Goal: Task Accomplishment & Management: Manage account settings

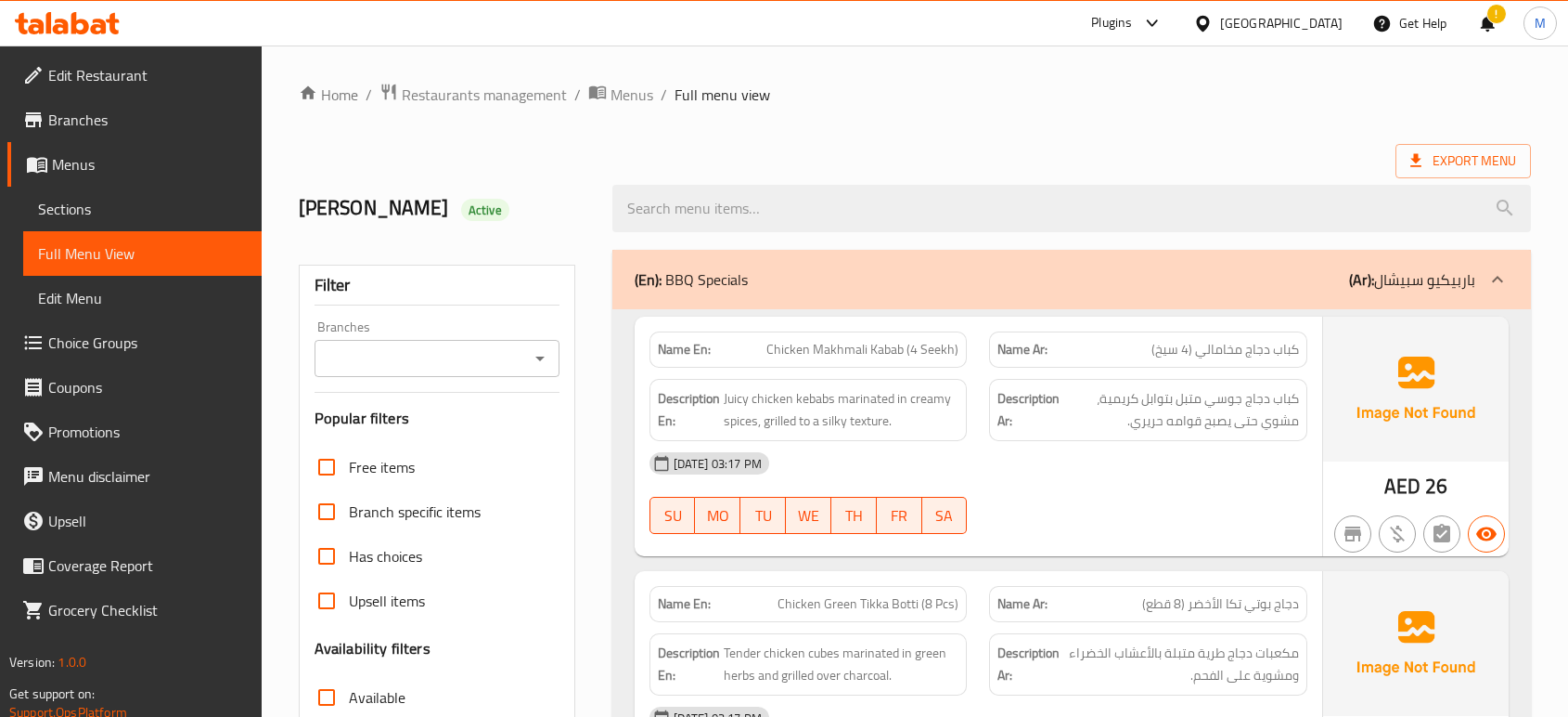
scroll to position [14485, 0]
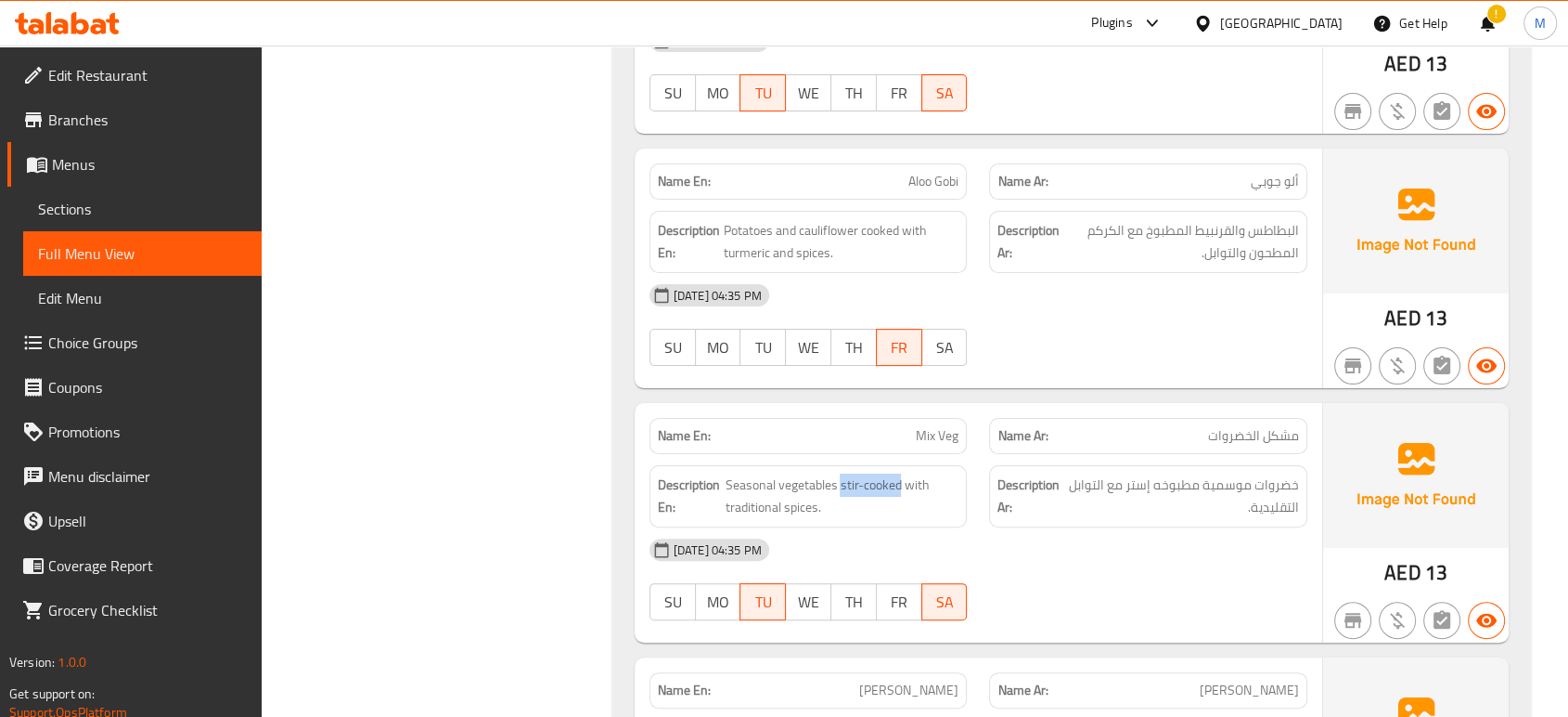
type button "0"
drag, startPoint x: 747, startPoint y: 400, endPoint x: 539, endPoint y: 454, distance: 214.9
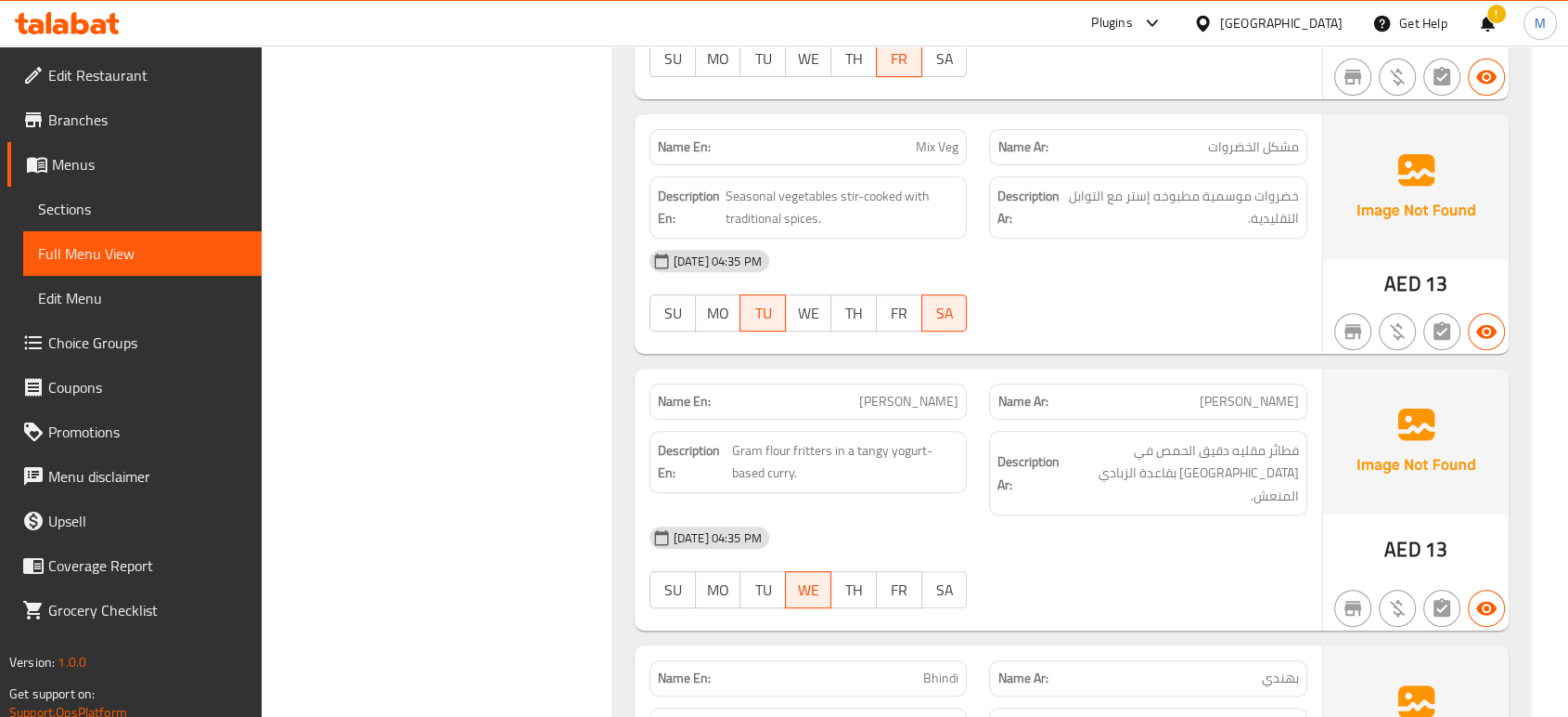
scroll to position [14815, 0]
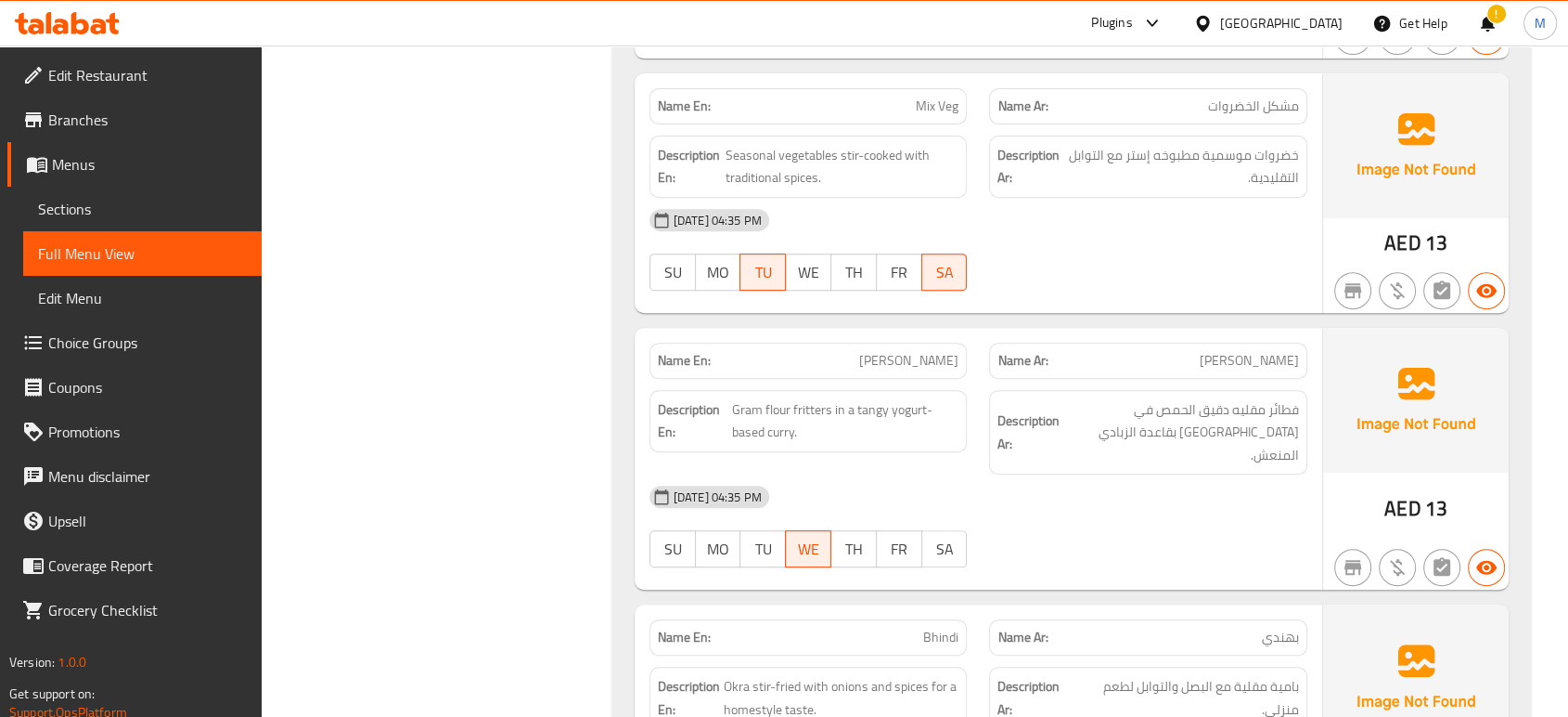
click at [936, 351] on span "[PERSON_NAME]" at bounding box center [907, 360] width 99 height 19
copy span "Pakora"
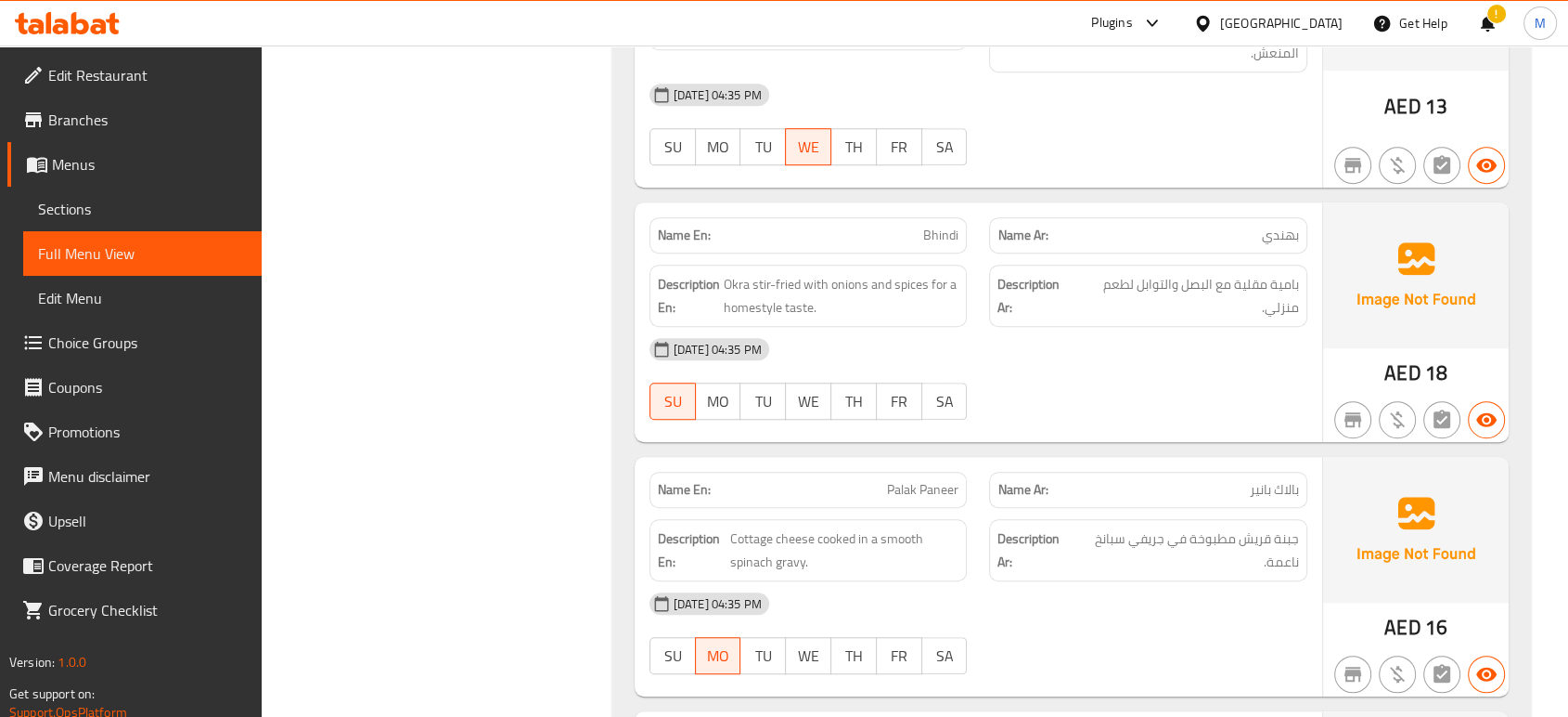
scroll to position [15246, 0]
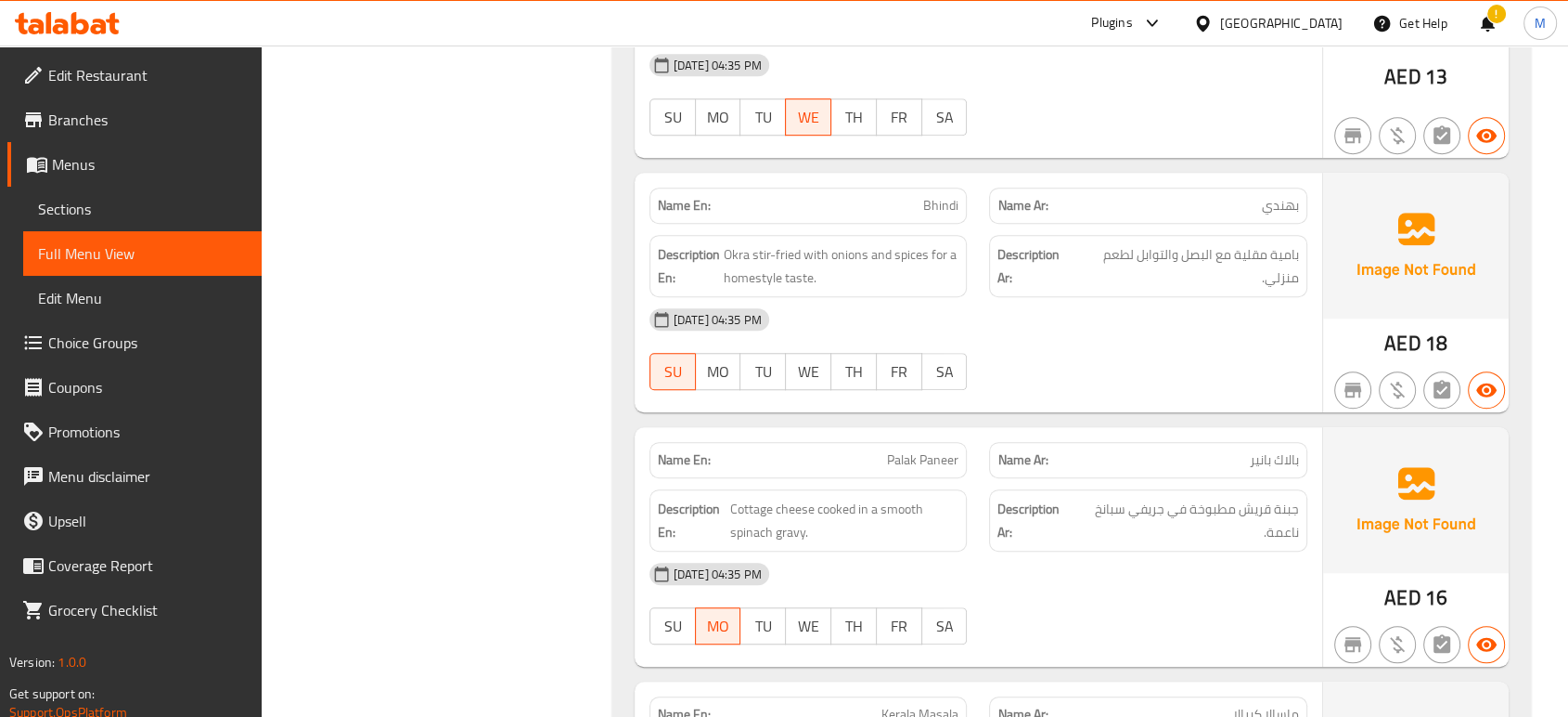
click at [942, 450] on span "Palak Paneer" at bounding box center [921, 459] width 71 height 19
copy span "Palak Paneer"
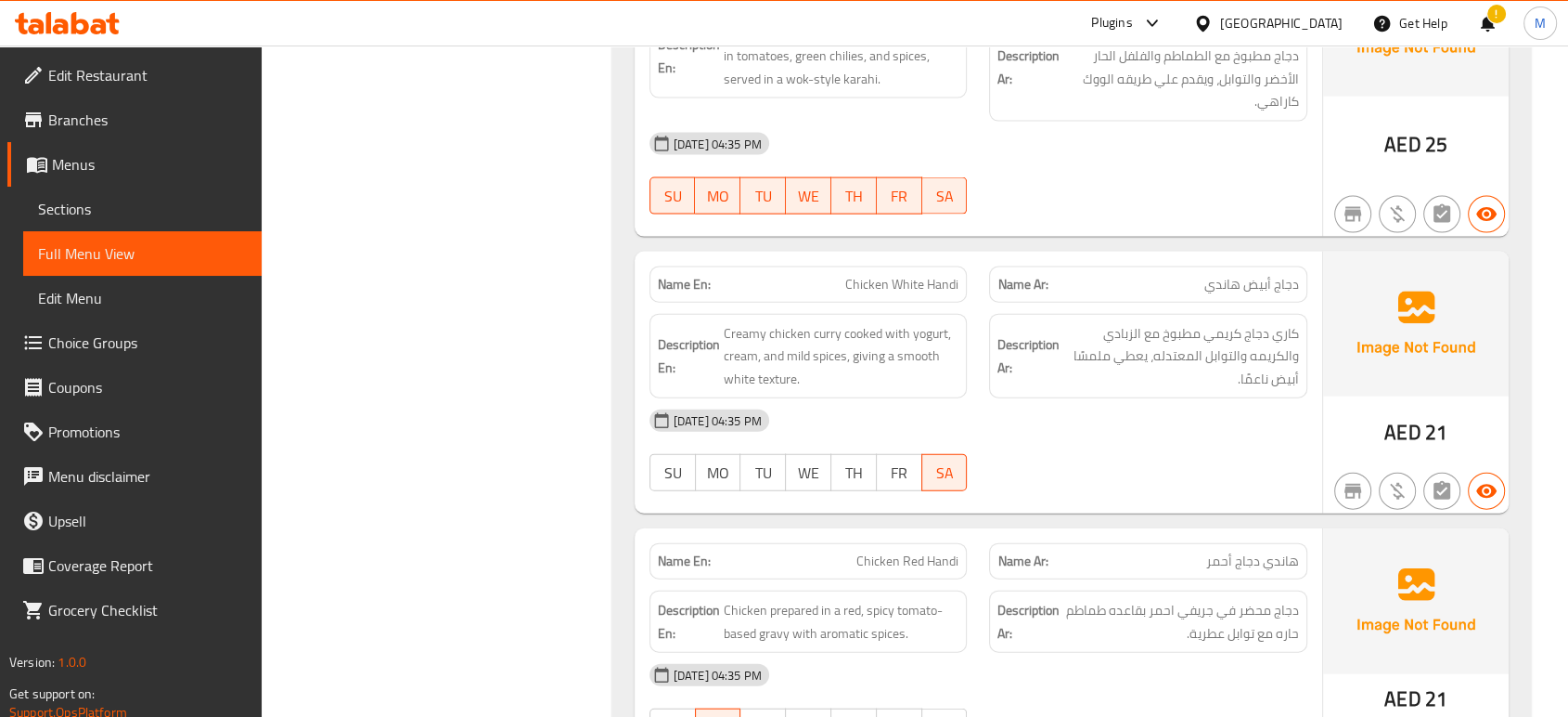
scroll to position [18282, 0]
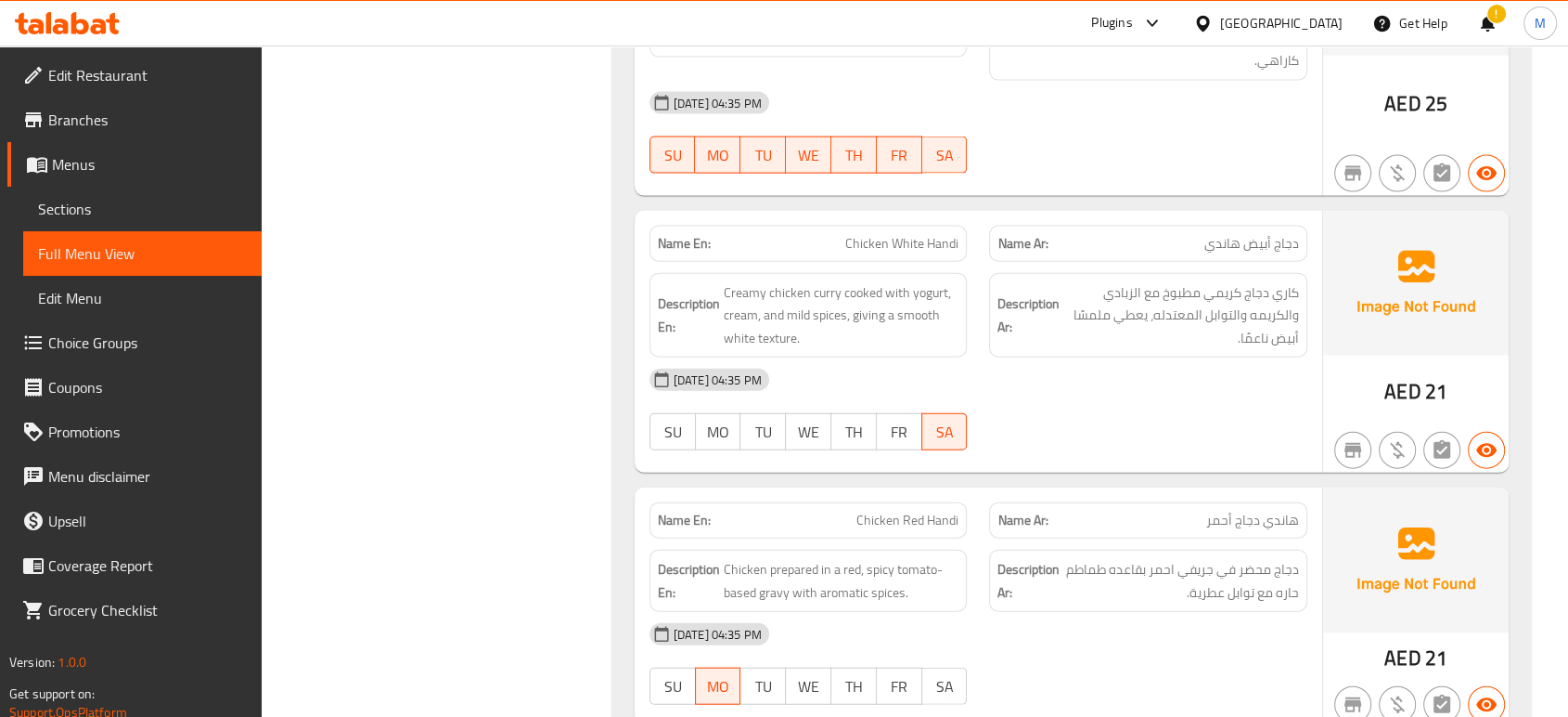
click at [1055, 612] on div "[DATE] 04:35 PM SU MO TU WE TH FR SA" at bounding box center [978, 664] width 680 height 104
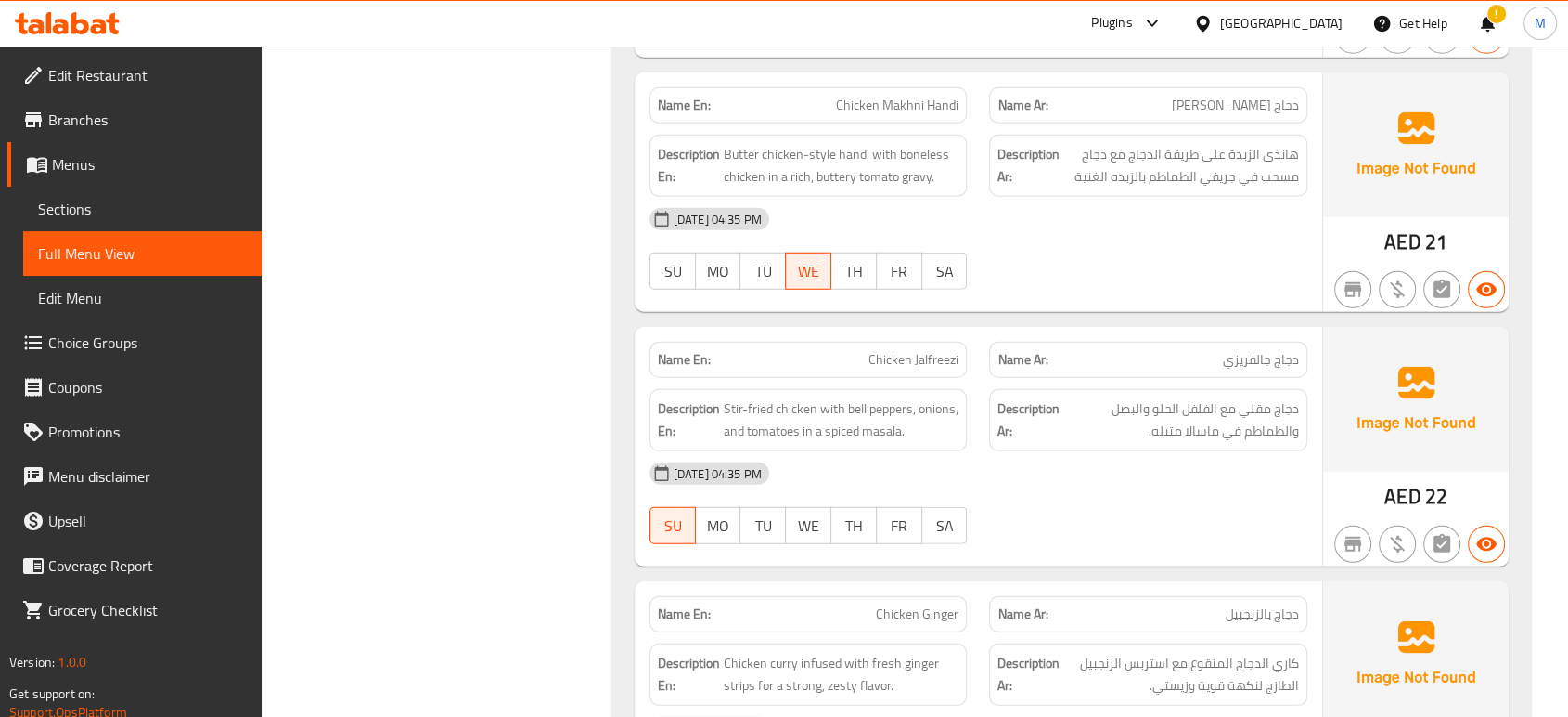
scroll to position [19232, 0]
click at [1171, 448] on div "[DATE] 04:35 PM SU MO TU WE TH FR SA" at bounding box center [978, 500] width 680 height 104
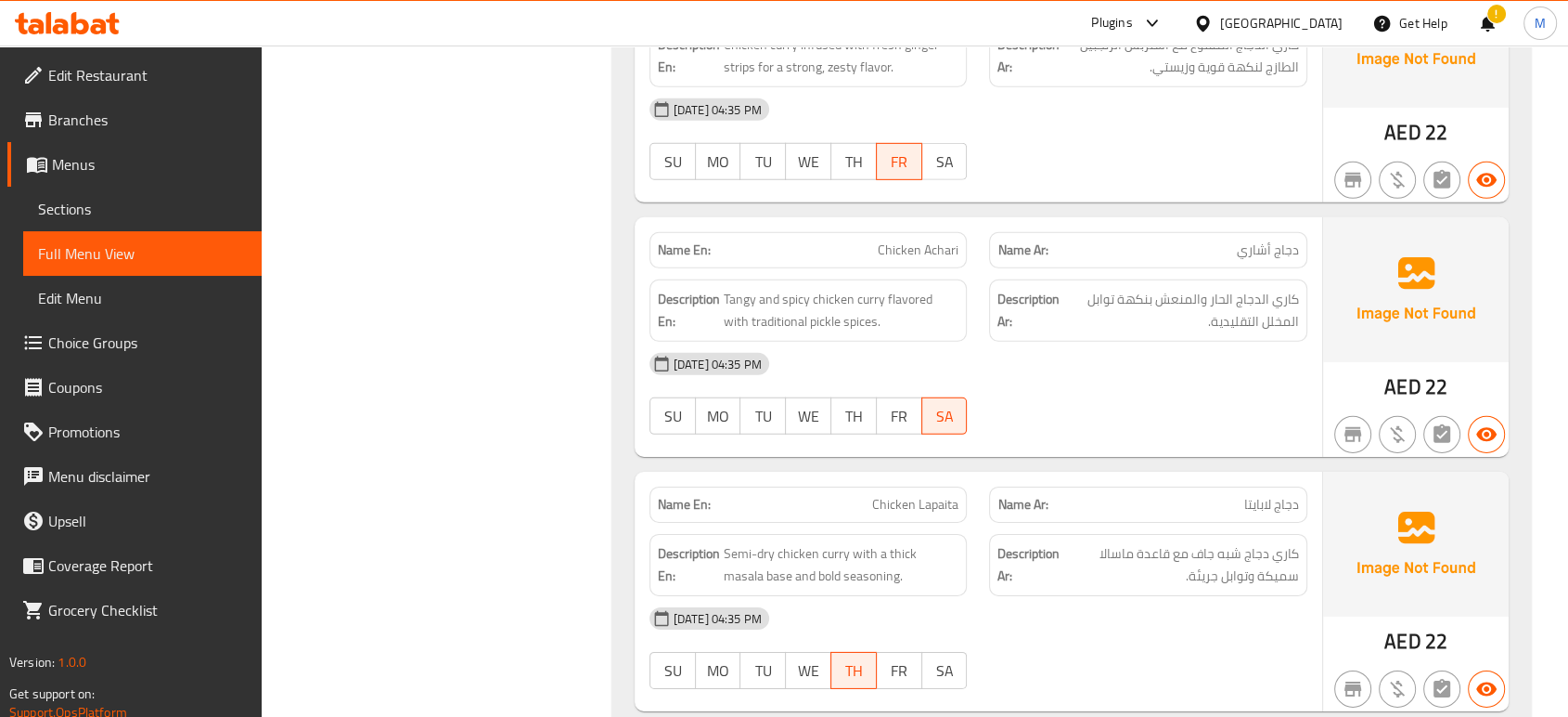
scroll to position [19850, 0]
click at [1113, 593] on div "[DATE] 04:35 PM SU MO TU WE TH FR SA" at bounding box center [978, 645] width 680 height 104
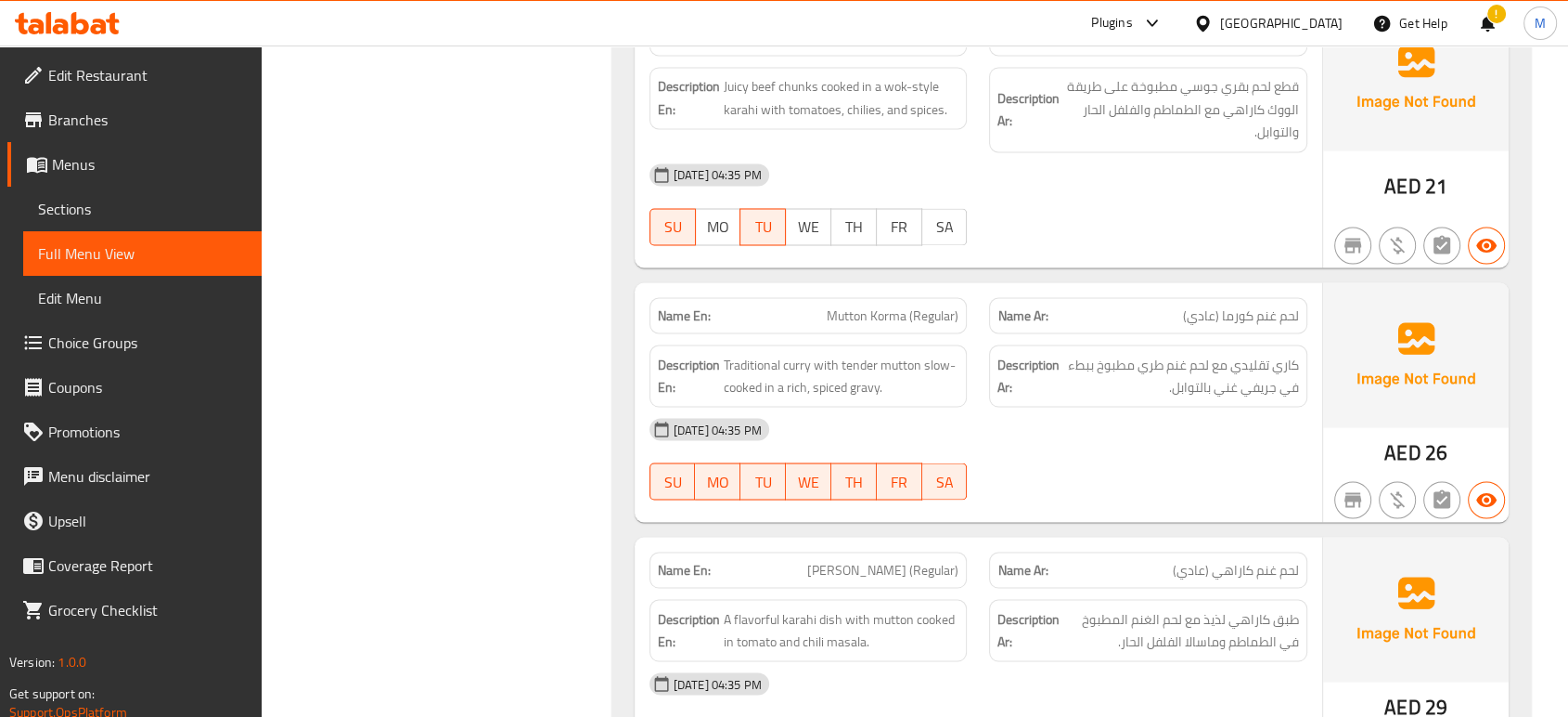
scroll to position [24408, 0]
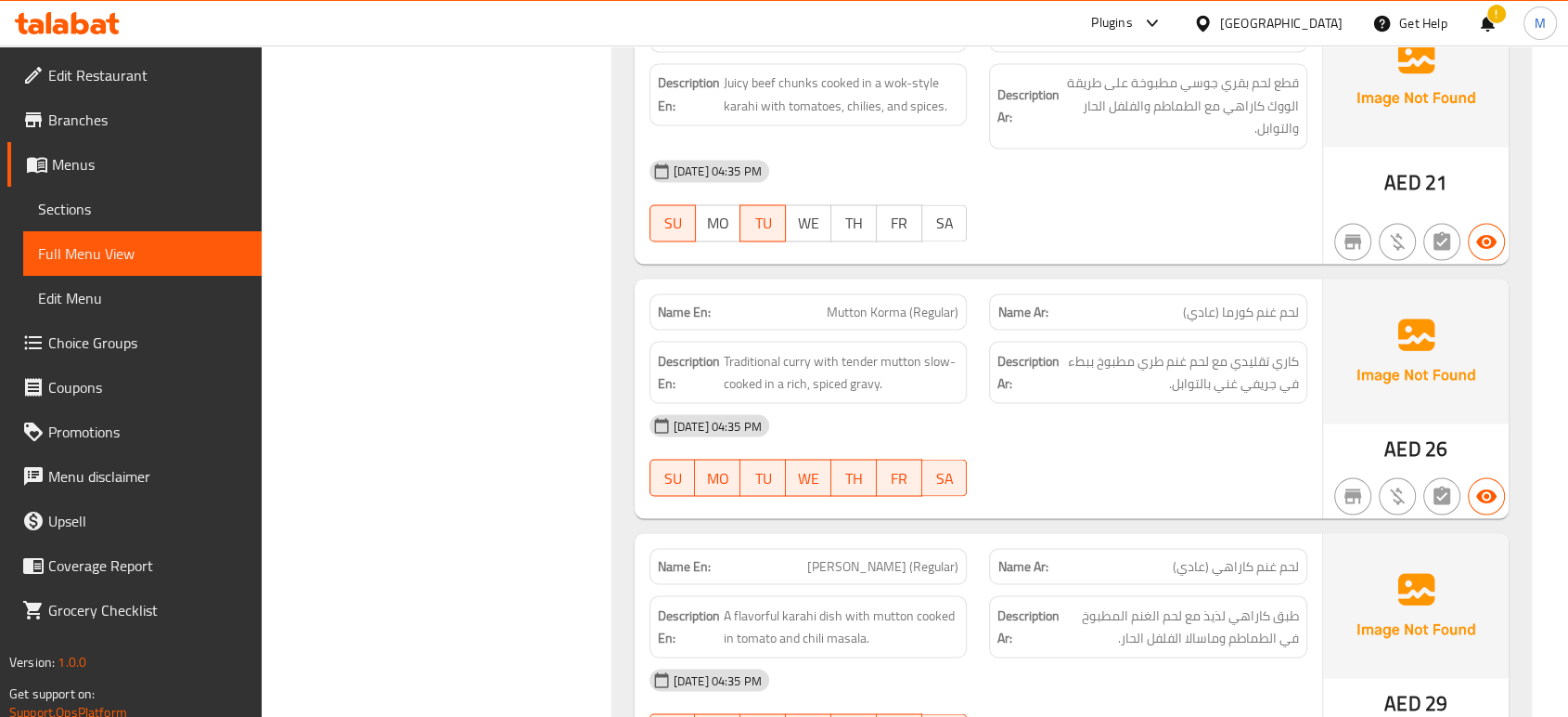
click at [1028, 657] on div "[DATE] 04:35 PM SU MO TU WE TH FR SA" at bounding box center [978, 709] width 680 height 104
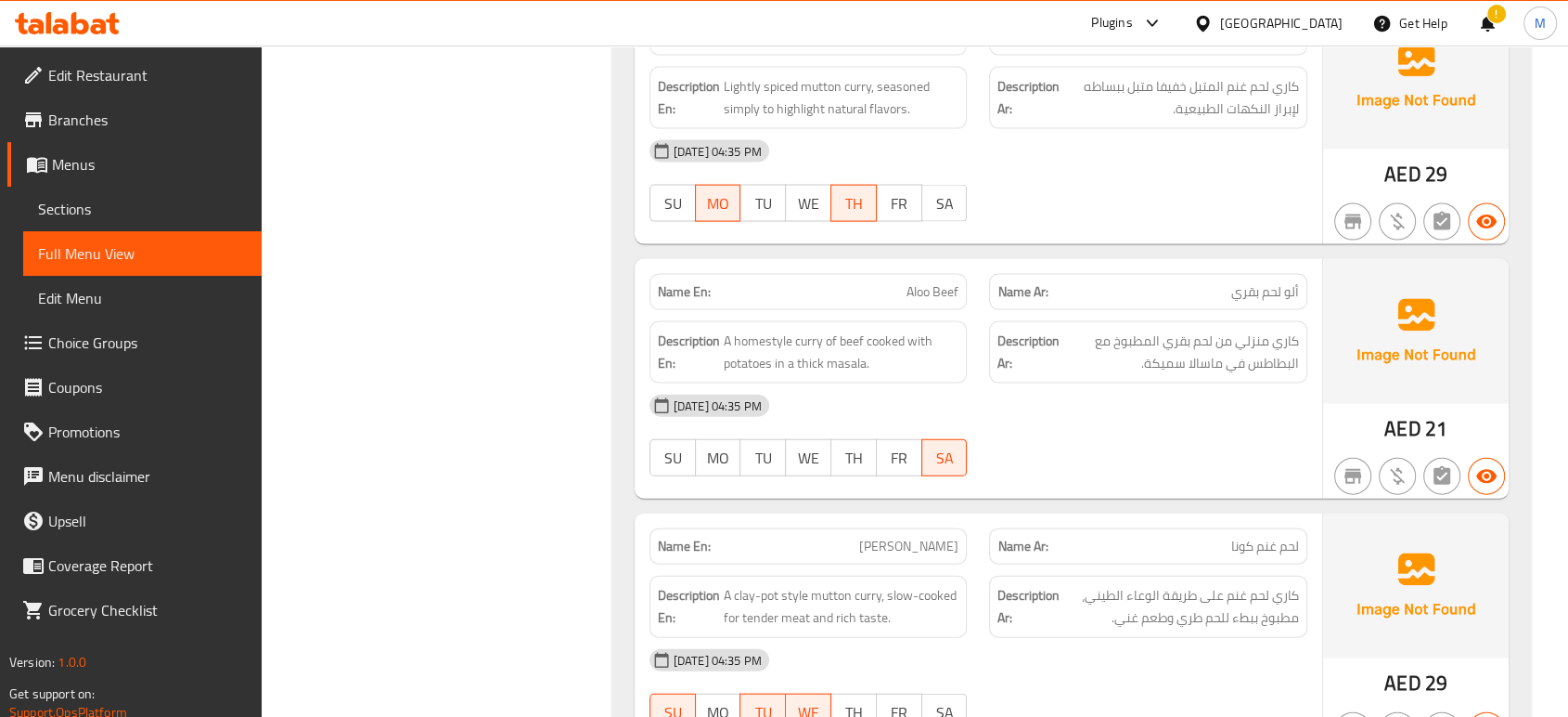
scroll to position [25193, 0]
click at [918, 535] on span "[PERSON_NAME]" at bounding box center [907, 544] width 99 height 19
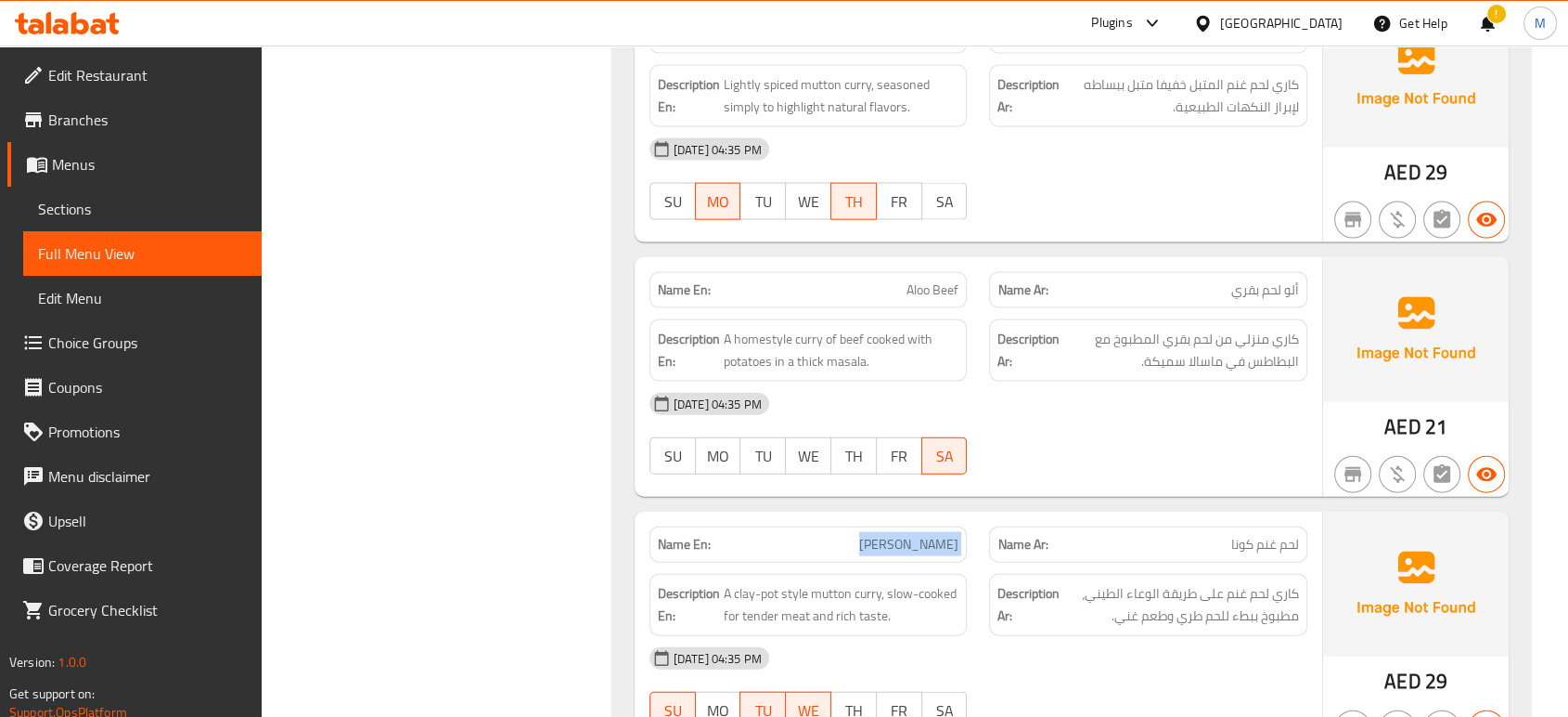
click at [918, 535] on span "[PERSON_NAME]" at bounding box center [907, 544] width 99 height 19
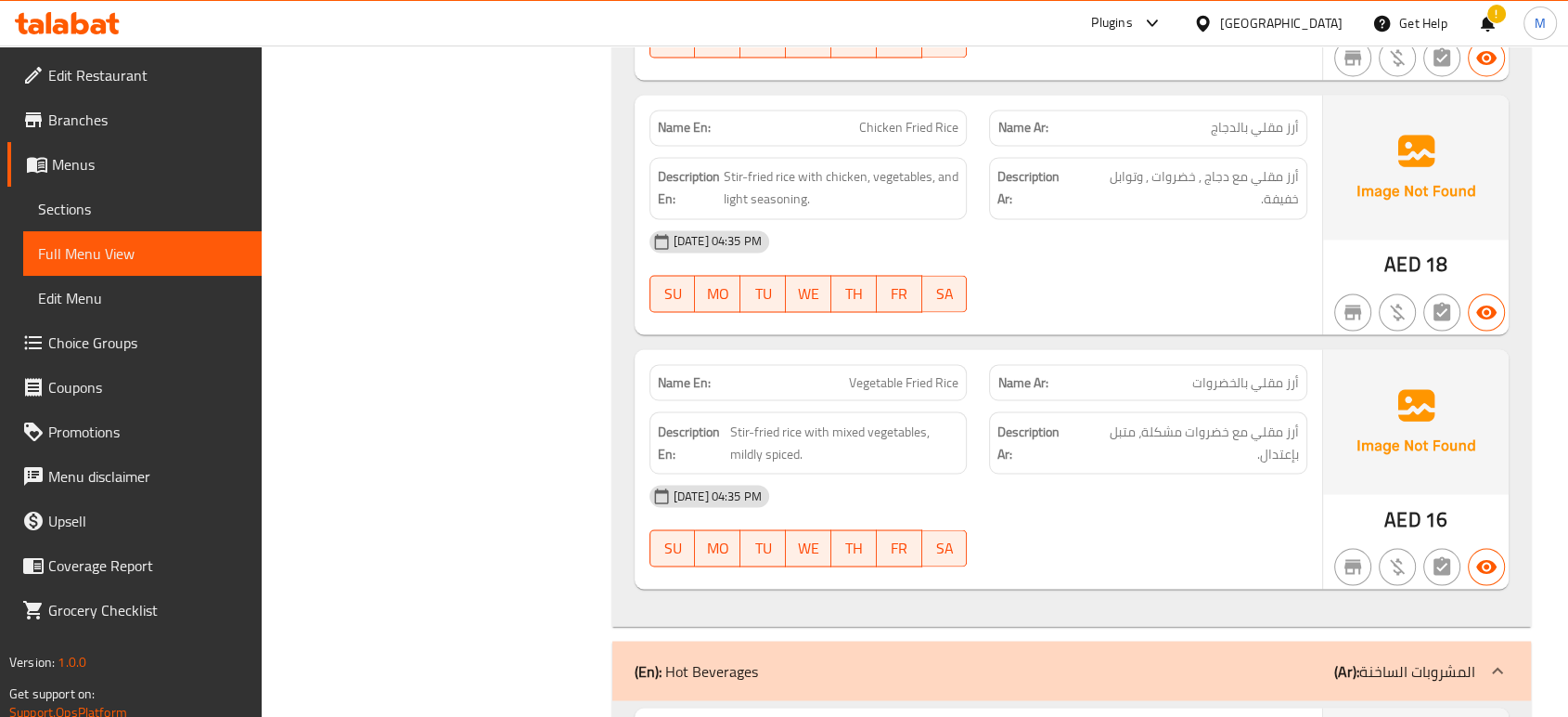
scroll to position [0, 0]
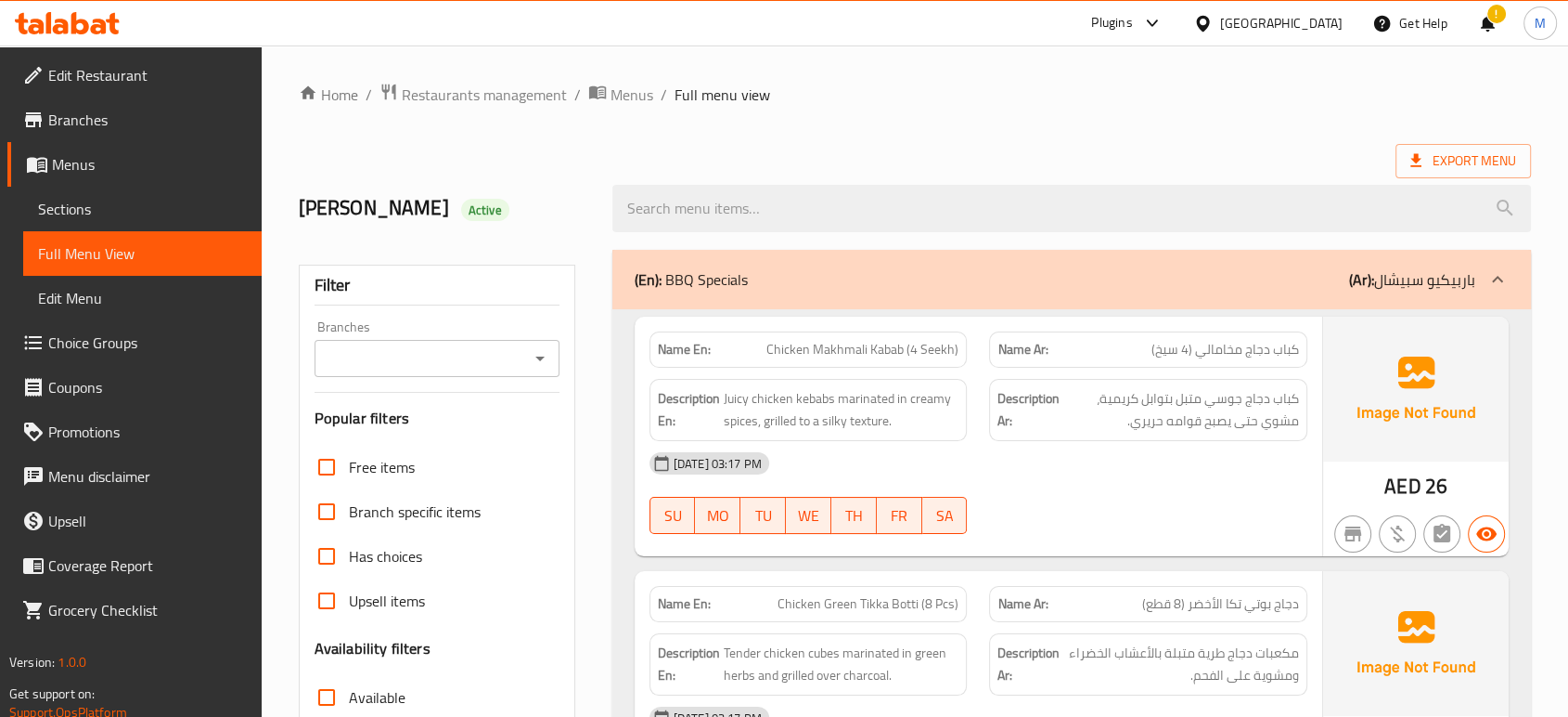
click at [1091, 468] on div "[DATE] 03:17 PM" at bounding box center [978, 463] width 680 height 45
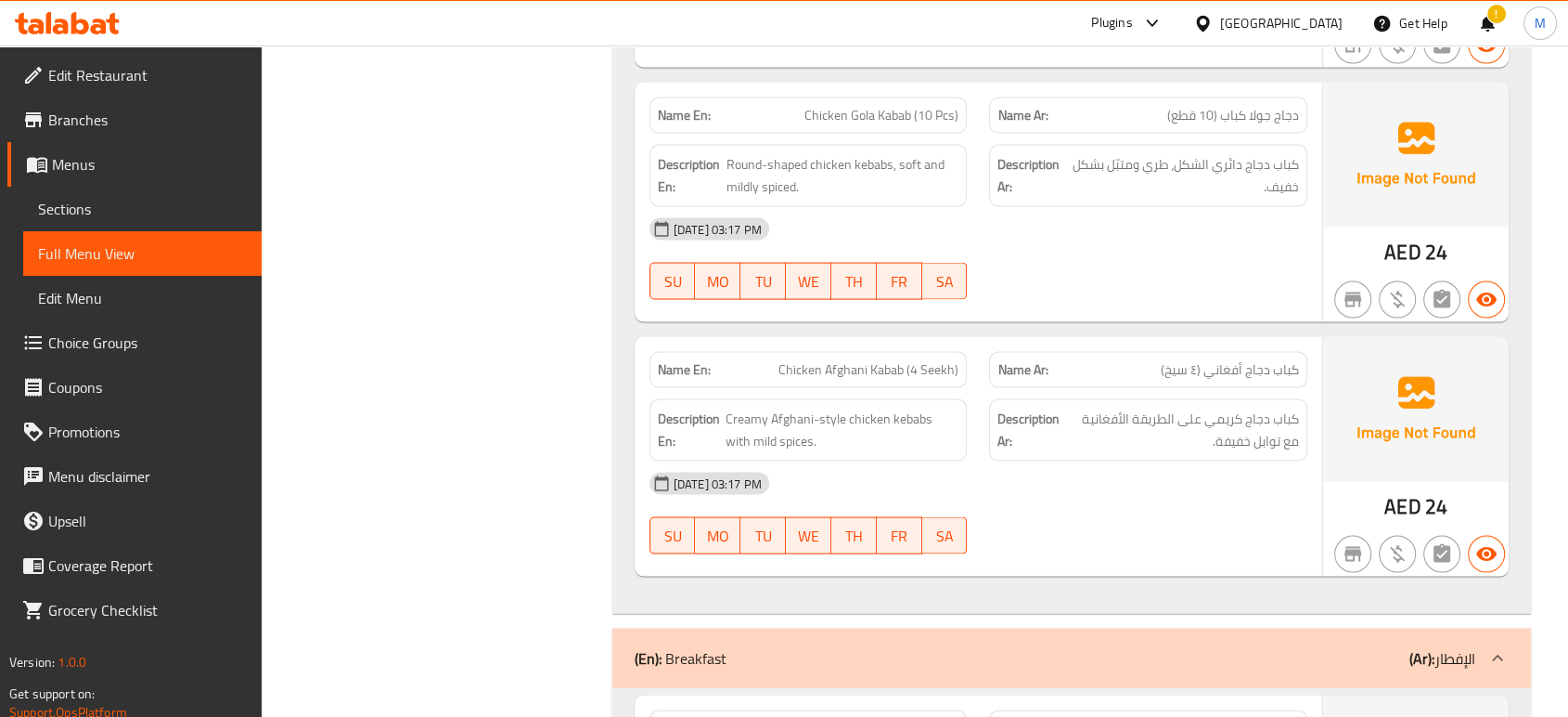
scroll to position [22328, 0]
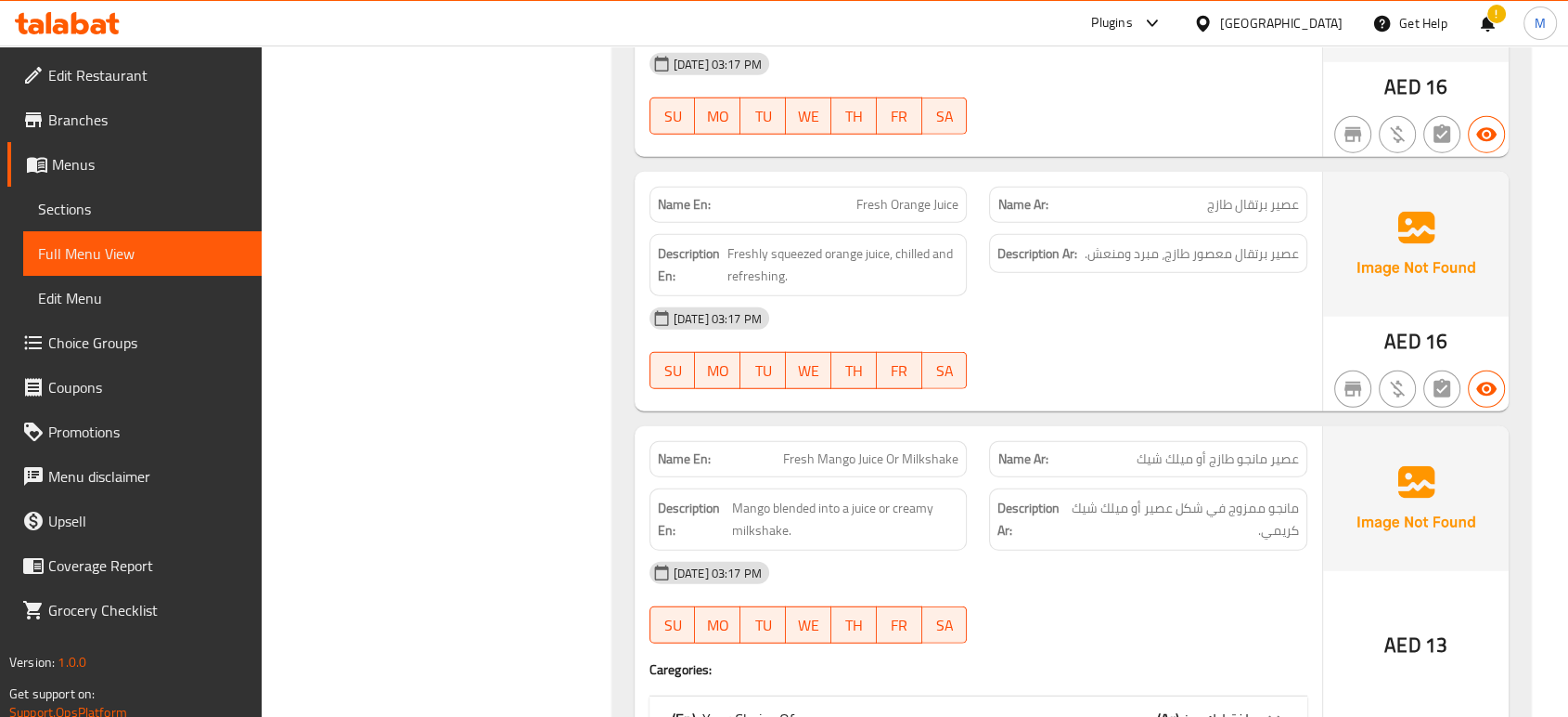
scroll to position [26182, 0]
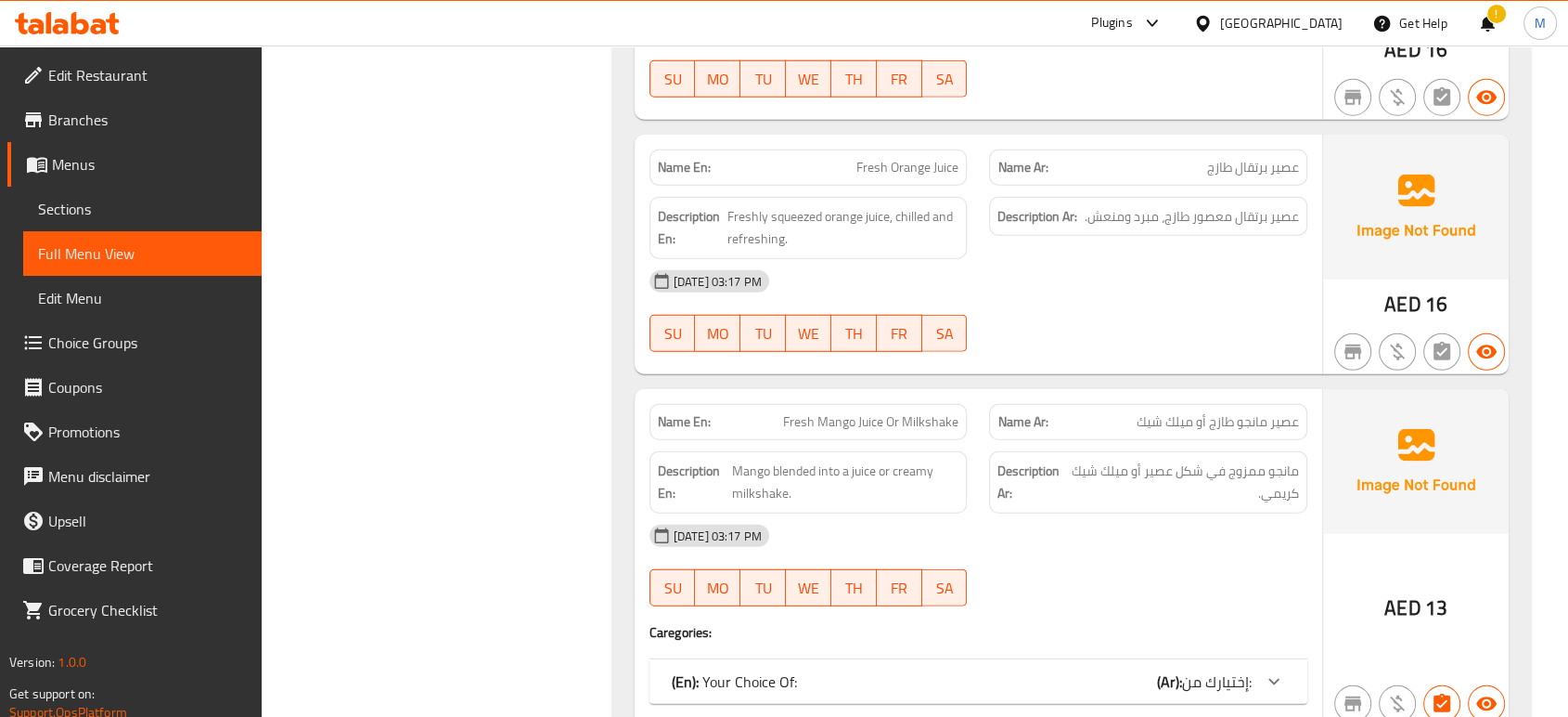
click at [805, 659] on div "(En): Your Choice Of: (Ar): إختيارك من:" at bounding box center [978, 681] width 658 height 45
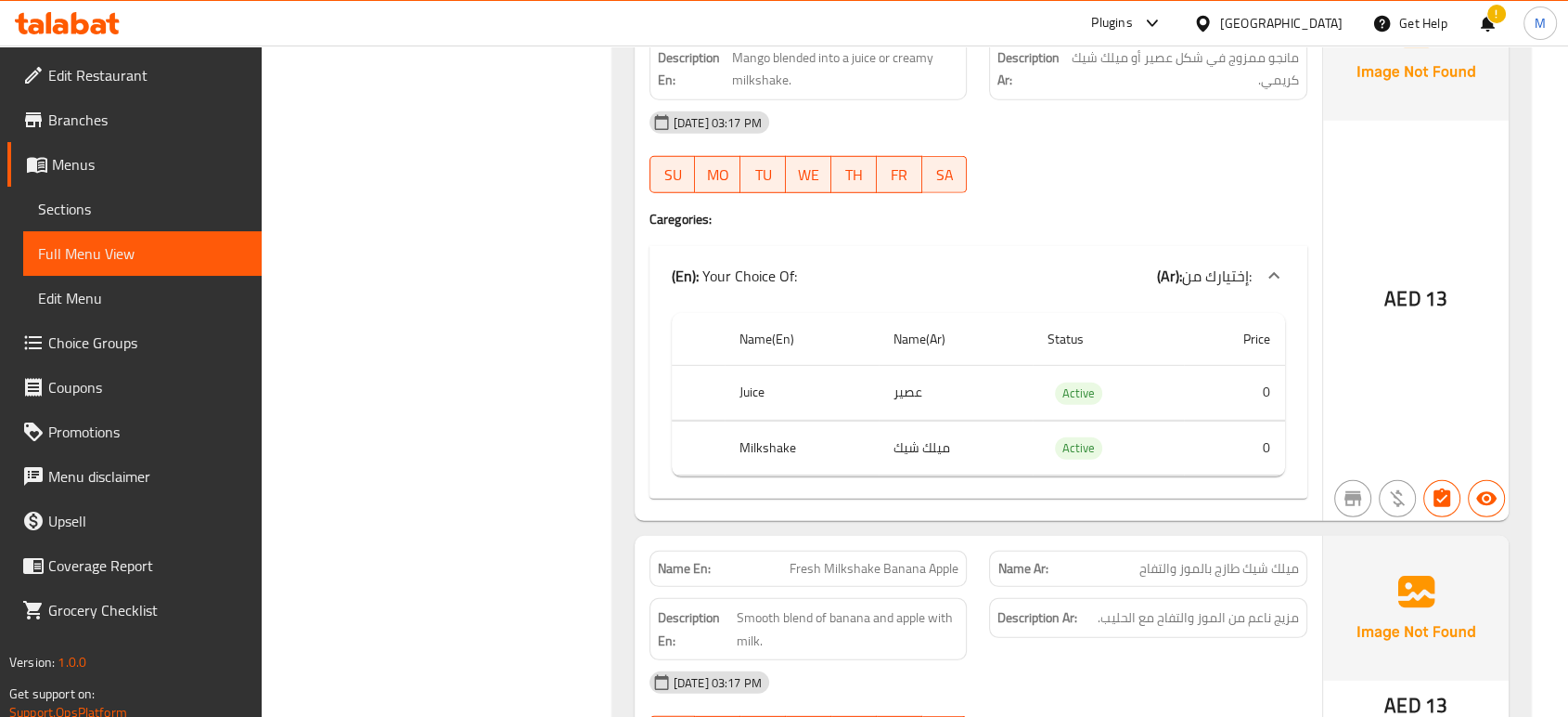
scroll to position [26636, 0]
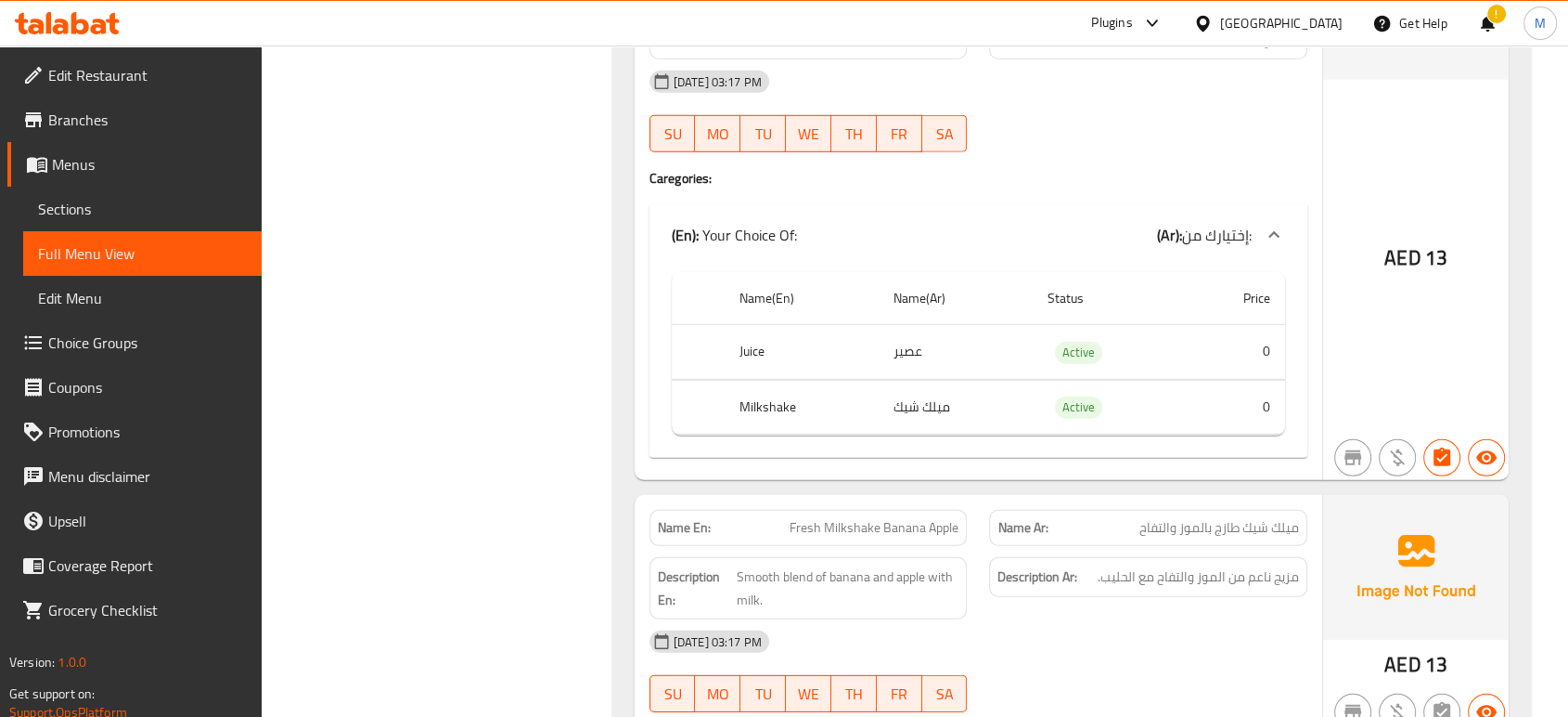
click at [1150, 619] on div "[DATE] 03:17 PM" at bounding box center [978, 641] width 680 height 45
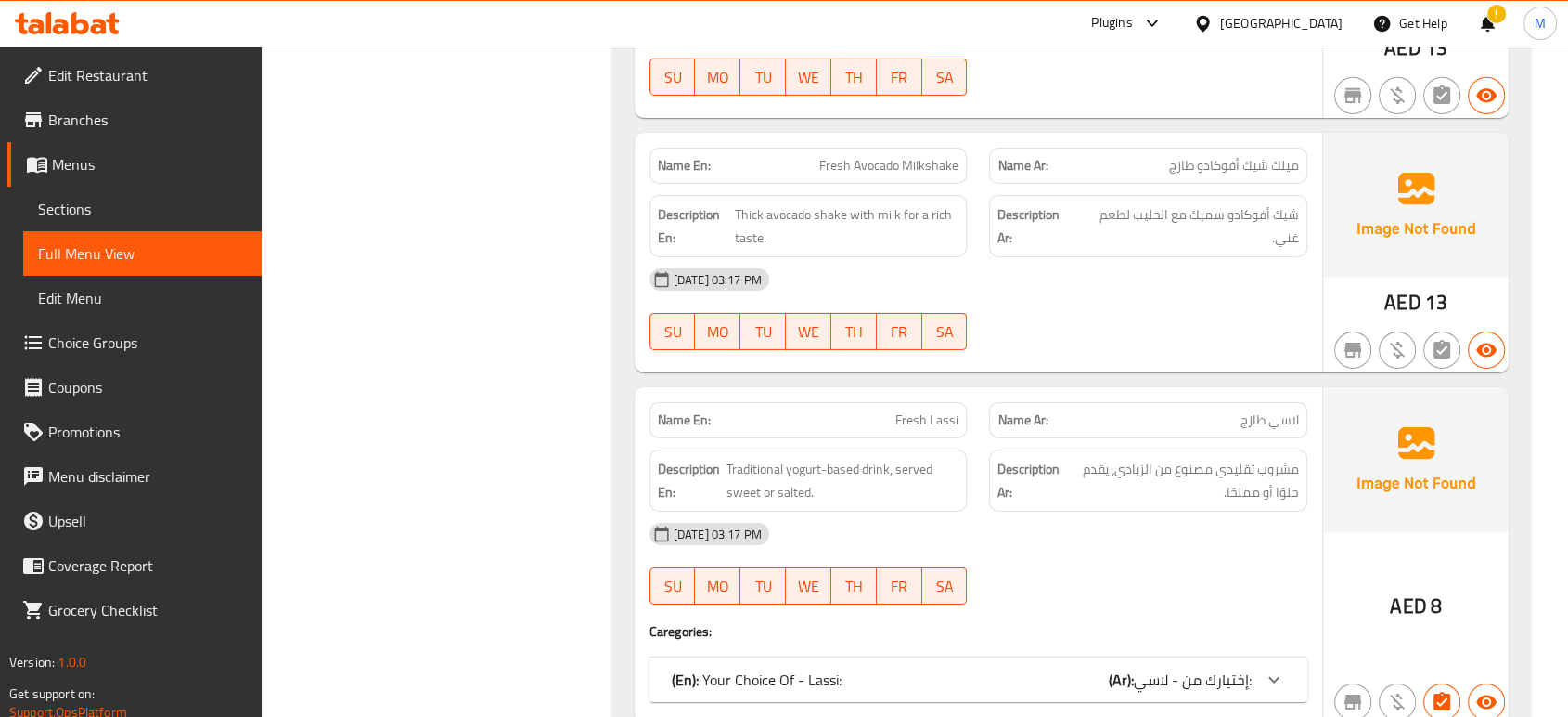
scroll to position [27255, 0]
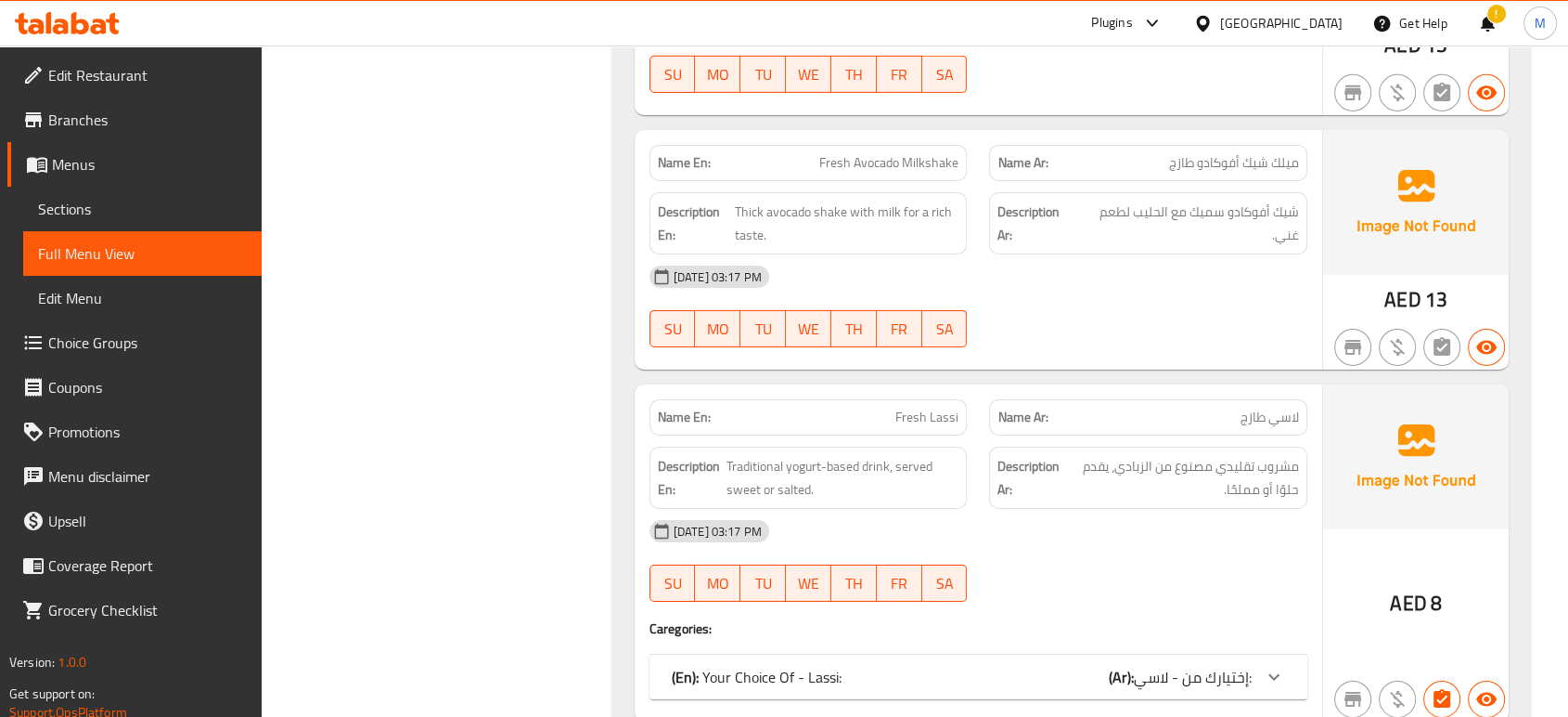
click at [1150, 654] on div "(En): Your Choice Of - Lassi: (Ar): إختيارك من - لاسي: Name(En) Name(Ar) Status…" at bounding box center [978, 676] width 658 height 45
click at [1098, 666] on div "(En): Your Choice Of - Lassi: (Ar): إختيارك من - لاسي:" at bounding box center [961, 677] width 580 height 22
click at [1107, 590] on div at bounding box center [1147, 601] width 341 height 22
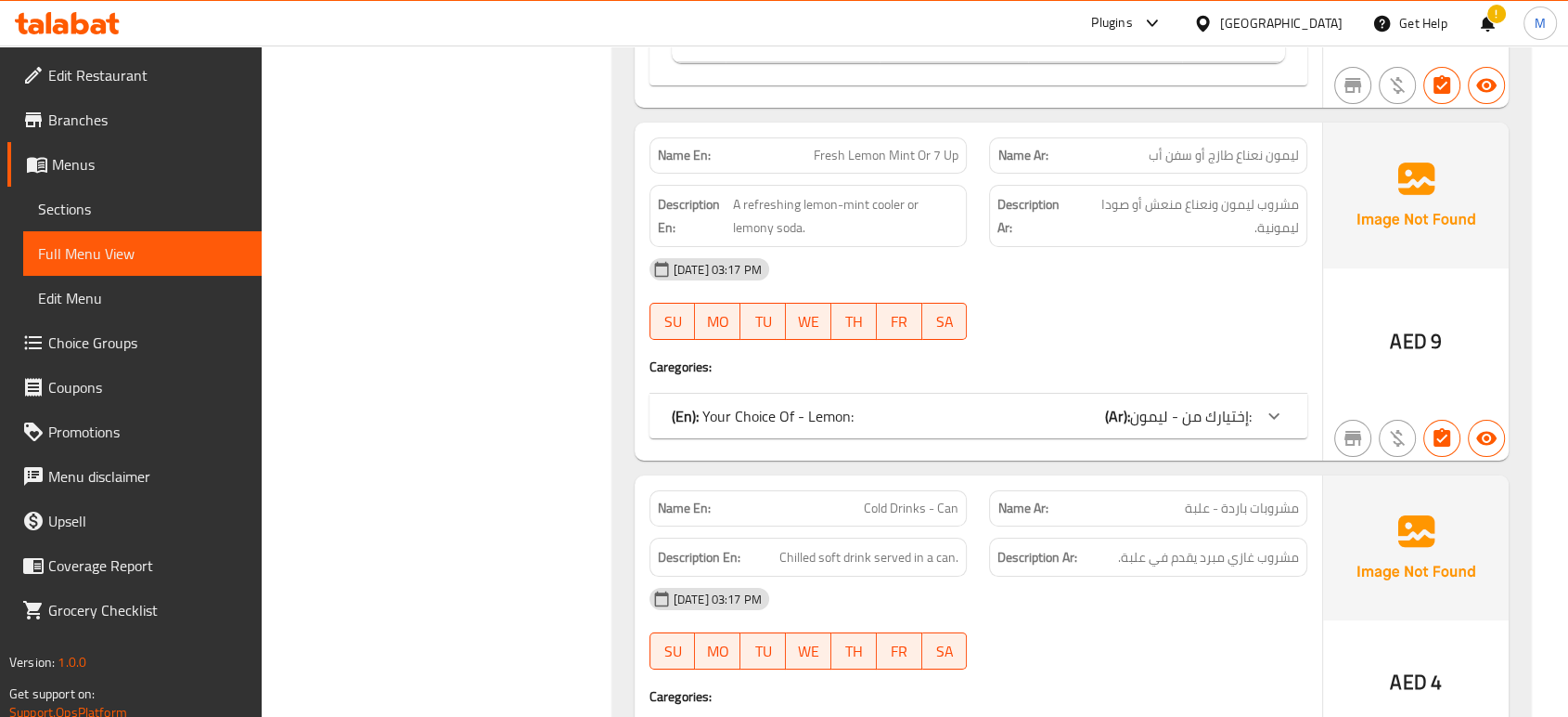
scroll to position [28080, 0]
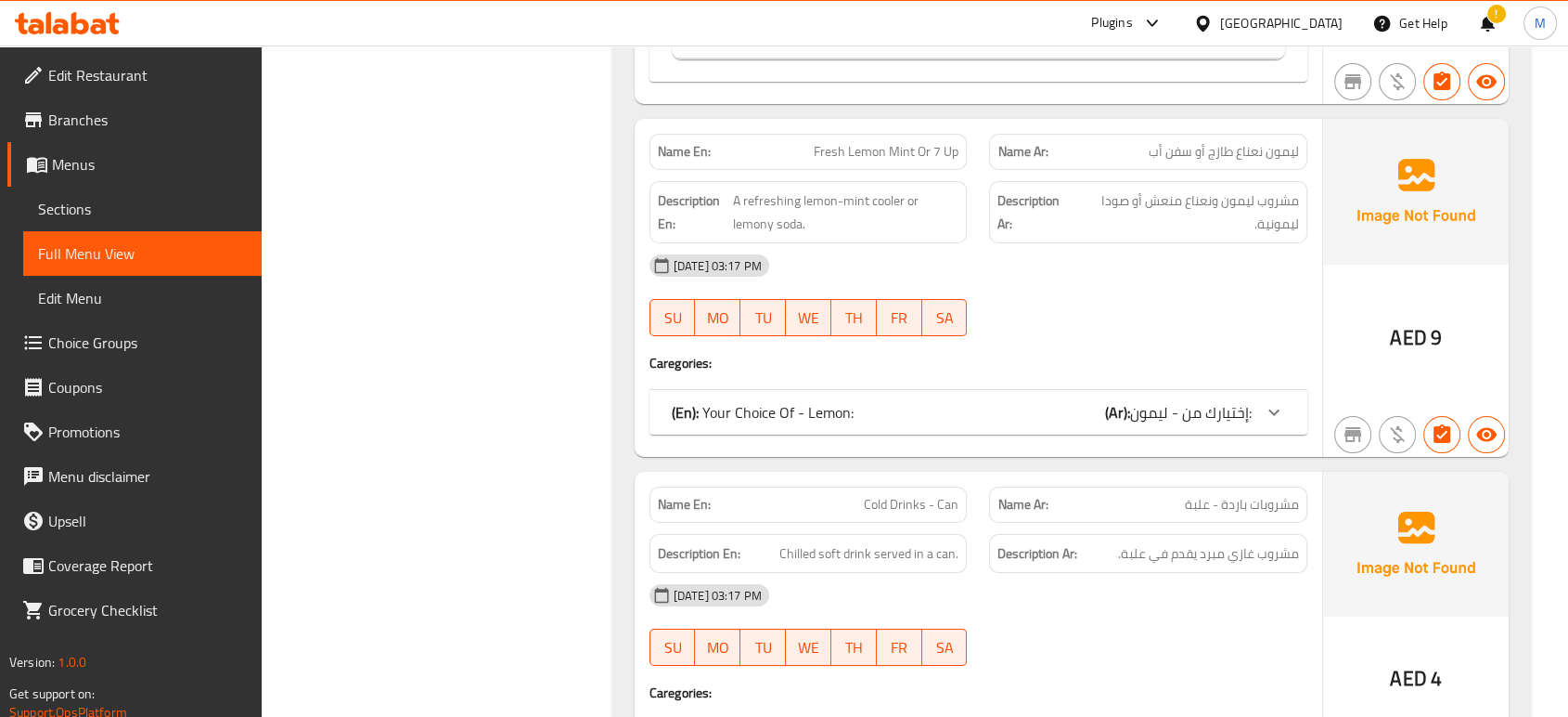
click at [1180, 573] on div "[DATE] 03:17 PM SU MO TU WE TH FR SA" at bounding box center [978, 625] width 680 height 104
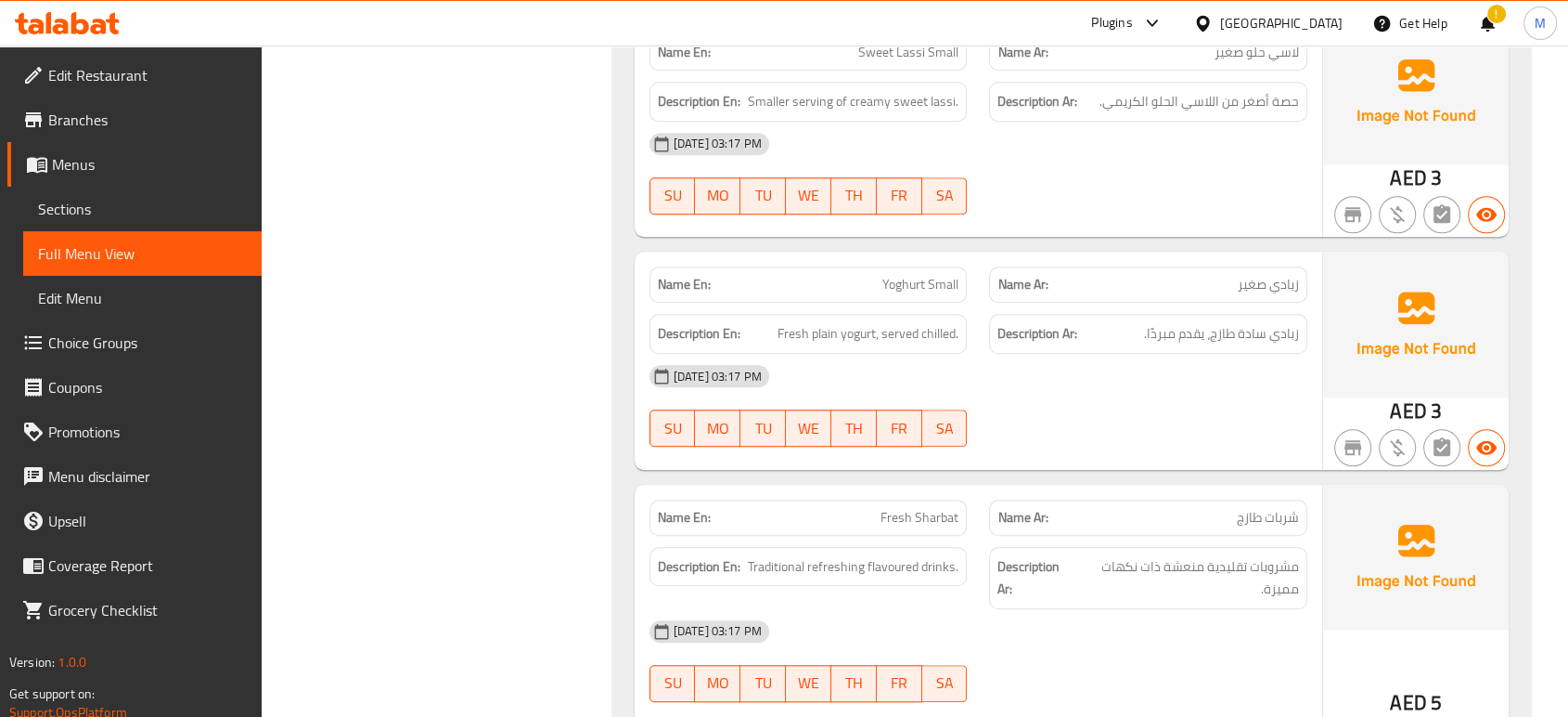
scroll to position [29771, 0]
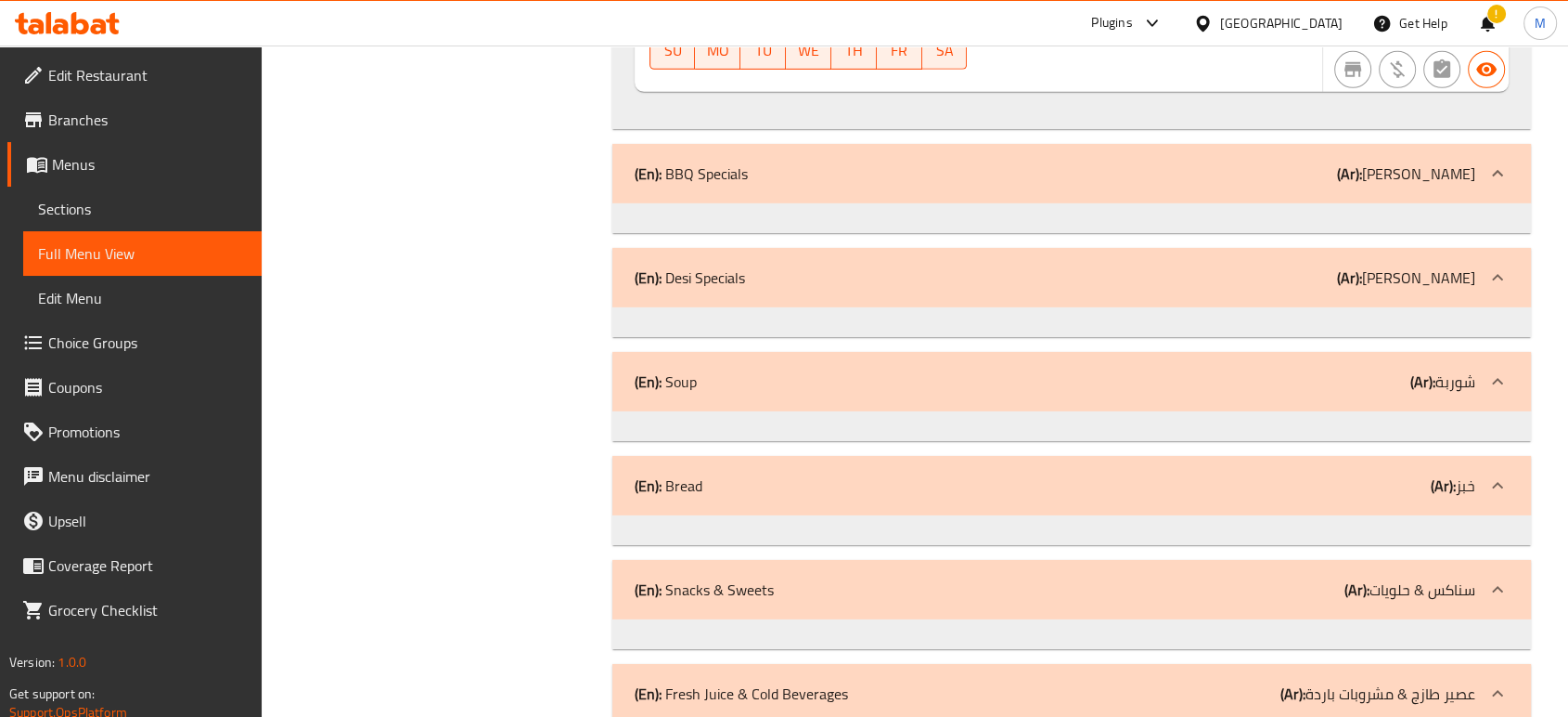
scroll to position [34237, 0]
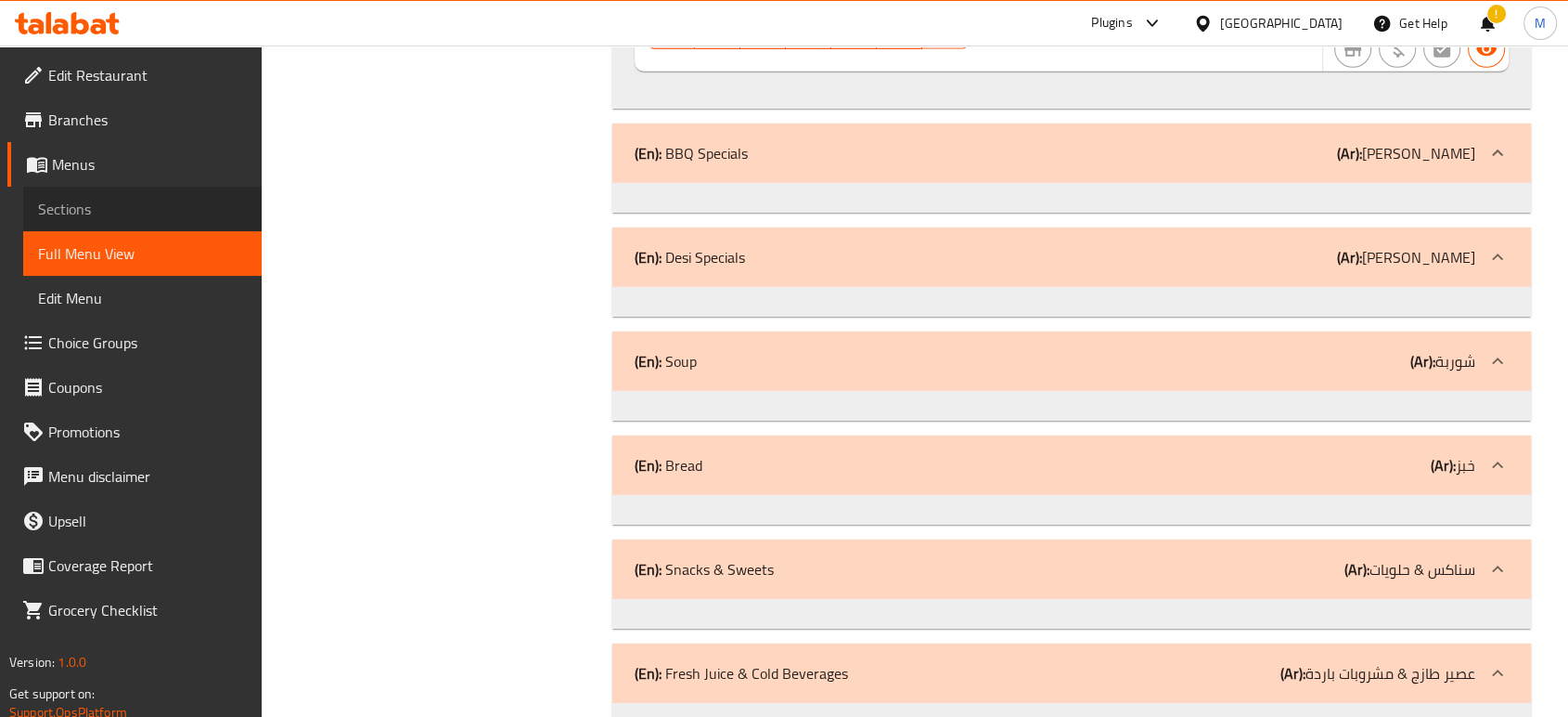
click at [112, 202] on span "Sections" at bounding box center [142, 209] width 209 height 22
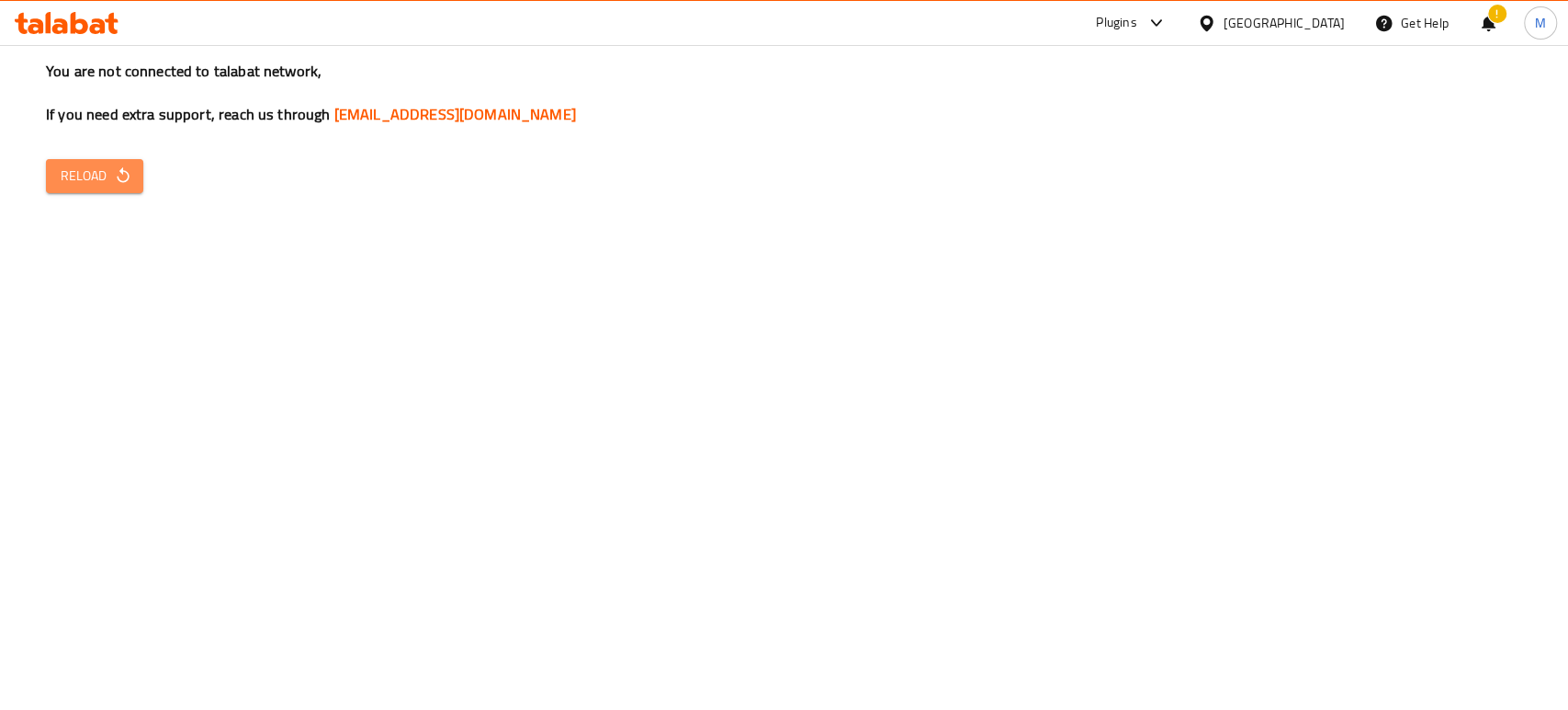
click at [115, 175] on icon "button" at bounding box center [123, 175] width 19 height 19
click at [90, 172] on span "Reload" at bounding box center [94, 175] width 68 height 23
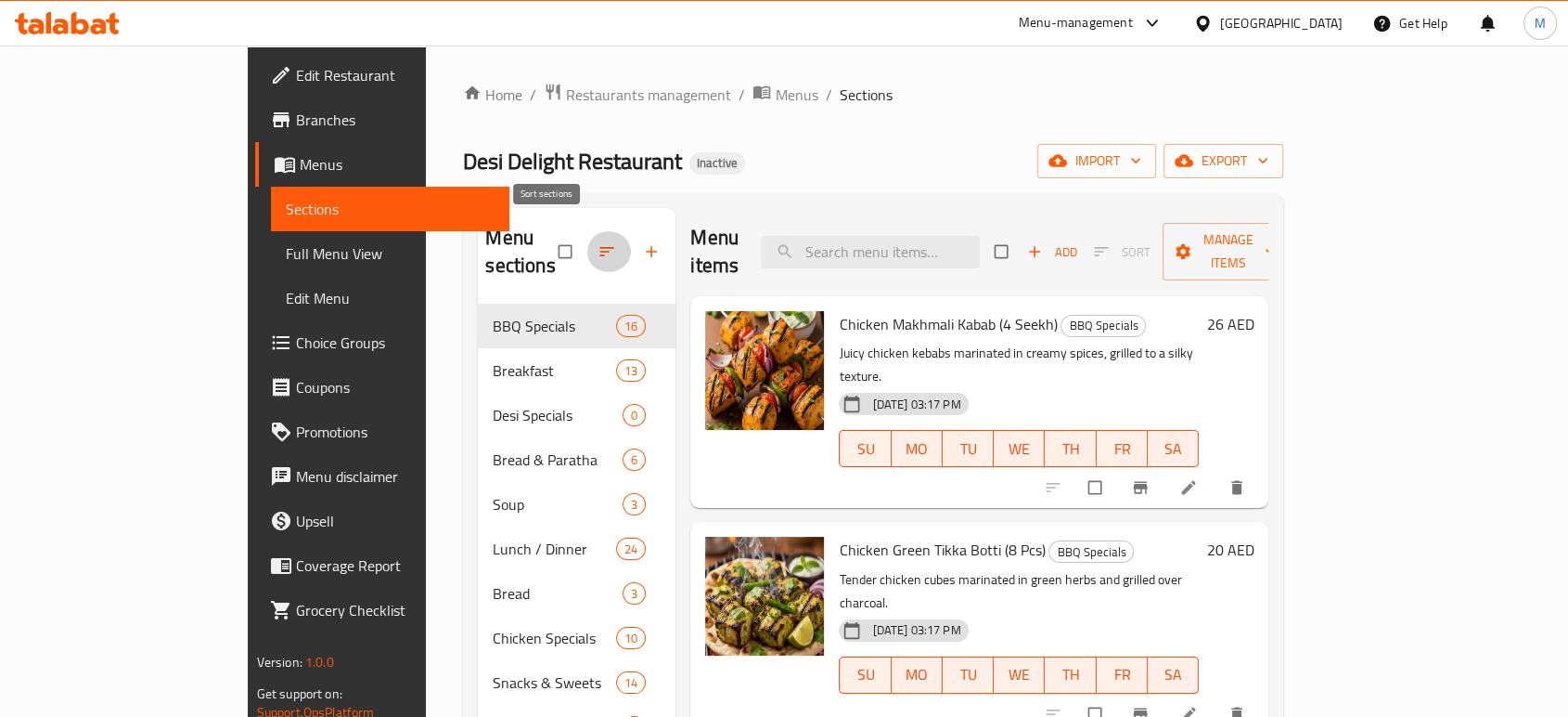
click at [598, 242] on icon "button" at bounding box center [607, 251] width 19 height 19
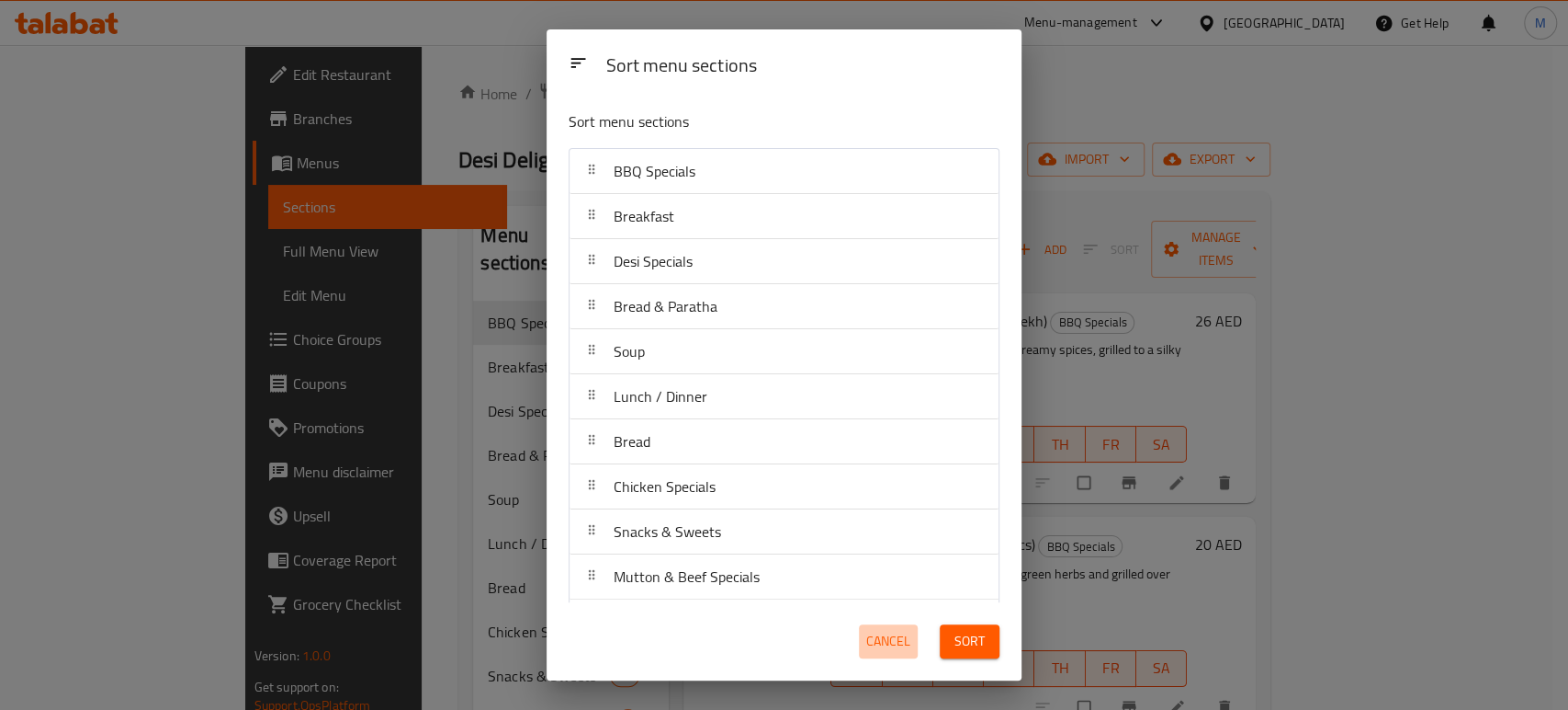
click at [884, 642] on span "Cancel" at bounding box center [888, 641] width 45 height 23
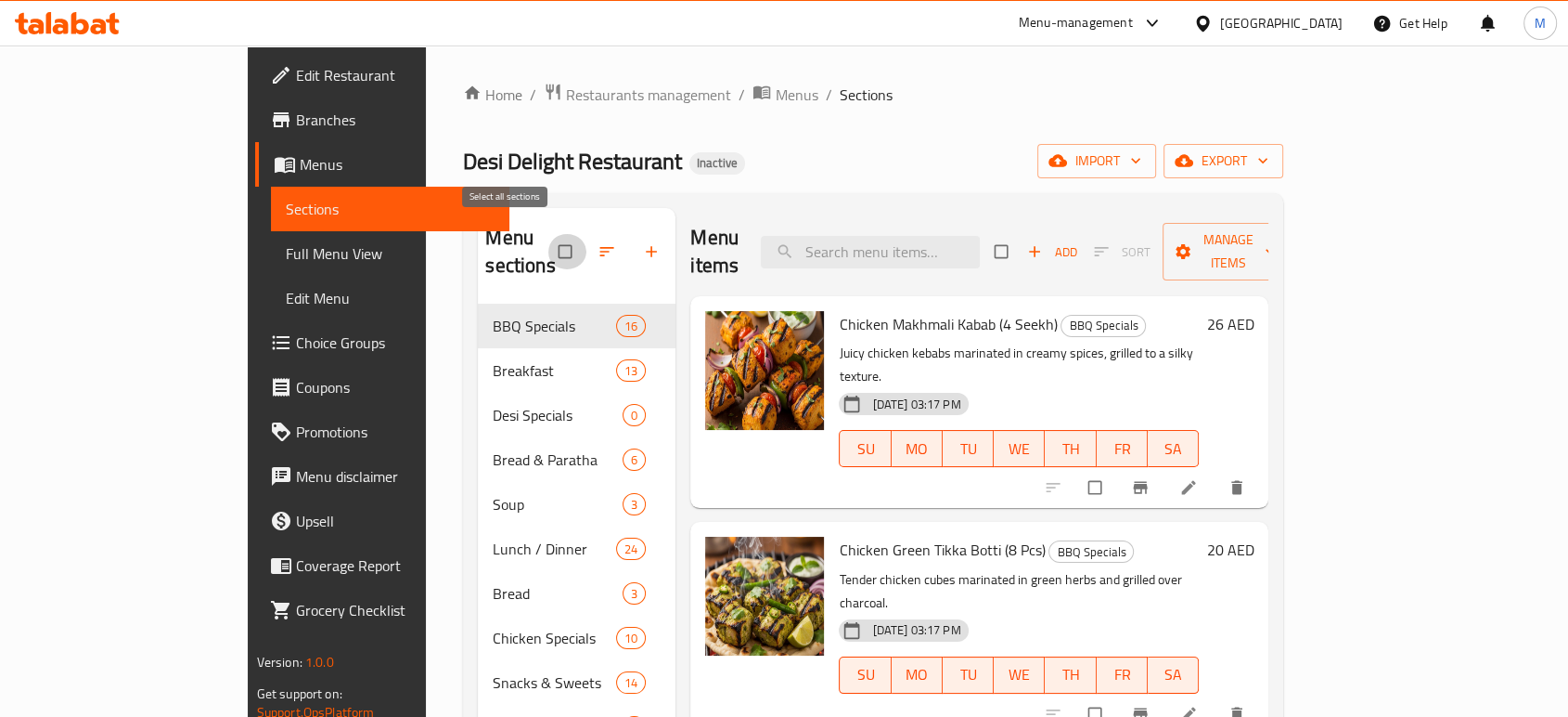
click at [548, 239] on input "checkbox" at bounding box center [567, 251] width 39 height 35
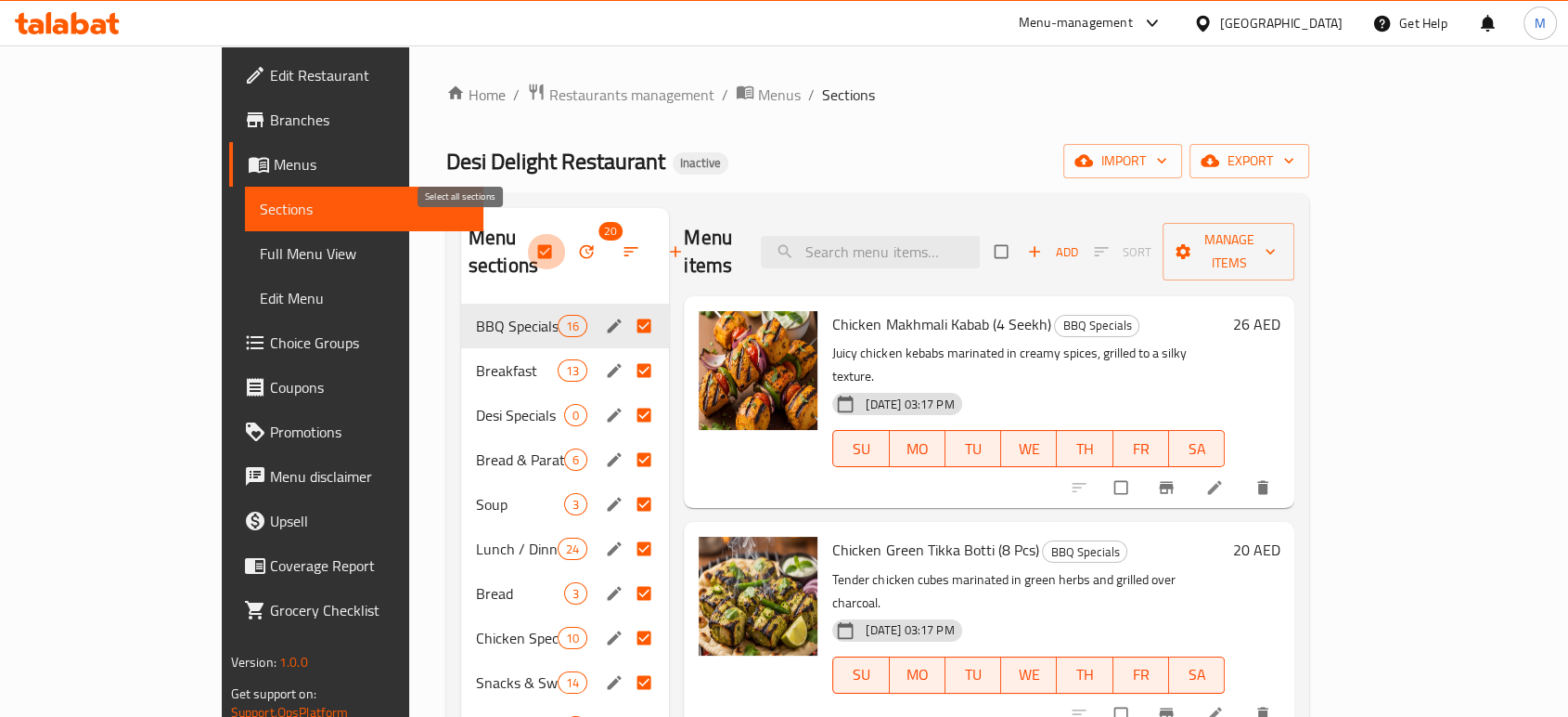
click at [527, 241] on input "checkbox" at bounding box center [546, 251] width 39 height 35
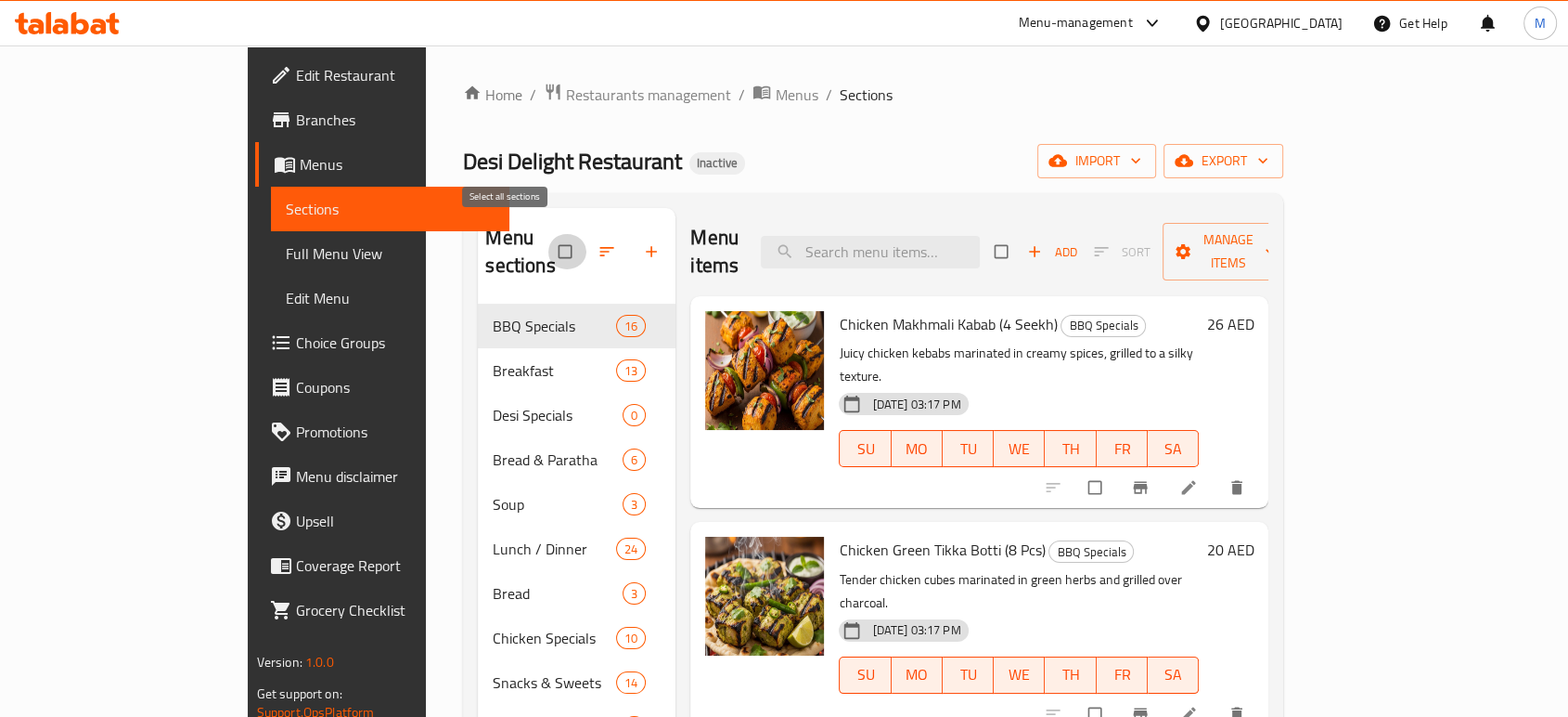
click at [548, 236] on input "checkbox" at bounding box center [567, 251] width 39 height 35
checkbox input "true"
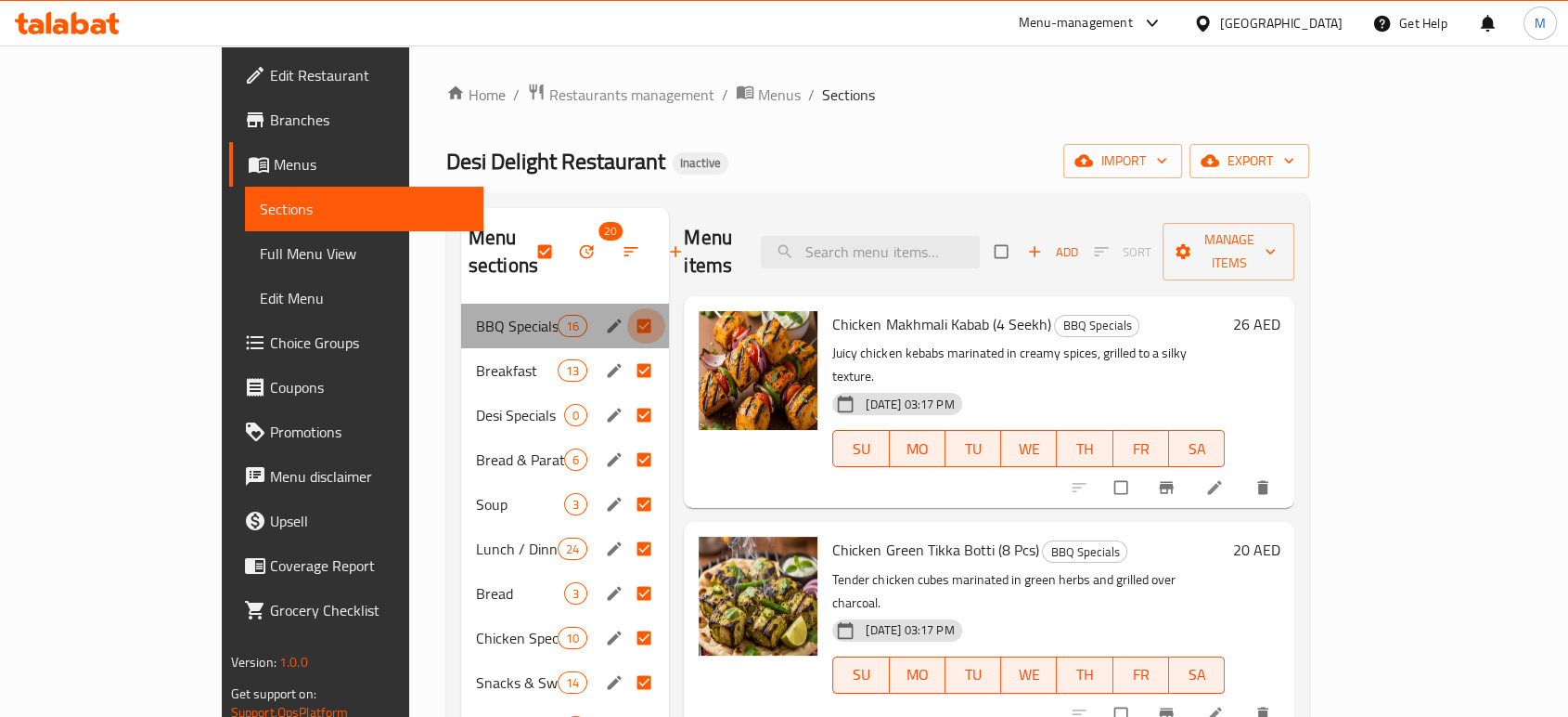
click at [627, 308] on input "Menu sections" at bounding box center [646, 325] width 39 height 35
checkbox input "false"
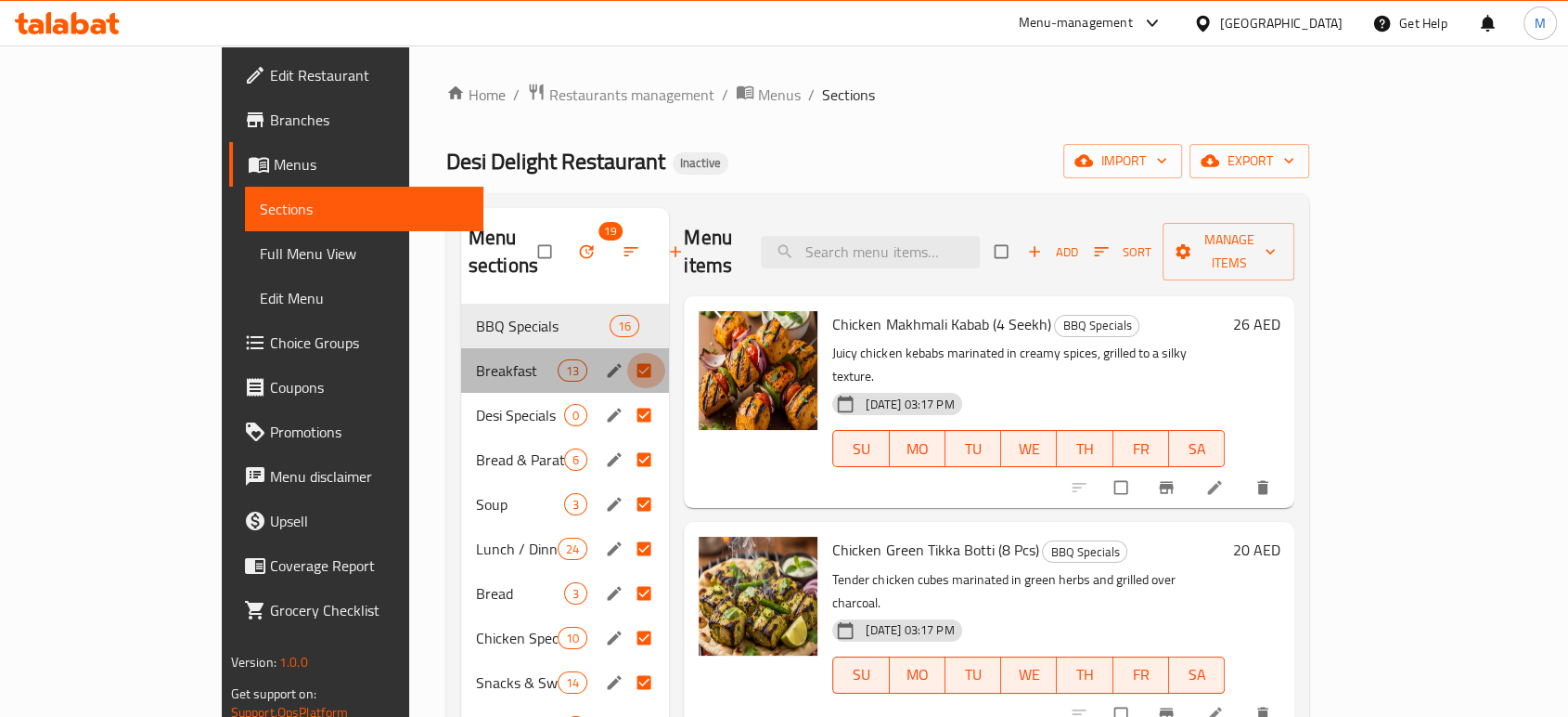
click at [627, 353] on input "Menu sections" at bounding box center [646, 370] width 39 height 35
checkbox input "false"
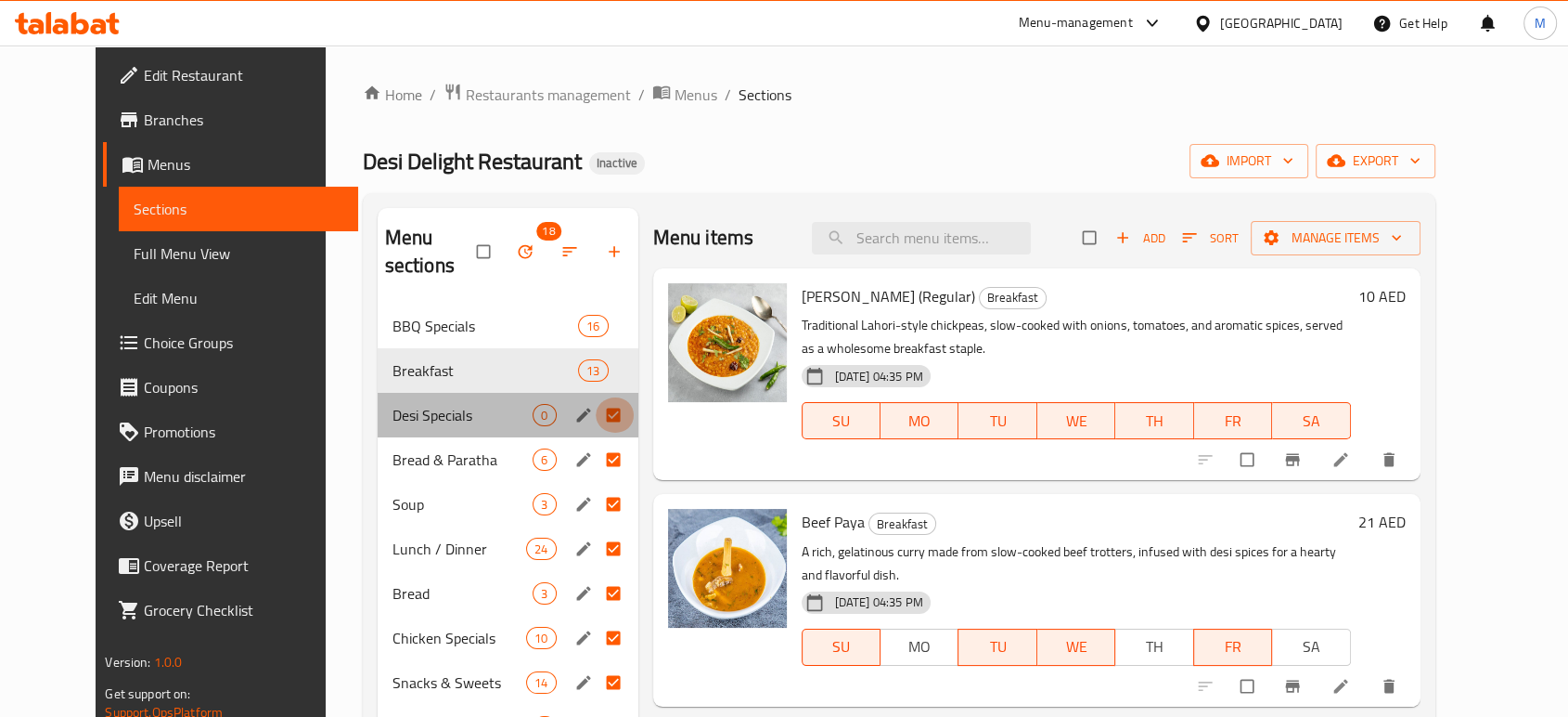
click at [596, 397] on input "Menu sections" at bounding box center [615, 414] width 39 height 35
checkbox input "false"
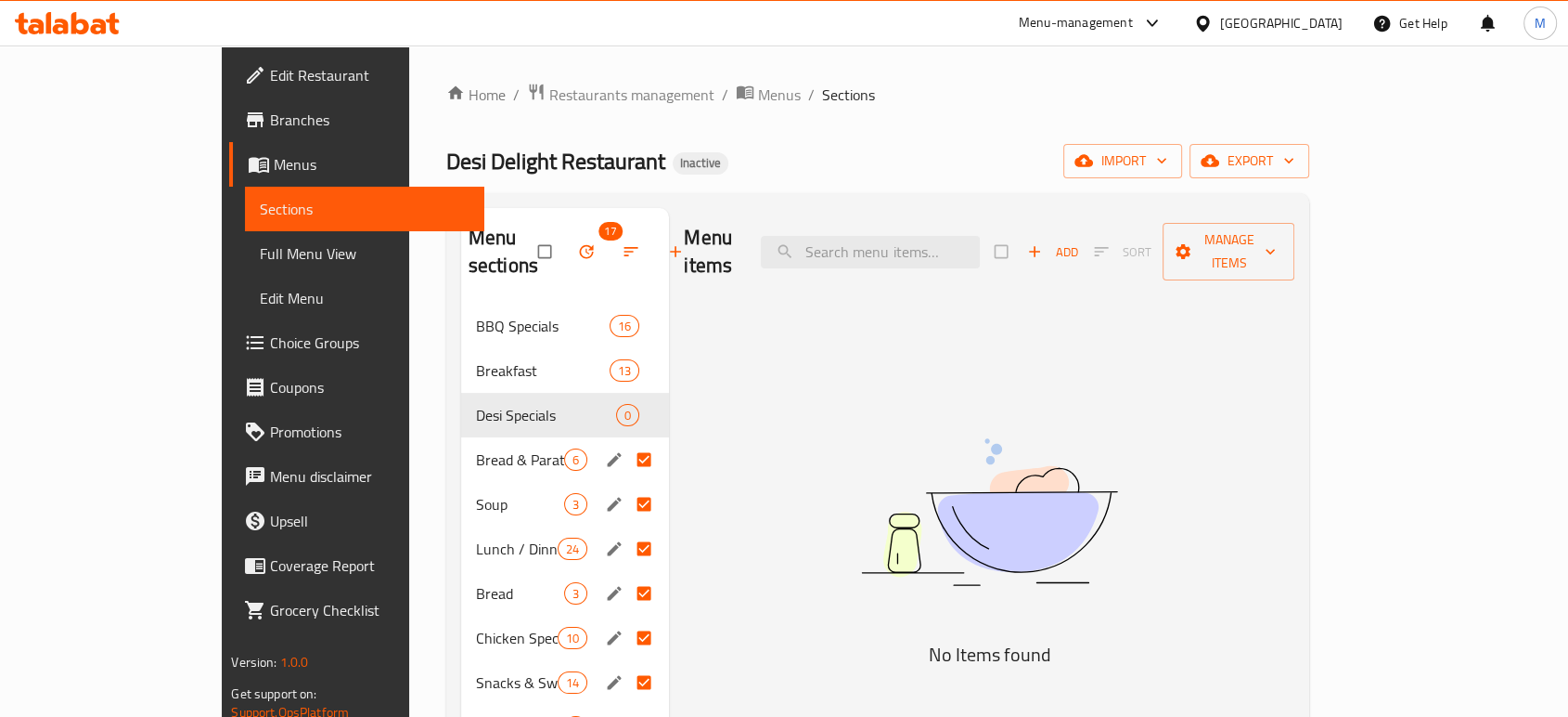
click at [627, 442] on input "Menu sections" at bounding box center [646, 459] width 39 height 35
checkbox input "false"
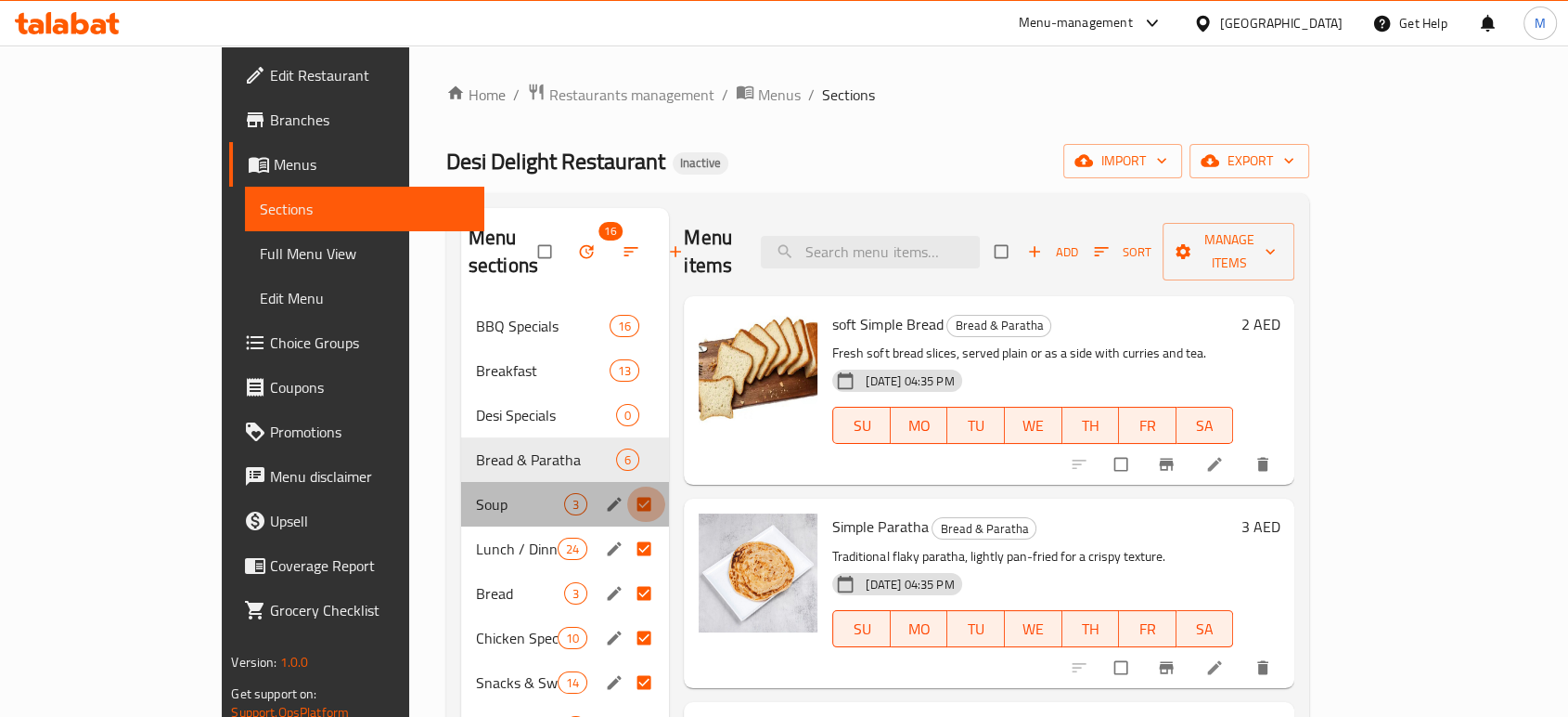
click at [627, 486] on input "Menu sections" at bounding box center [646, 503] width 39 height 35
checkbox input "false"
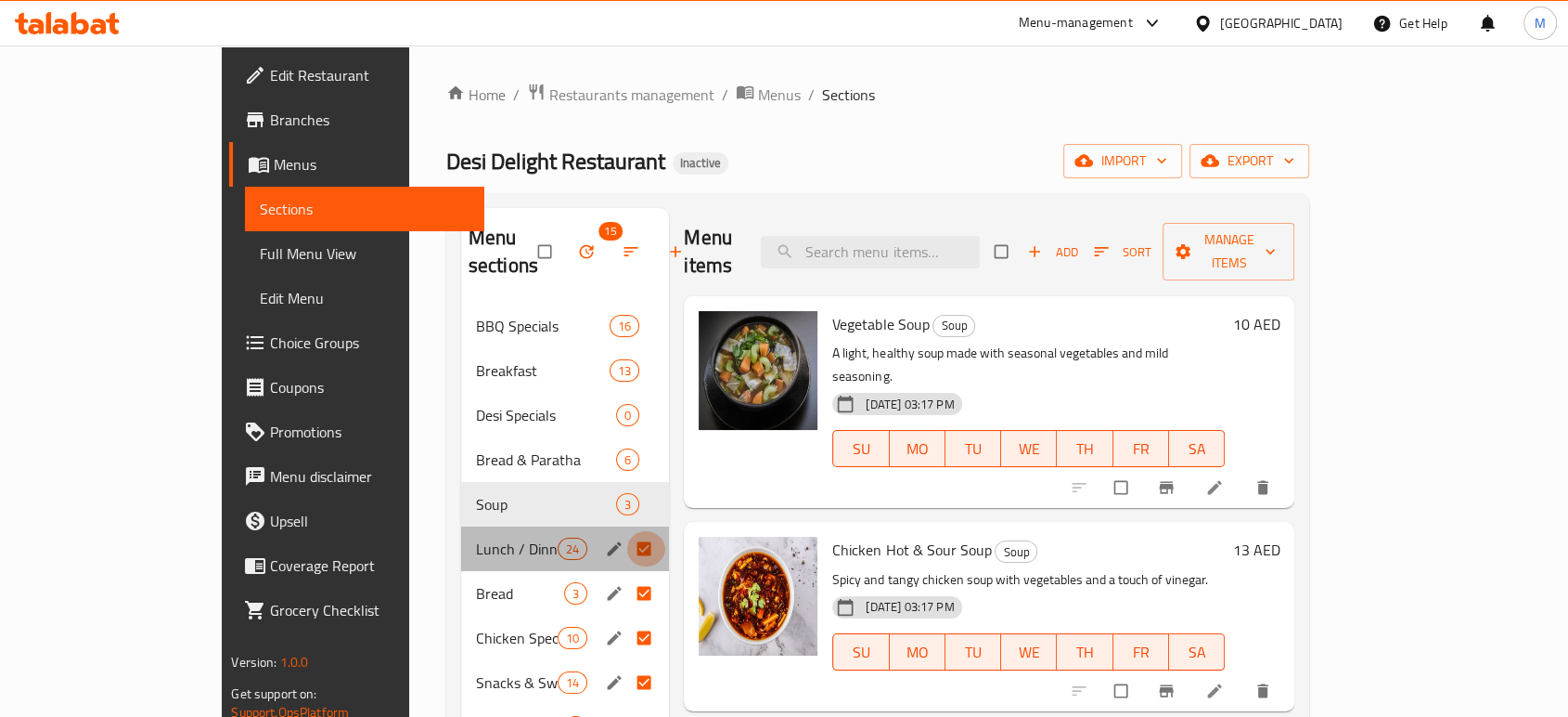
click at [627, 531] on input "Menu sections" at bounding box center [646, 548] width 39 height 35
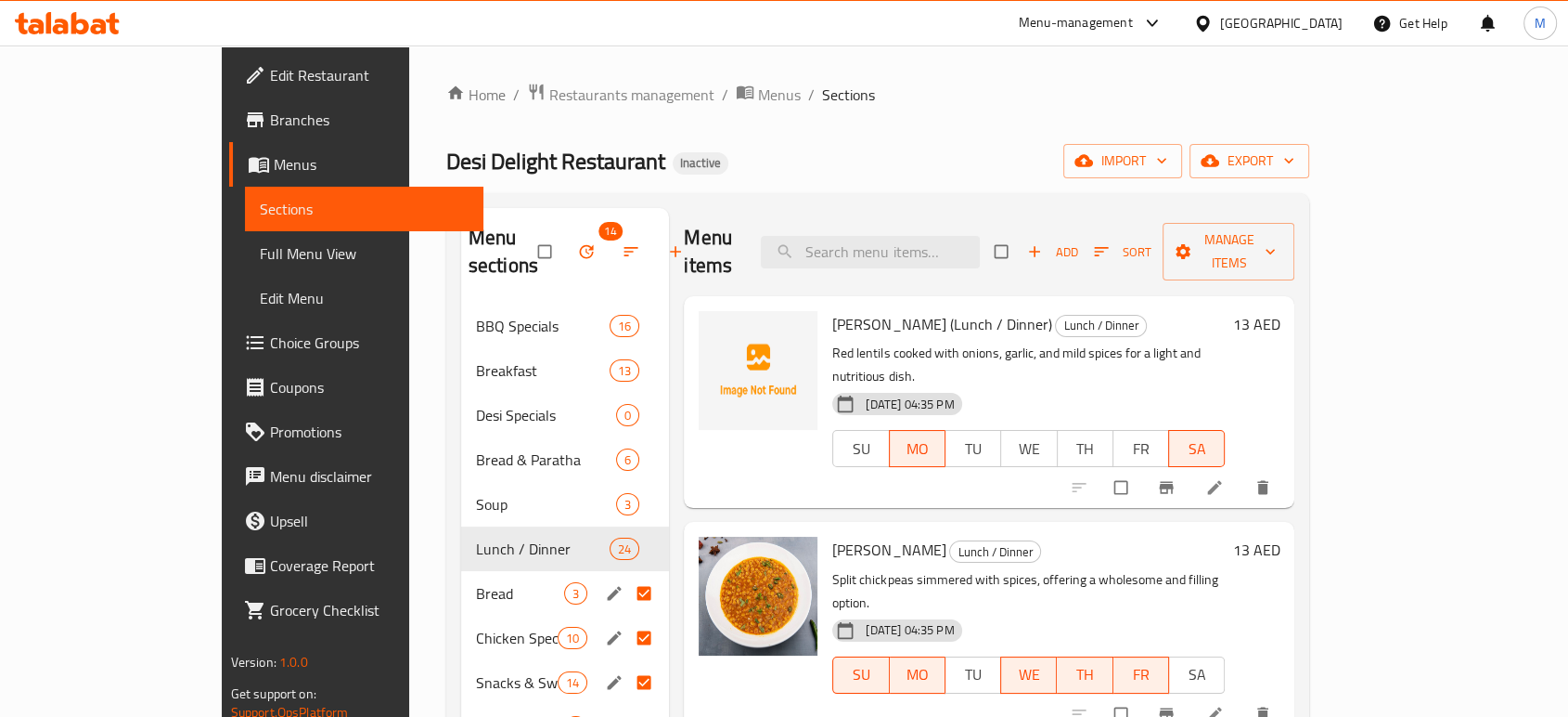
drag, startPoint x: 589, startPoint y: 564, endPoint x: 589, endPoint y: 601, distance: 37.0
click at [627, 620] on input "Menu sections" at bounding box center [646, 637] width 39 height 35
checkbox input "false"
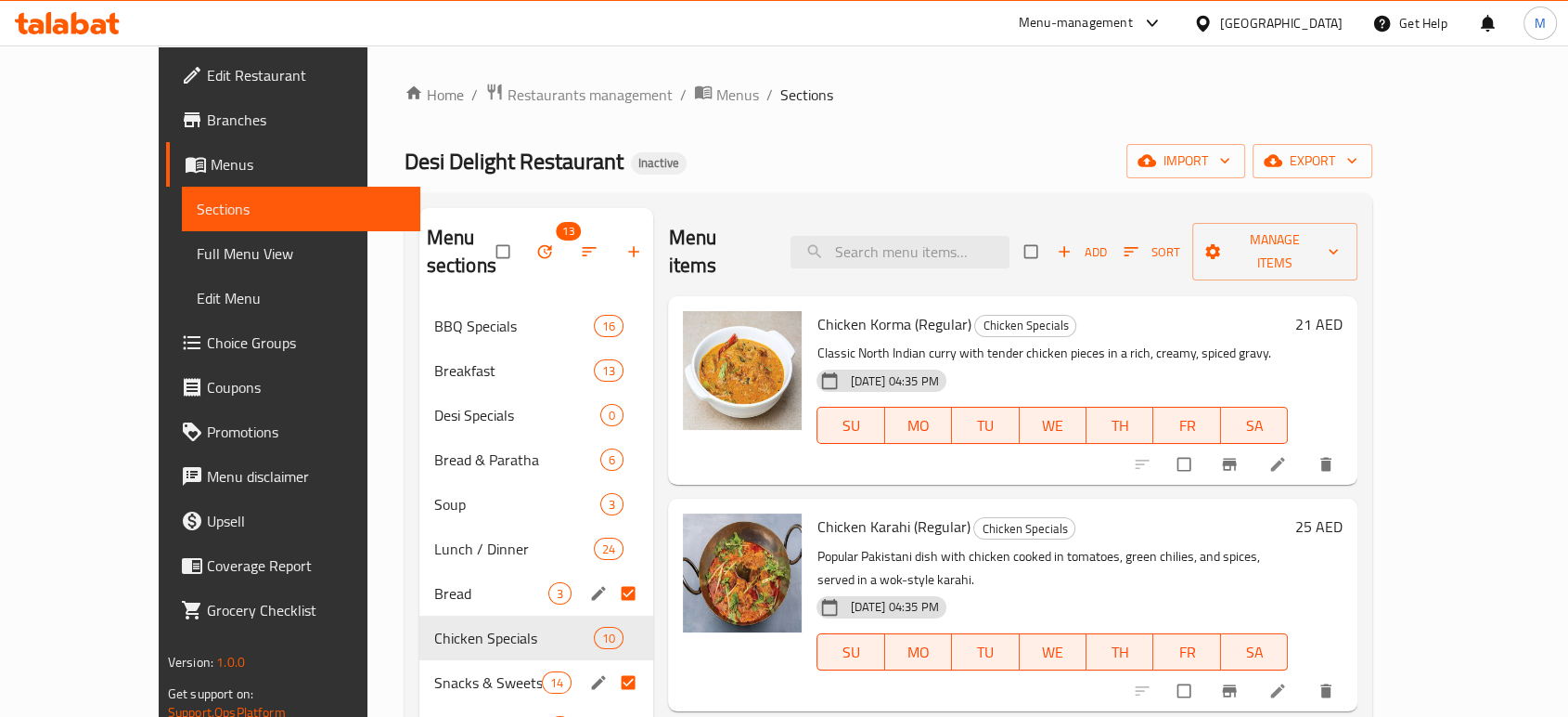
click at [611, 665] on input "Menu sections" at bounding box center [630, 682] width 39 height 35
checkbox input "false"
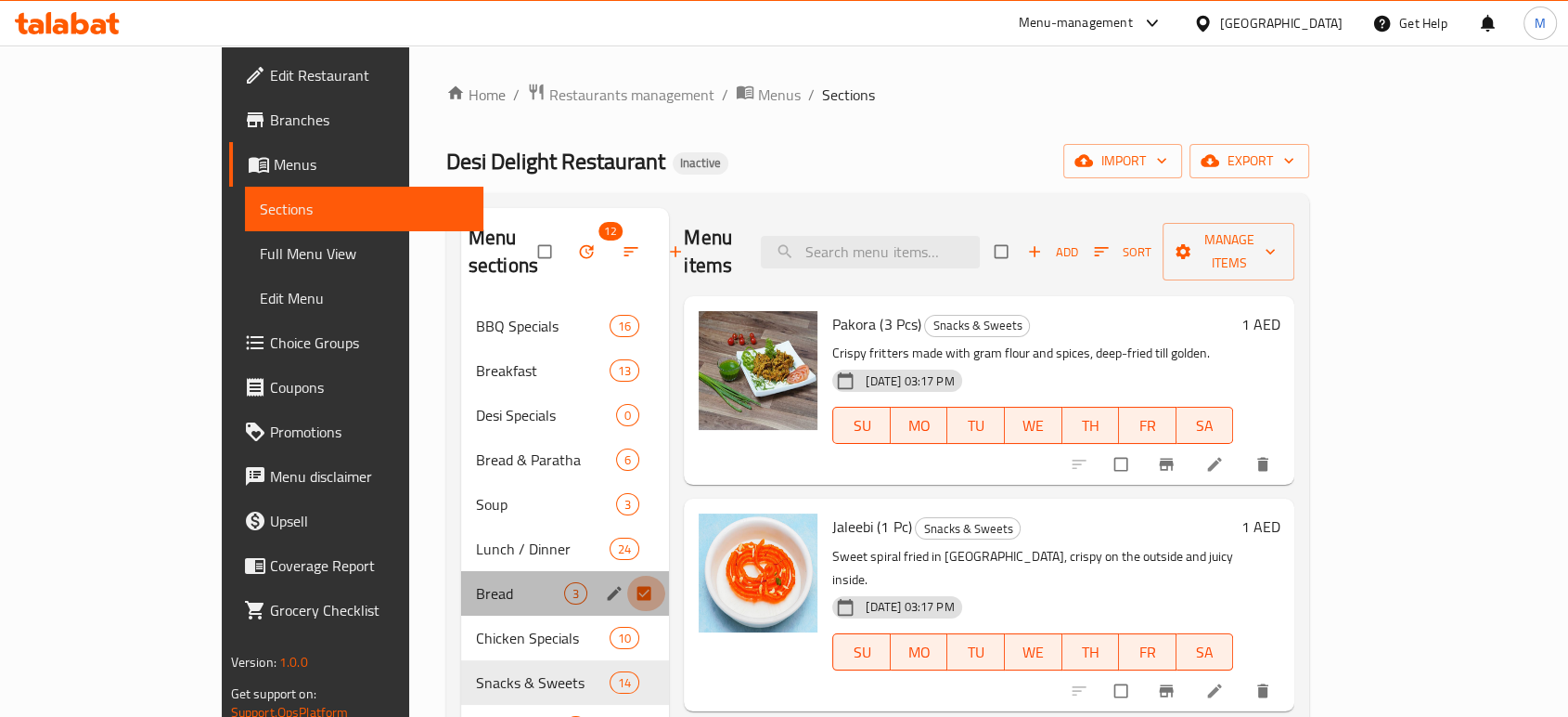
click at [627, 575] on input "Menu sections" at bounding box center [646, 592] width 39 height 35
checkbox input "false"
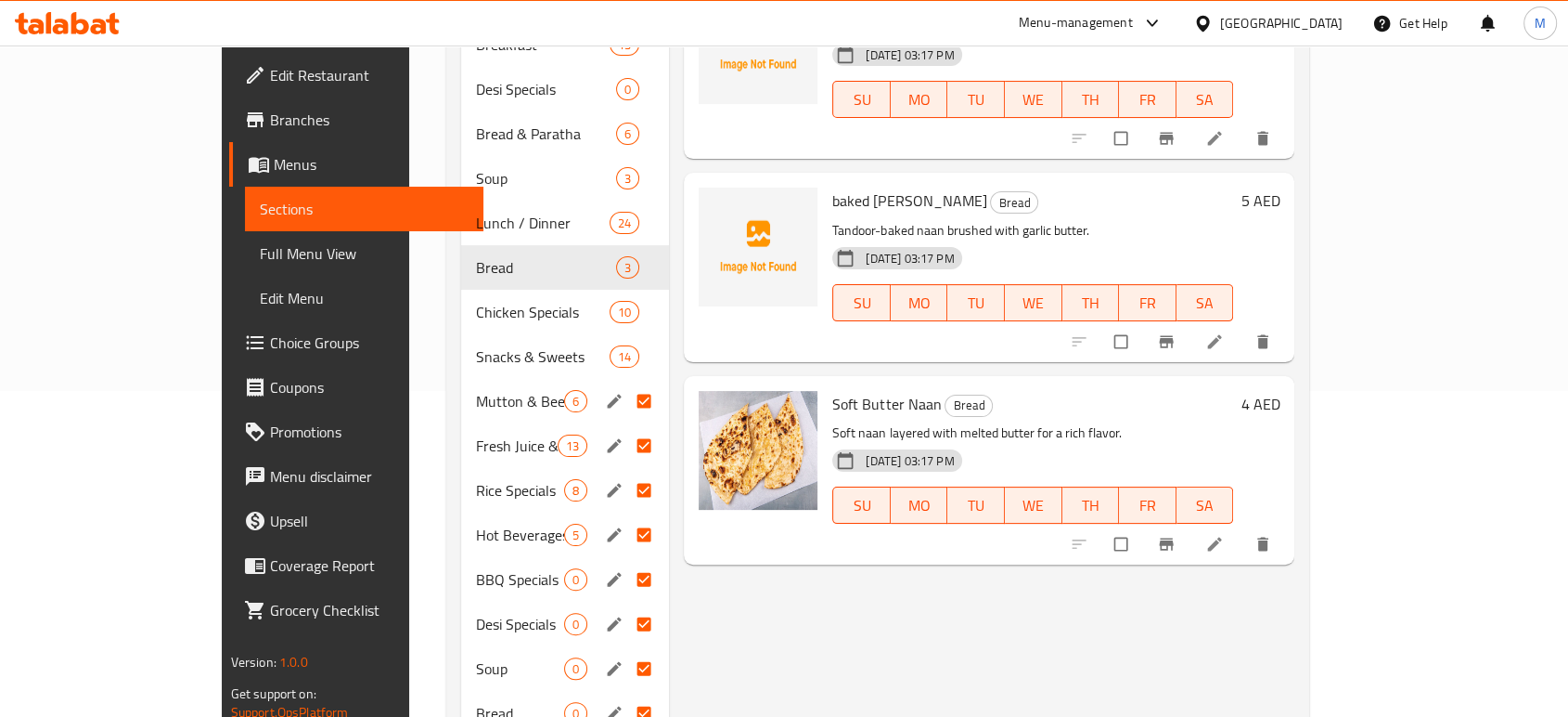
scroll to position [371, 0]
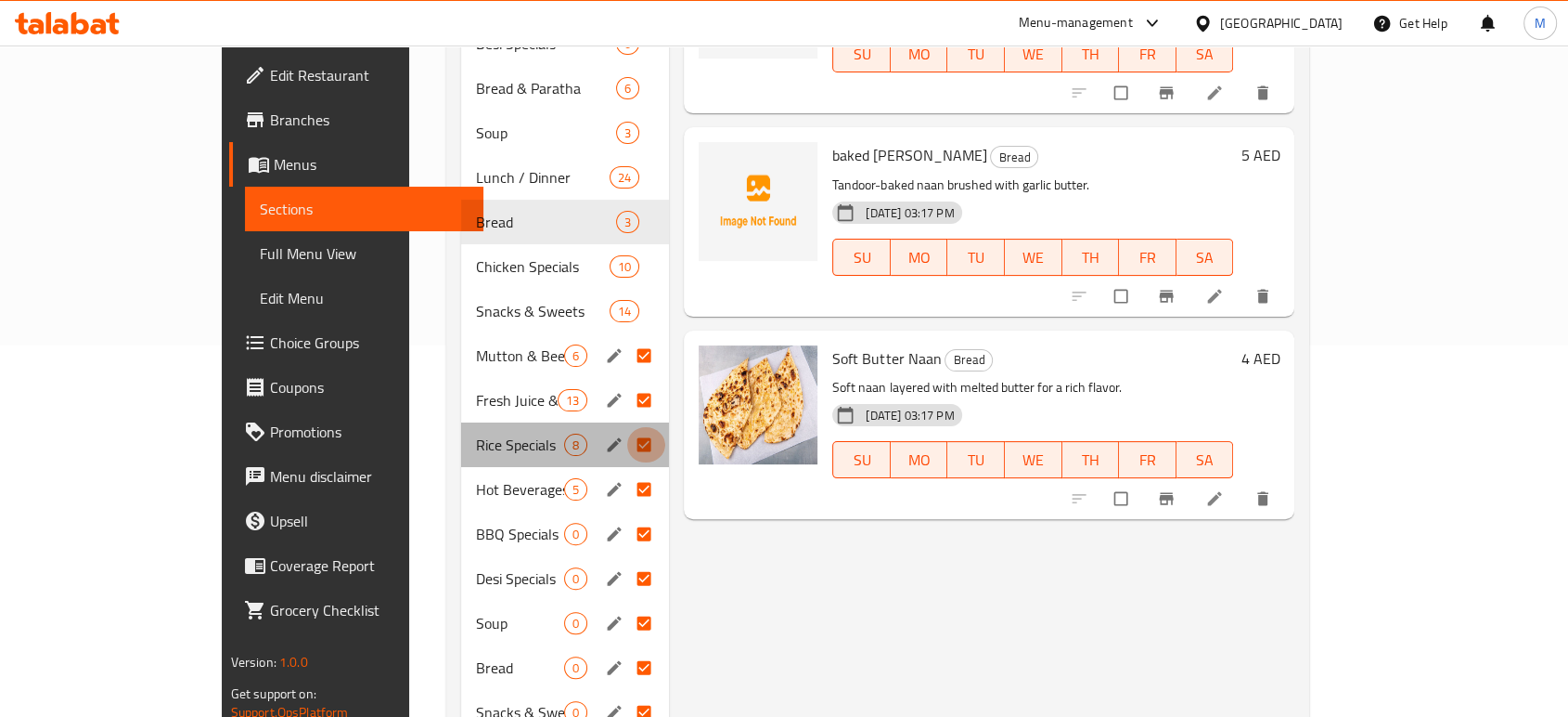
click at [627, 427] on input "Menu sections" at bounding box center [646, 444] width 39 height 35
checkbox input "false"
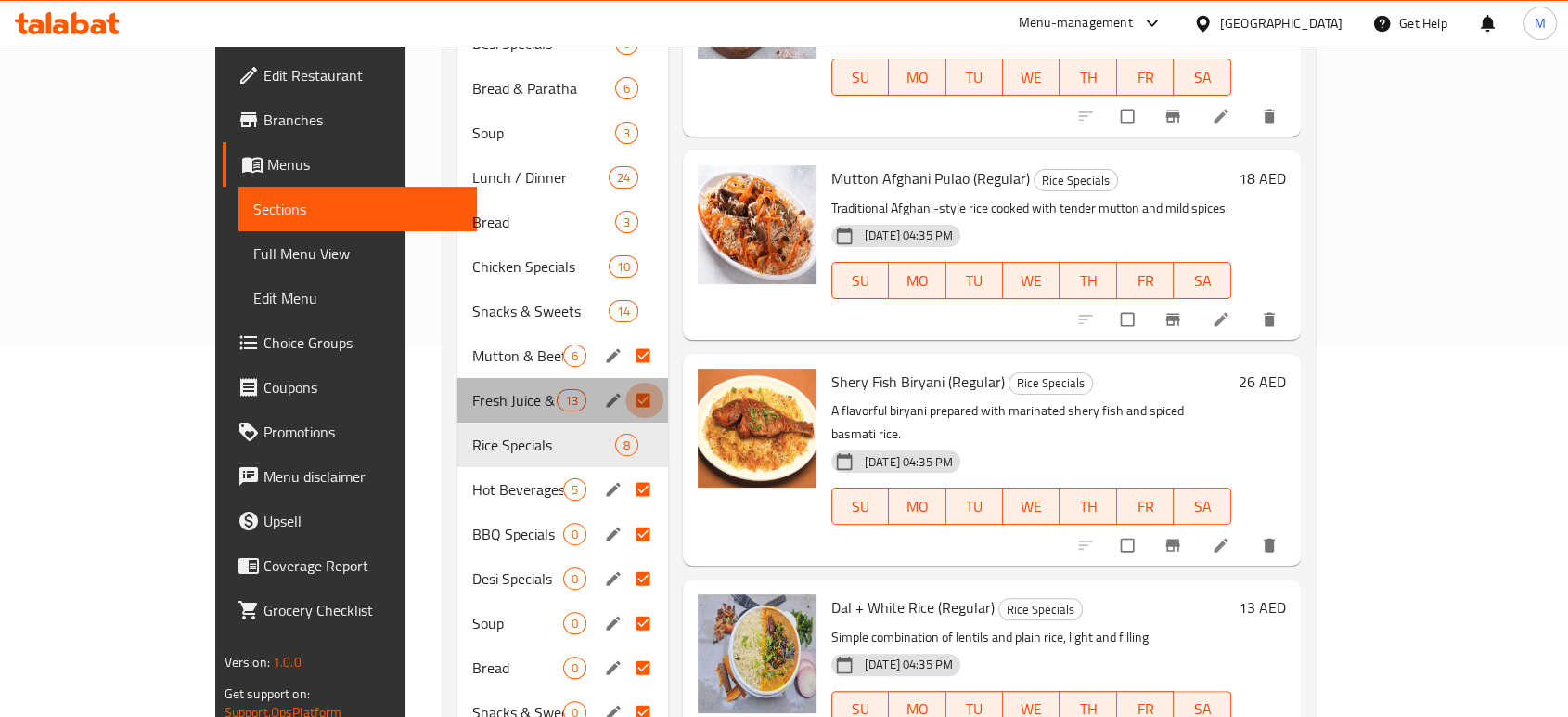
click at [626, 382] on input "Menu sections" at bounding box center [645, 399] width 39 height 35
checkbox input "false"
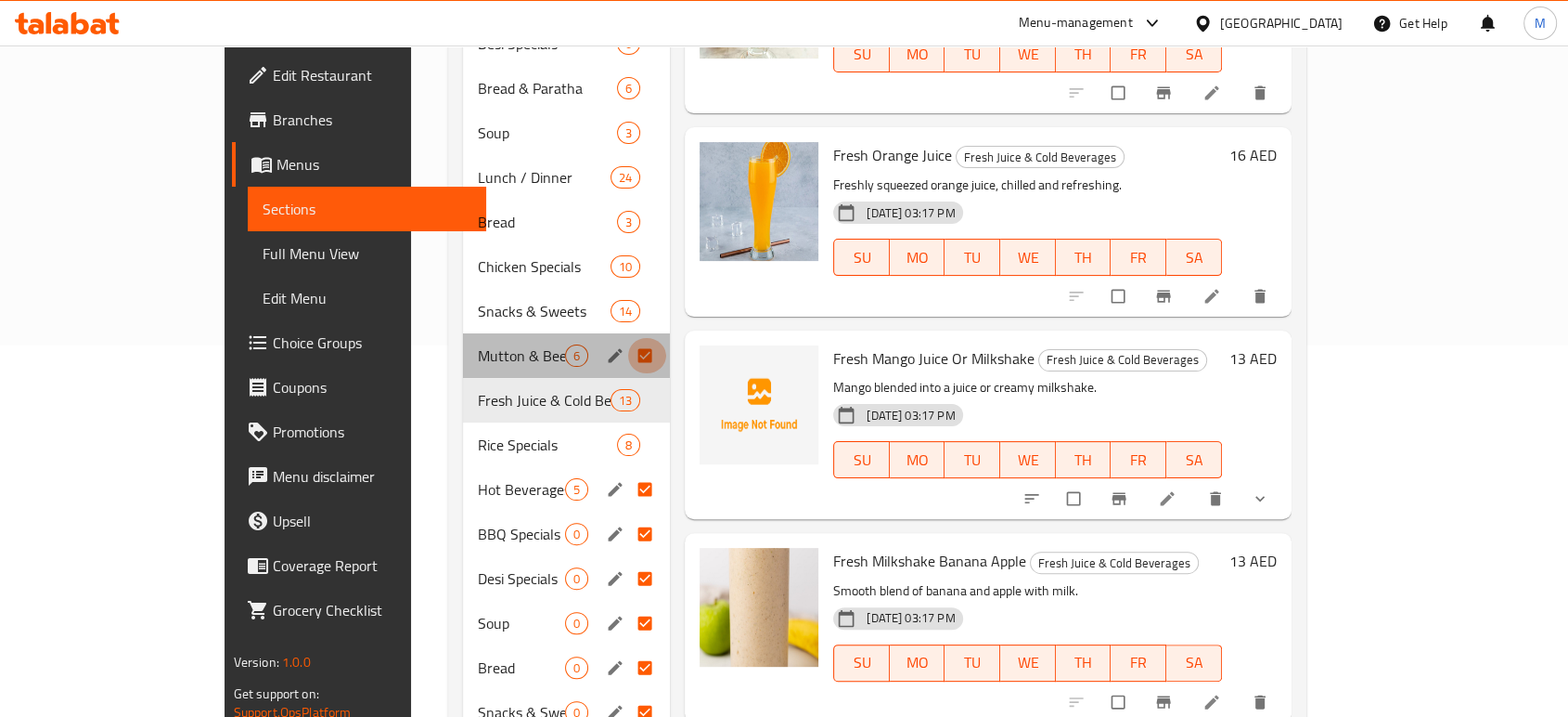
click at [627, 338] on input "Menu sections" at bounding box center [646, 355] width 39 height 35
checkbox input "false"
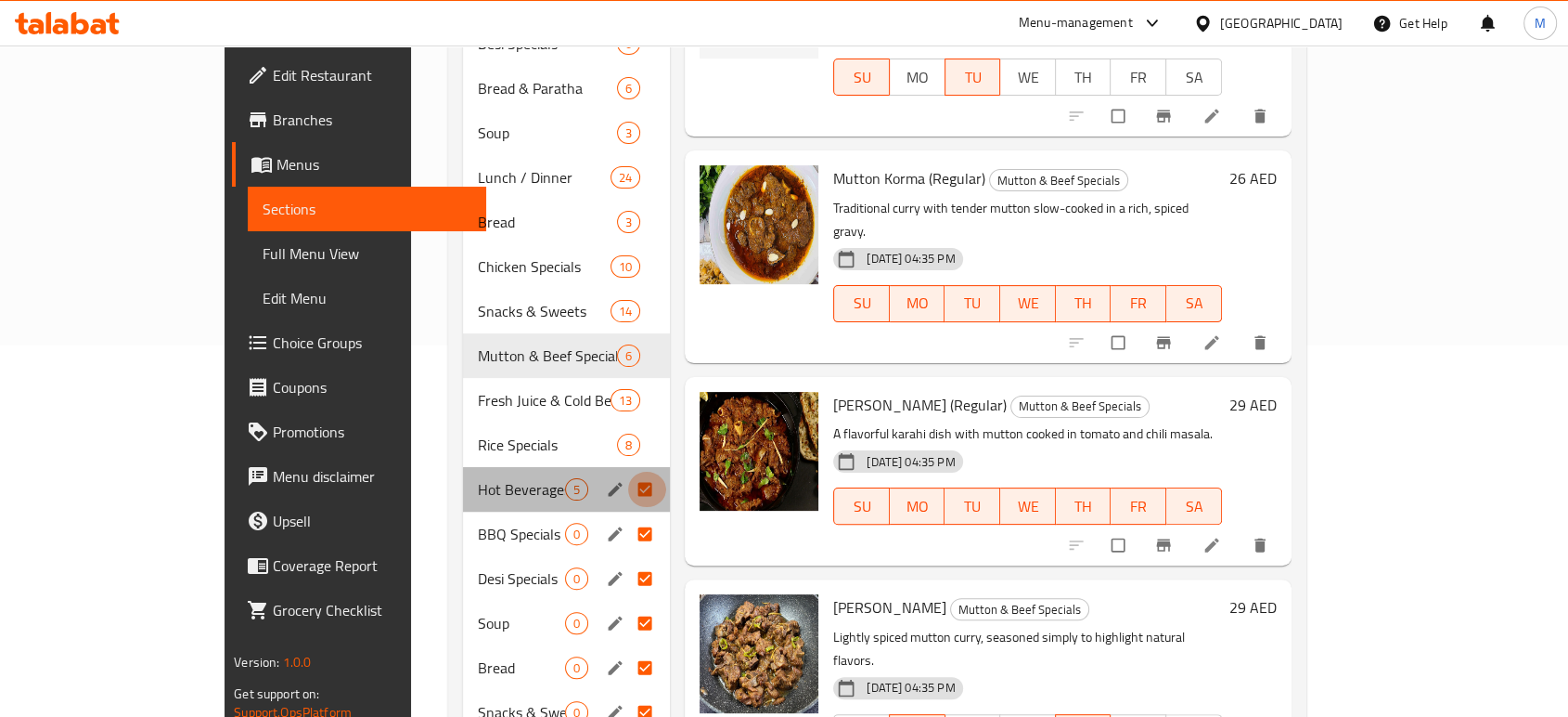
click at [627, 472] on input "Menu sections" at bounding box center [646, 489] width 39 height 35
checkbox input "false"
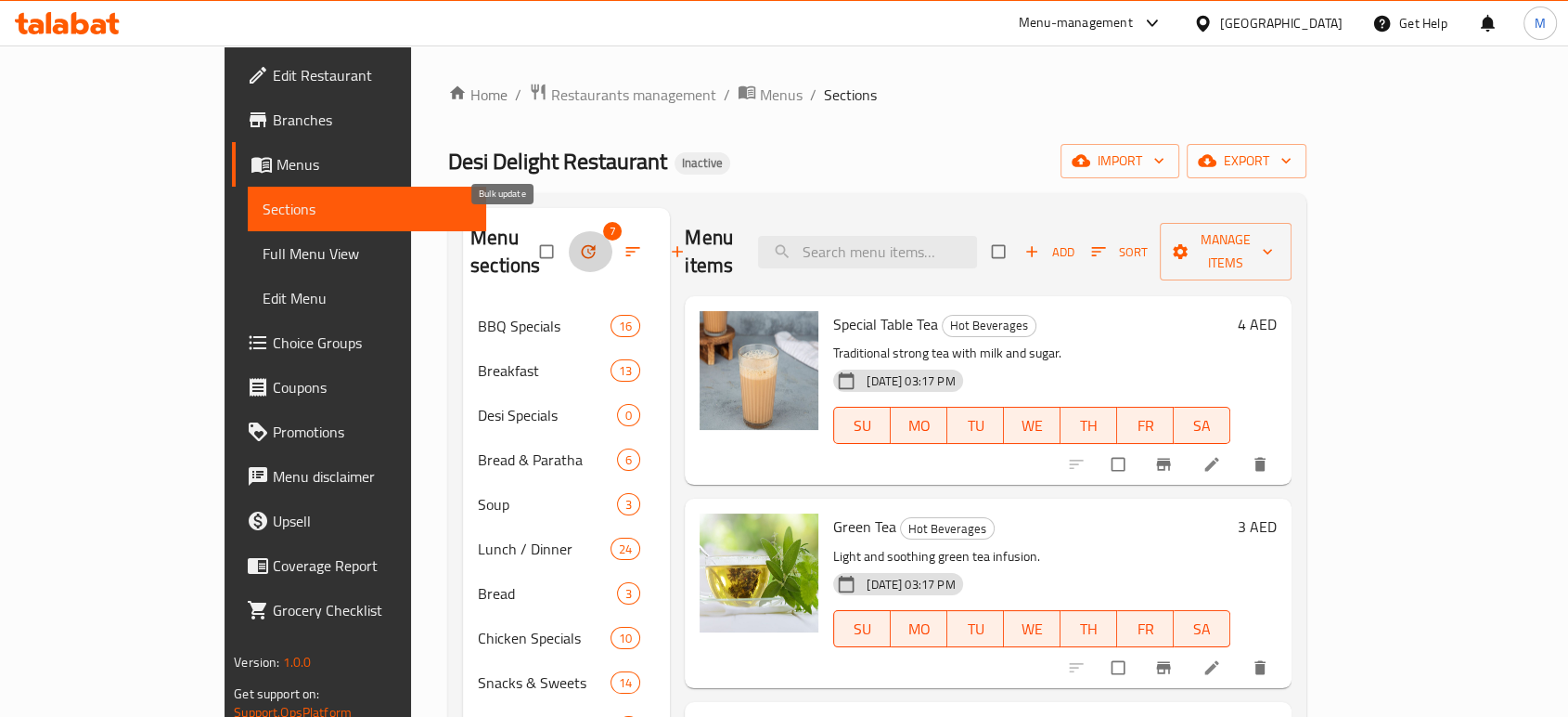
click at [579, 246] on icon "button" at bounding box center [588, 251] width 19 height 19
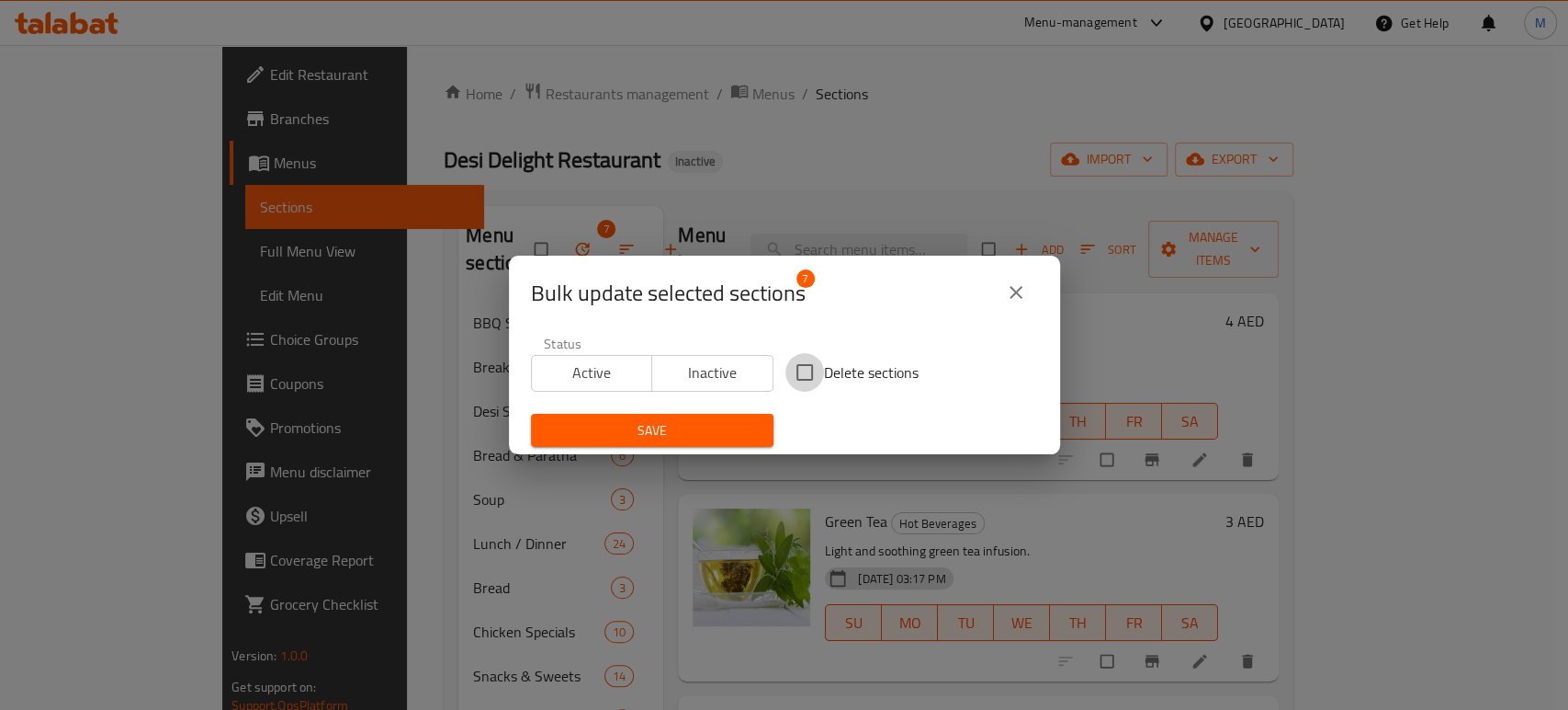
click at [802, 368] on input "Delete sections" at bounding box center [805, 371] width 39 height 39
checkbox input "true"
click at [671, 432] on span "Save" at bounding box center [651, 430] width 213 height 23
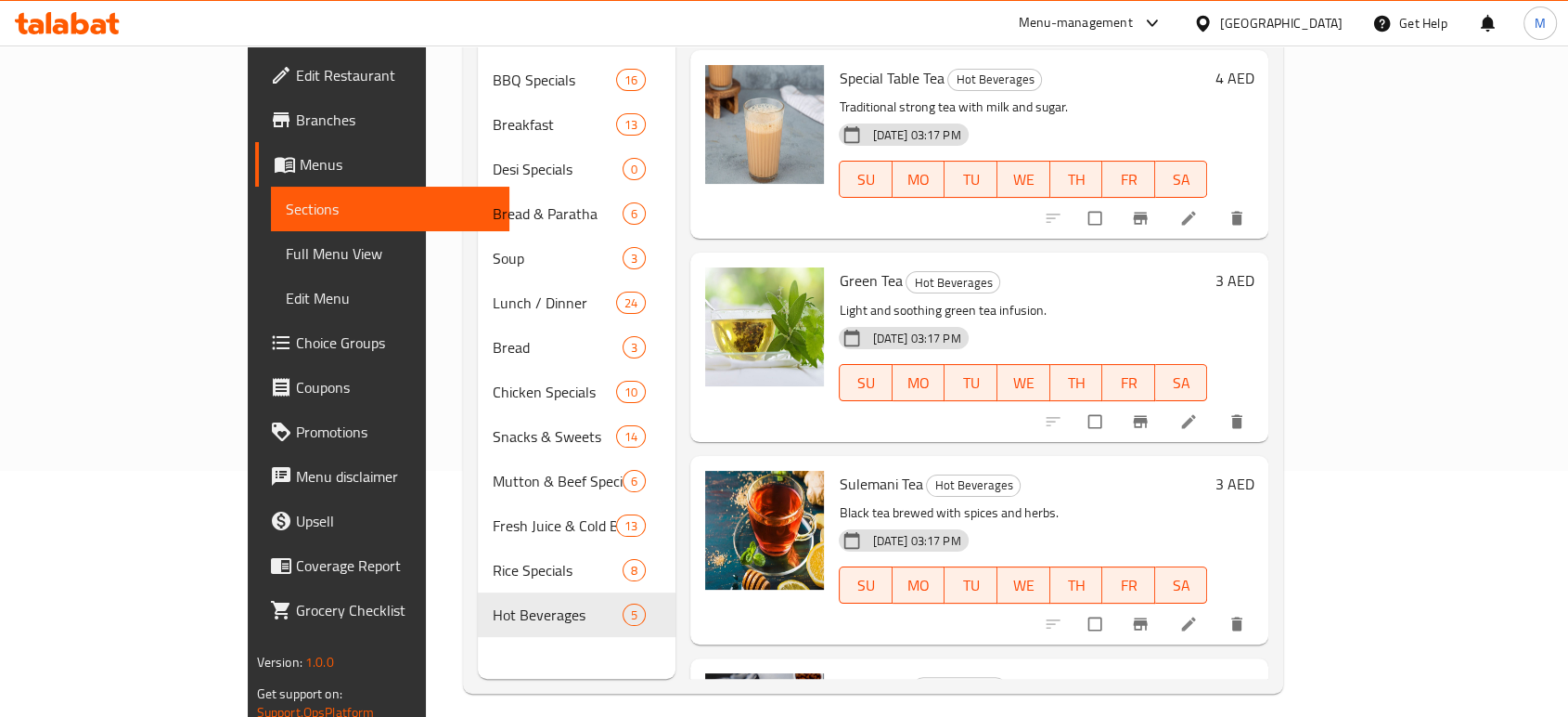
scroll to position [260, 0]
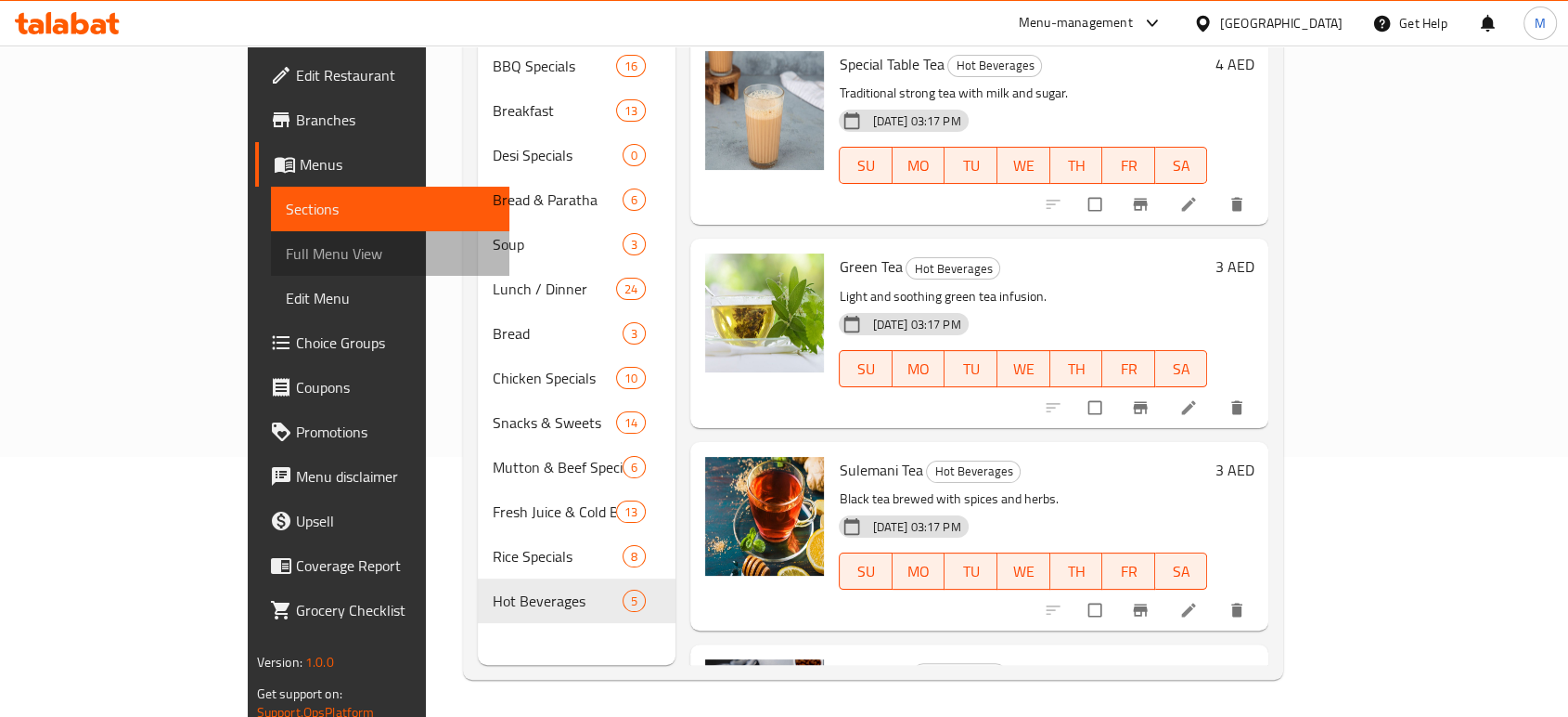
click at [271, 268] on link "Full Menu View" at bounding box center [390, 253] width 239 height 45
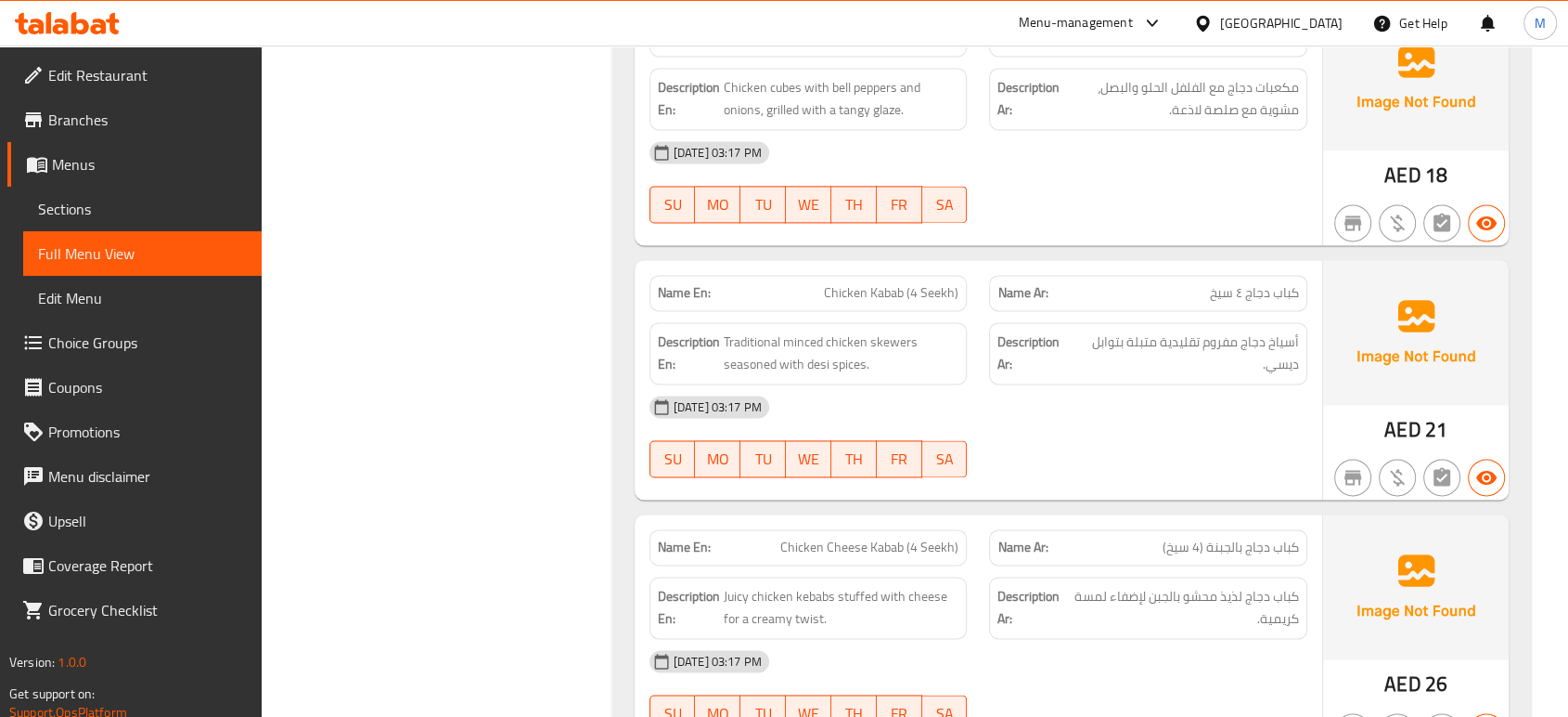
scroll to position [4528, 0]
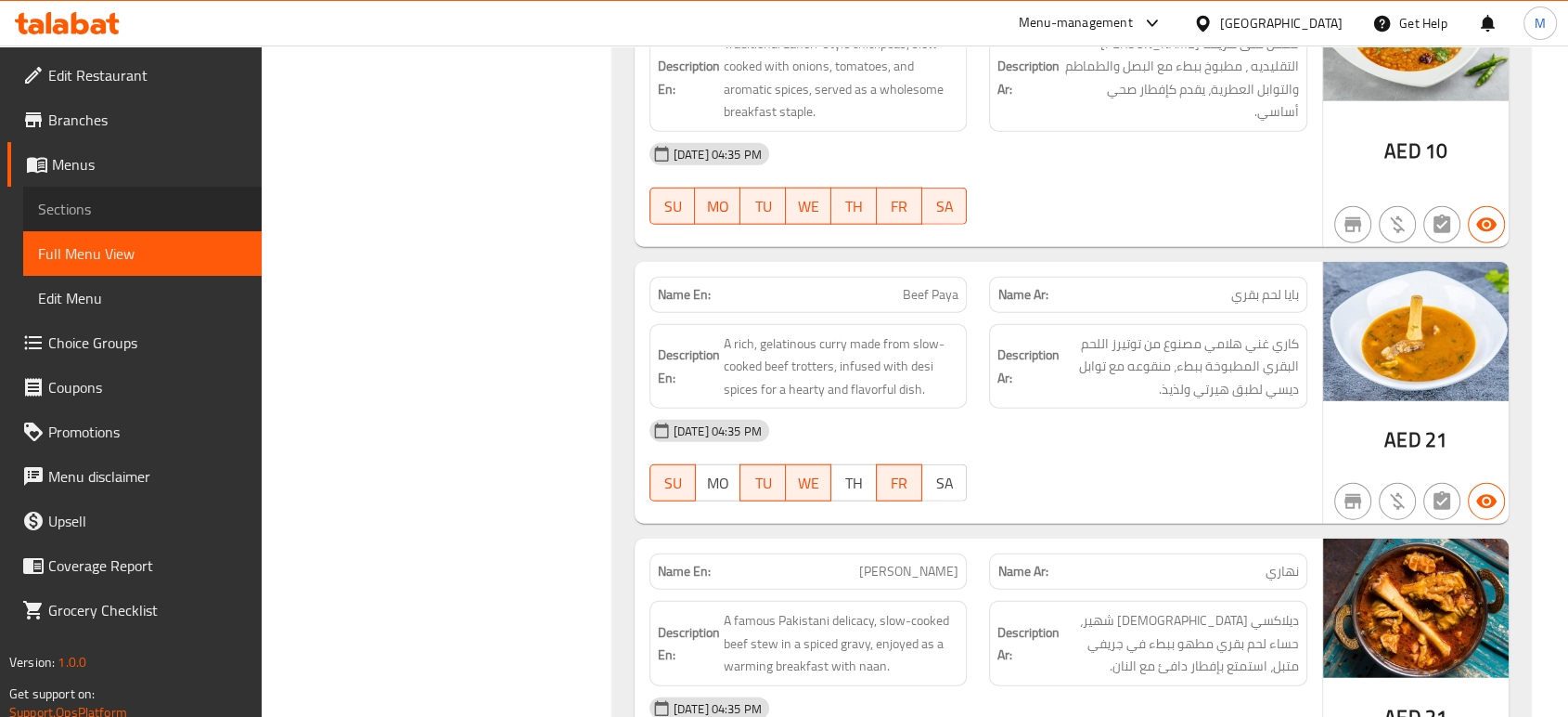
click at [96, 213] on span "Sections" at bounding box center [142, 209] width 209 height 22
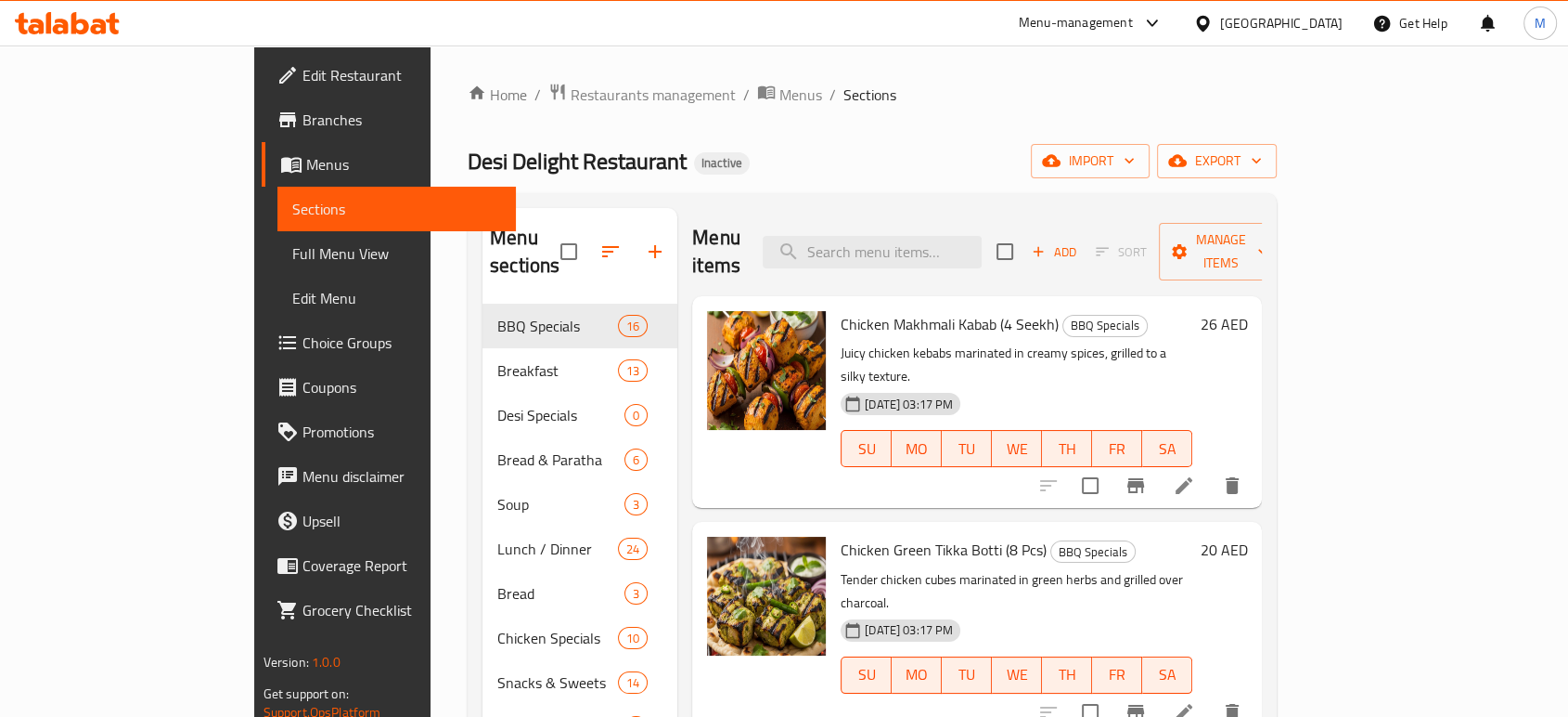
click at [468, 171] on span "Desi Delight Restaurant" at bounding box center [577, 161] width 219 height 42
copy span "Desi Delight Restaurant"
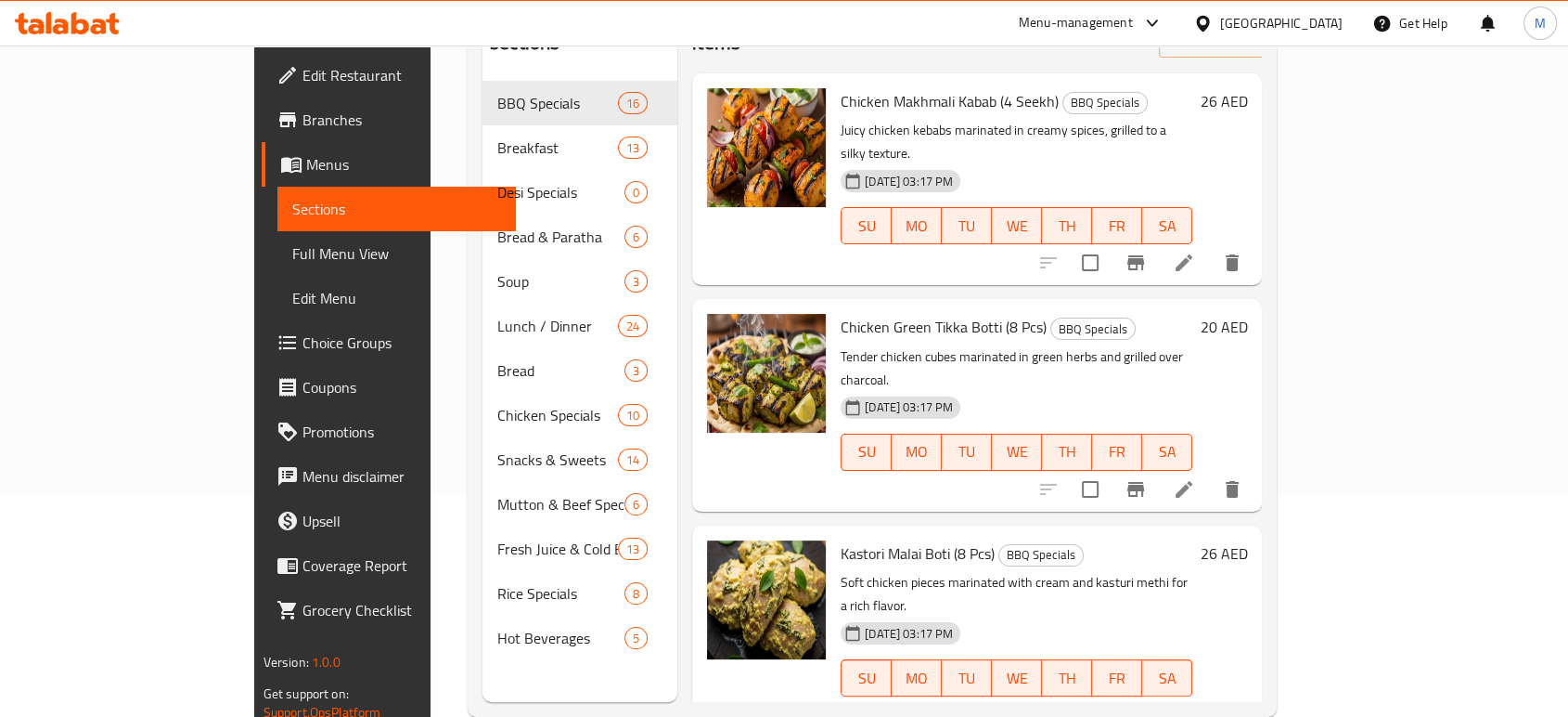
scroll to position [260, 0]
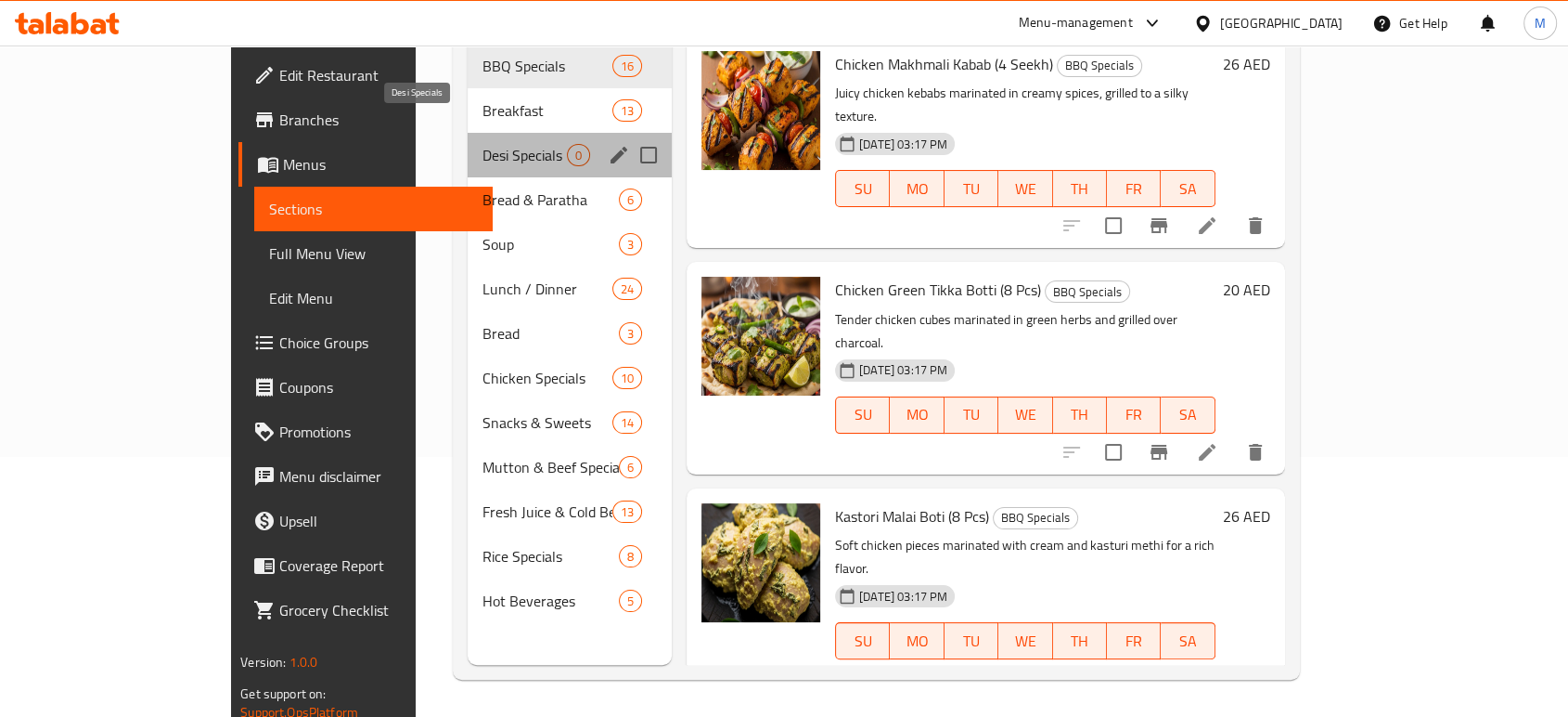
click at [483, 144] on span "Desi Specials" at bounding box center [525, 155] width 84 height 22
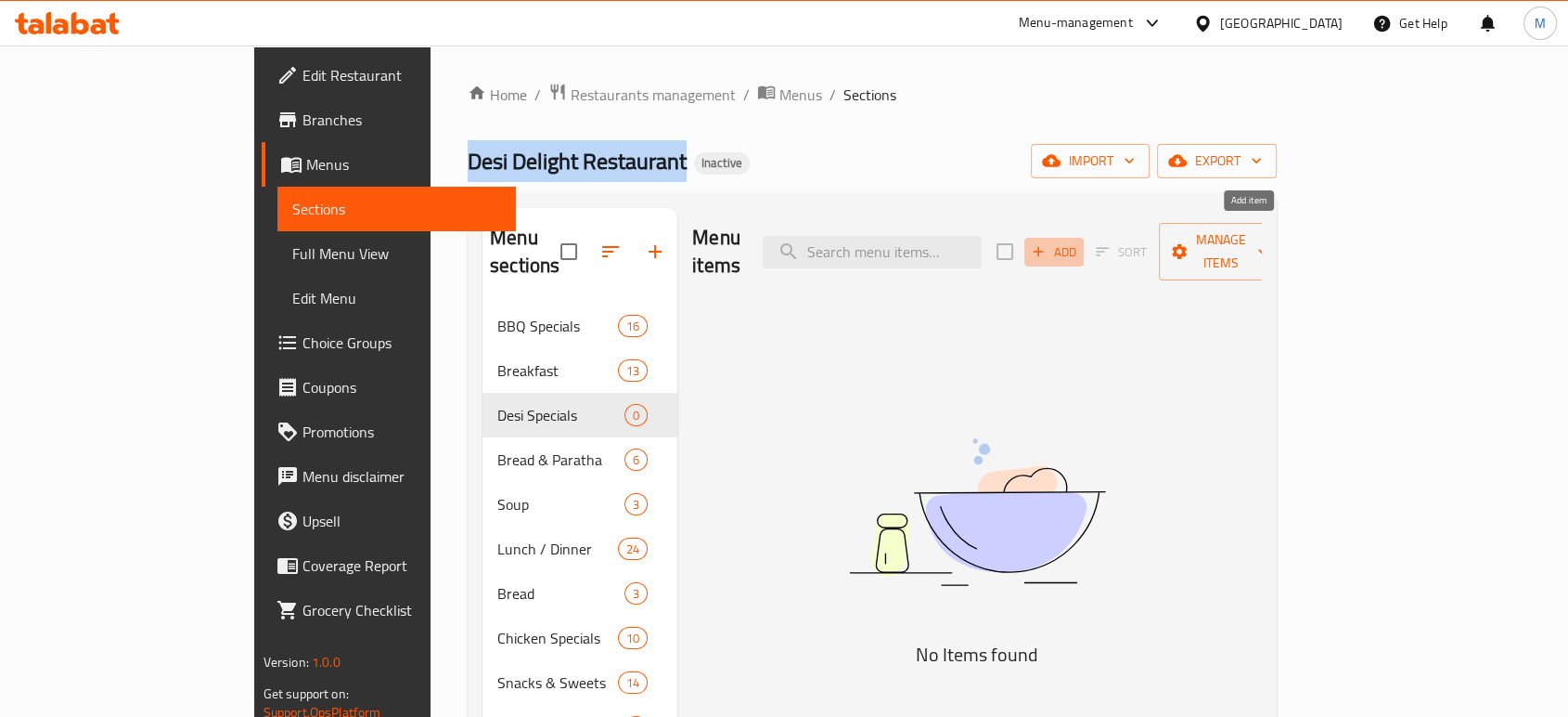
click at [1078, 241] on span "Add" at bounding box center [1053, 251] width 50 height 21
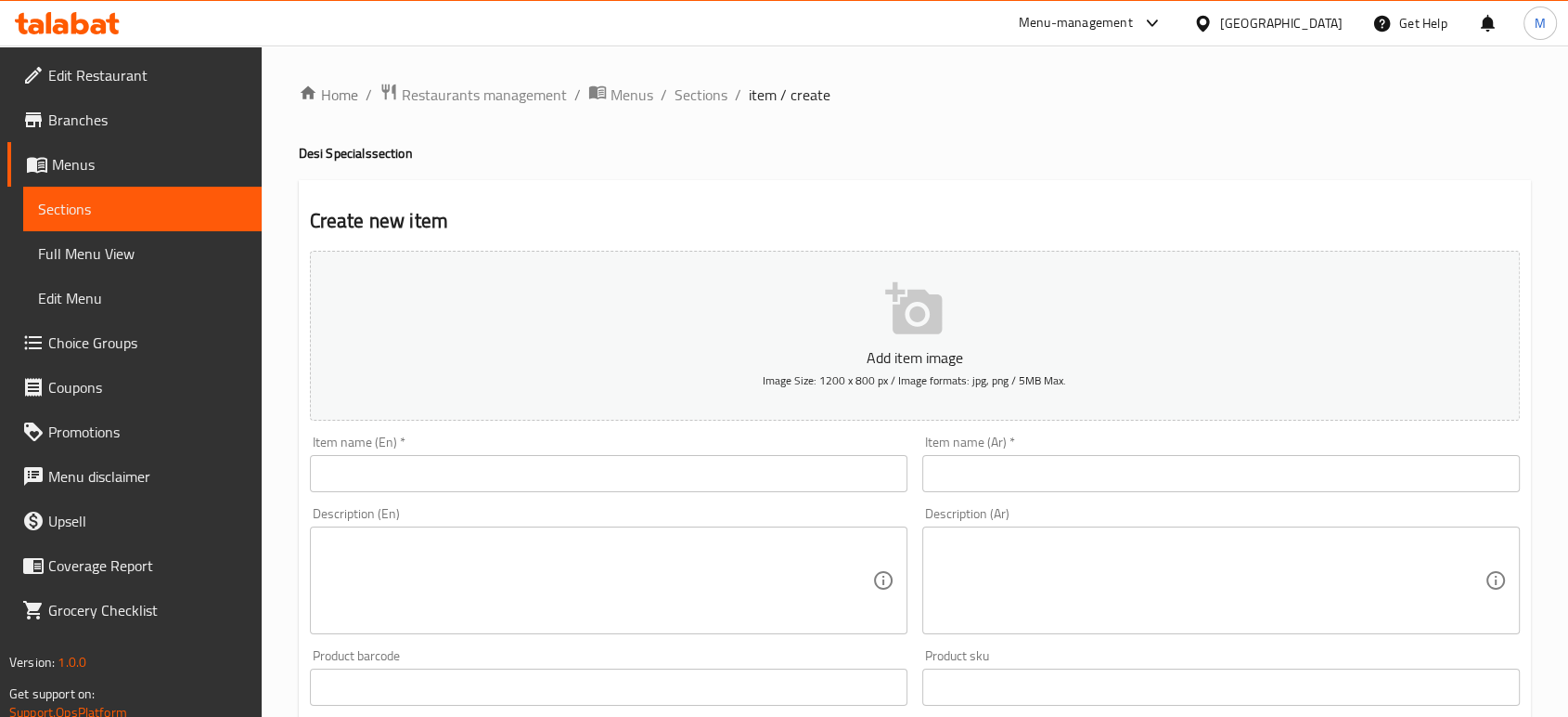
paste input "Chicken Chargha Steam (Full/Half)"
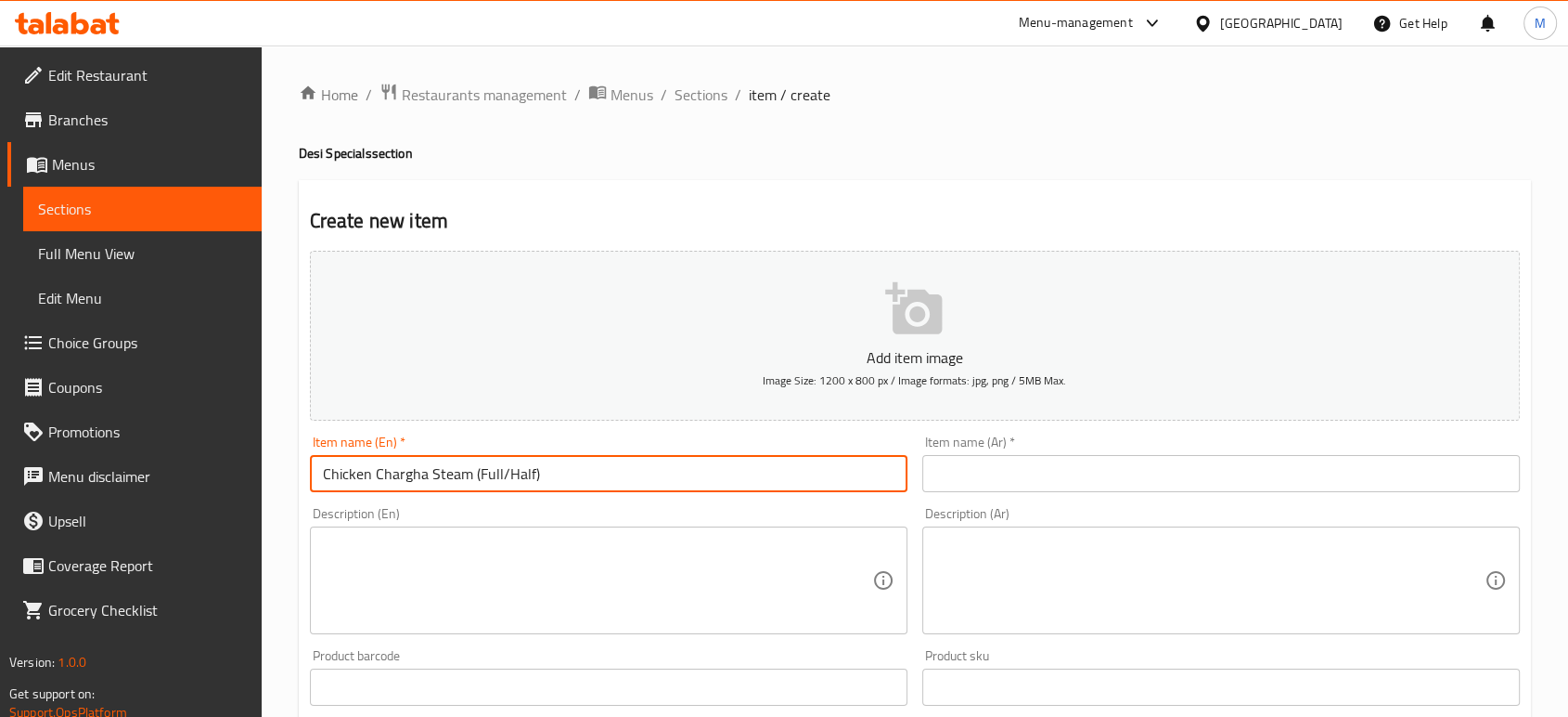
click at [639, 480] on input "Chicken Chargha Steam (Full/Half)" at bounding box center [609, 473] width 598 height 37
type input "Chicken Chargha Steam (Full/Half)"
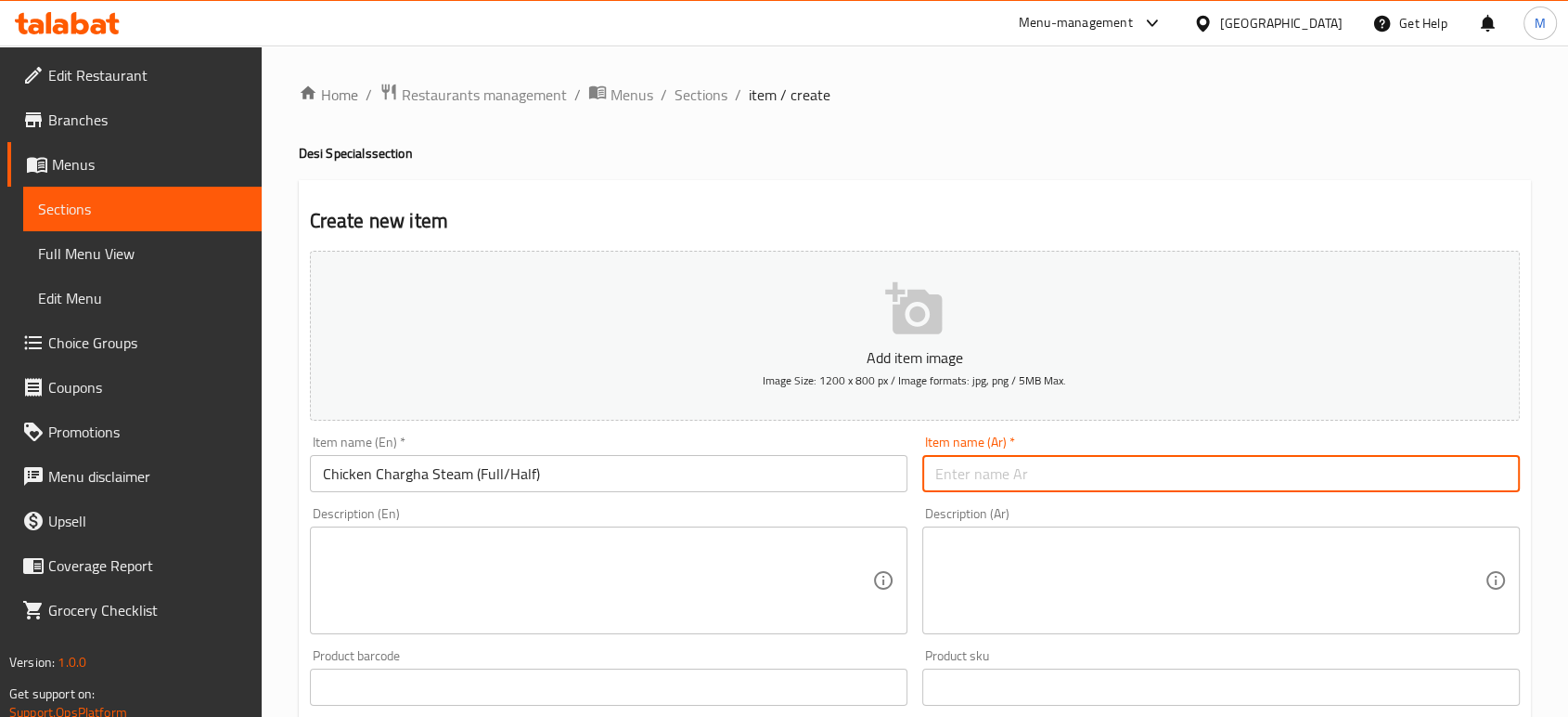
paste input "دجاج شارغا على البخار (كامل/نصف)"
click at [1122, 474] on input "دجاج شارغا على البخار (كامل/نصف)" at bounding box center [1221, 473] width 598 height 37
type input "دجاج شارغا على البخار (كامل/نصف)"
paste textarea "chicken steamed with spices for a tender and flavorful delight."
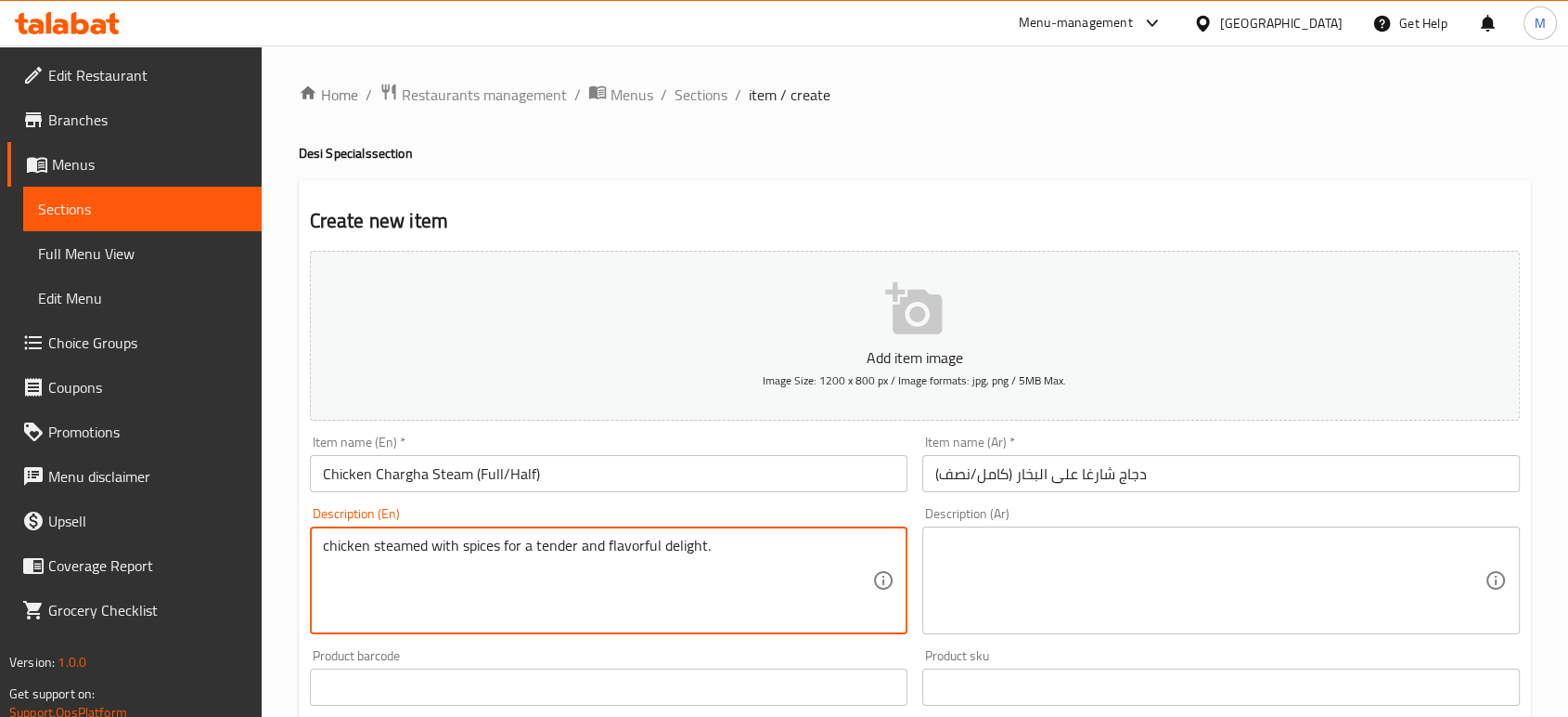
type textarea "chicken steamed with spices for a tender and flavorful delight."
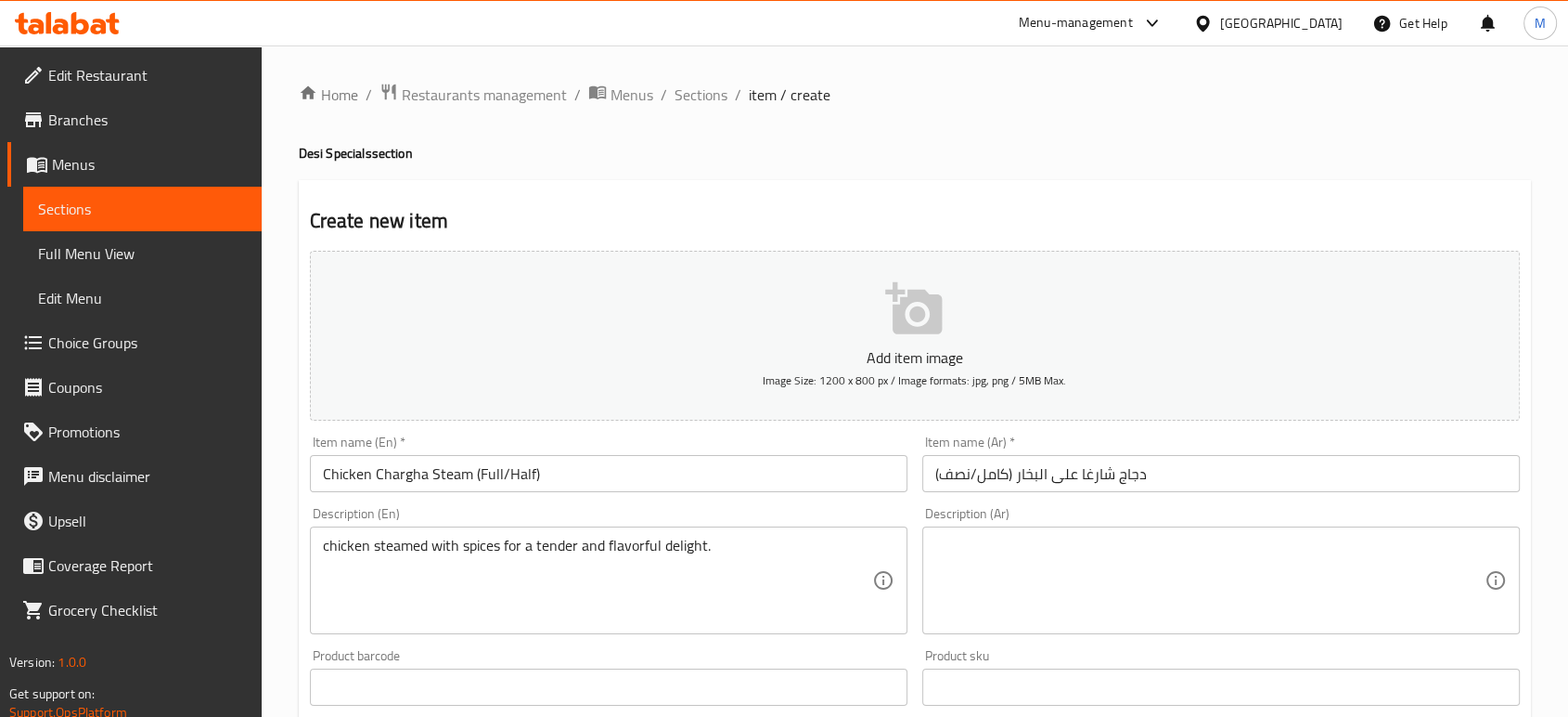
click at [1139, 535] on div "Description (Ar)" at bounding box center [1221, 580] width 598 height 108
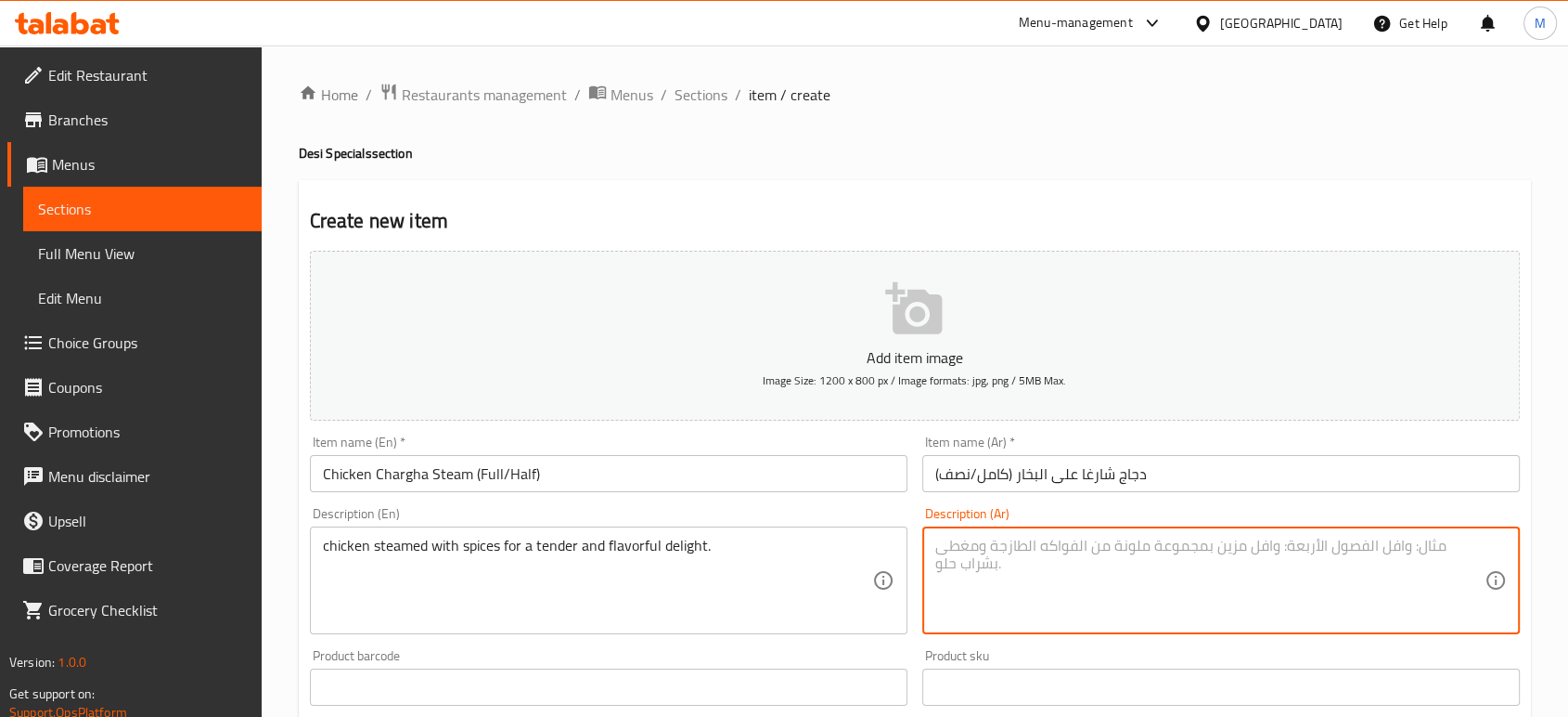
click at [1106, 588] on textarea at bounding box center [1209, 580] width 549 height 88
type textarea "v"
paste textarea "دجاج مطهو على البخار مع التوابل لطعم طري ولذيذ."
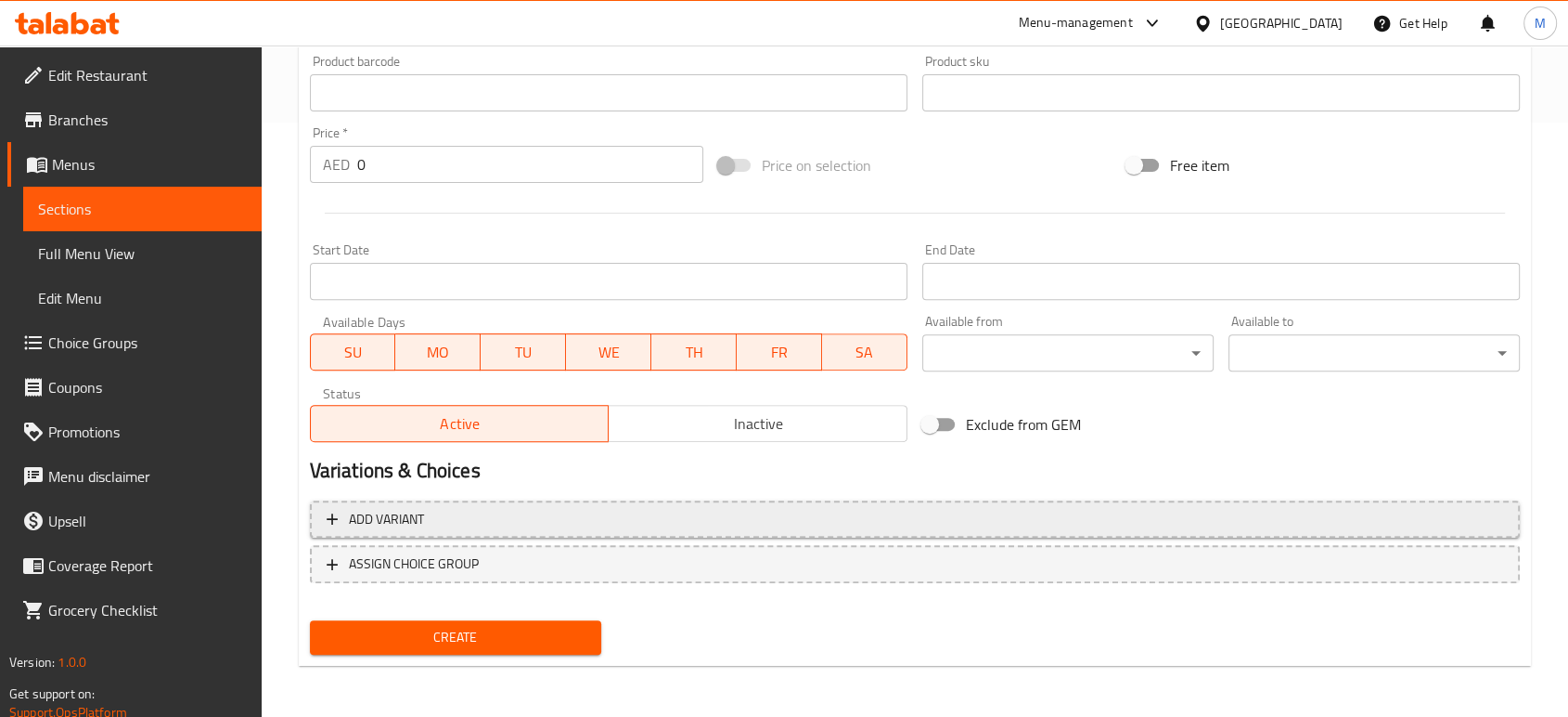
type textarea "دجاج مطهو على البخار مع التوابل لطعم طري ولذيذ."
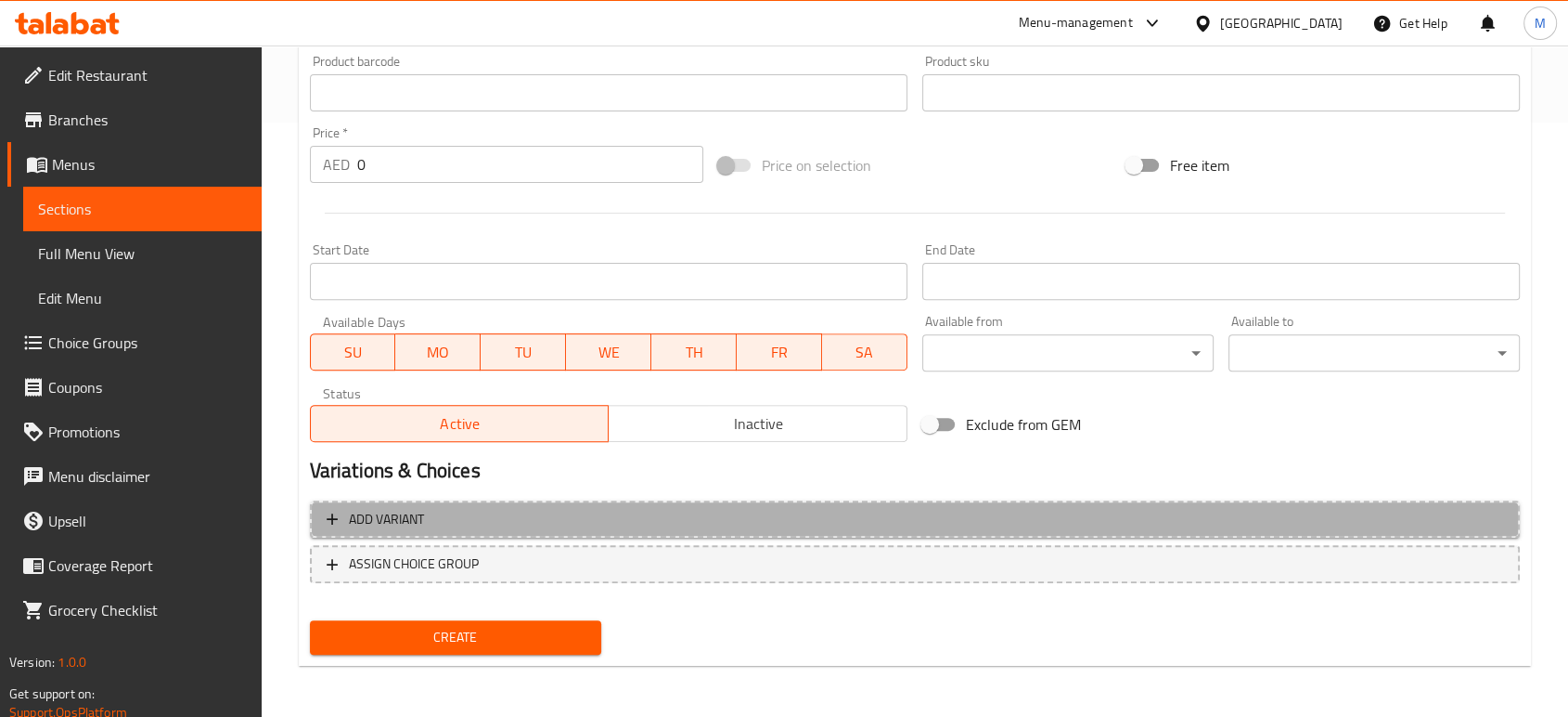
click at [381, 523] on span "Add variant" at bounding box center [386, 519] width 75 height 23
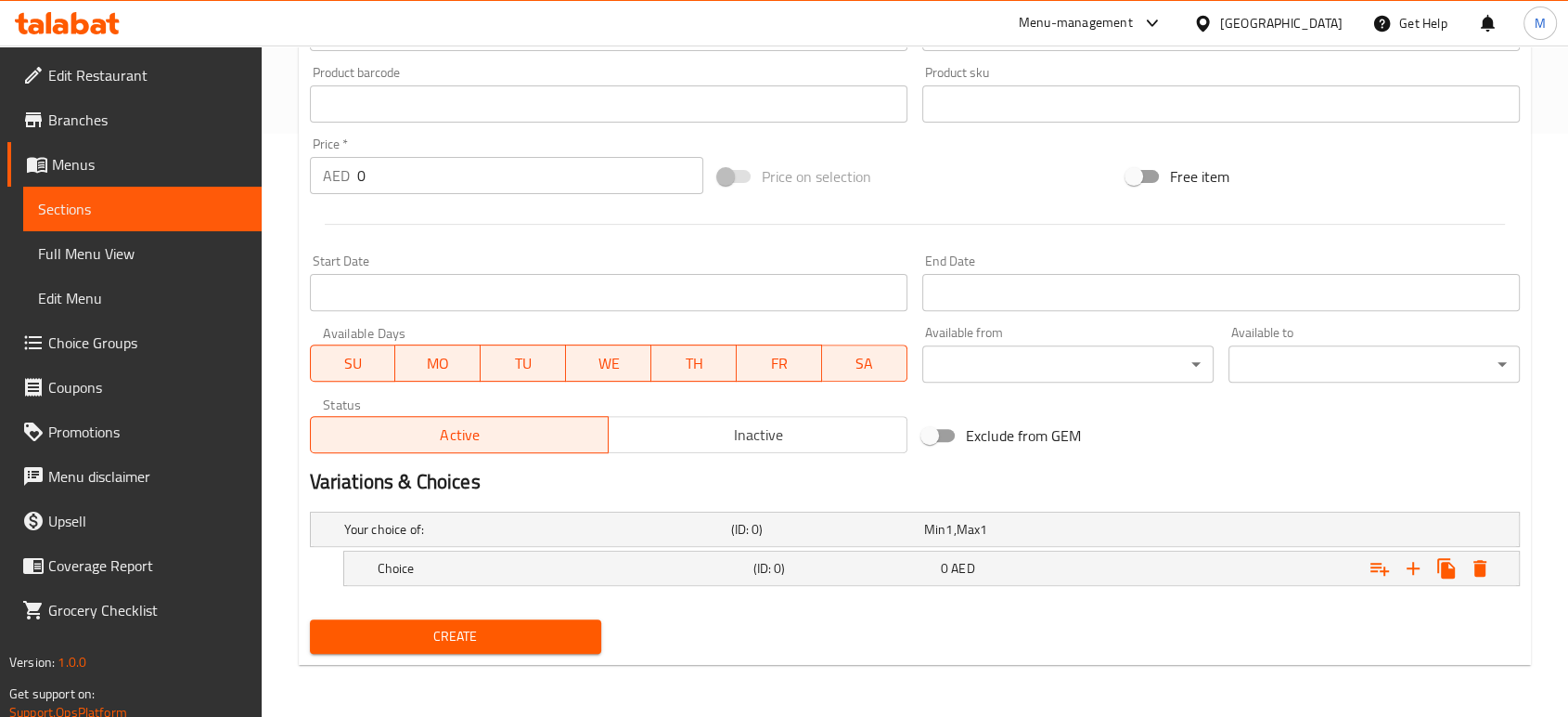
scroll to position [582, 0]
click at [733, 566] on h5 "Choice" at bounding box center [562, 569] width 368 height 19
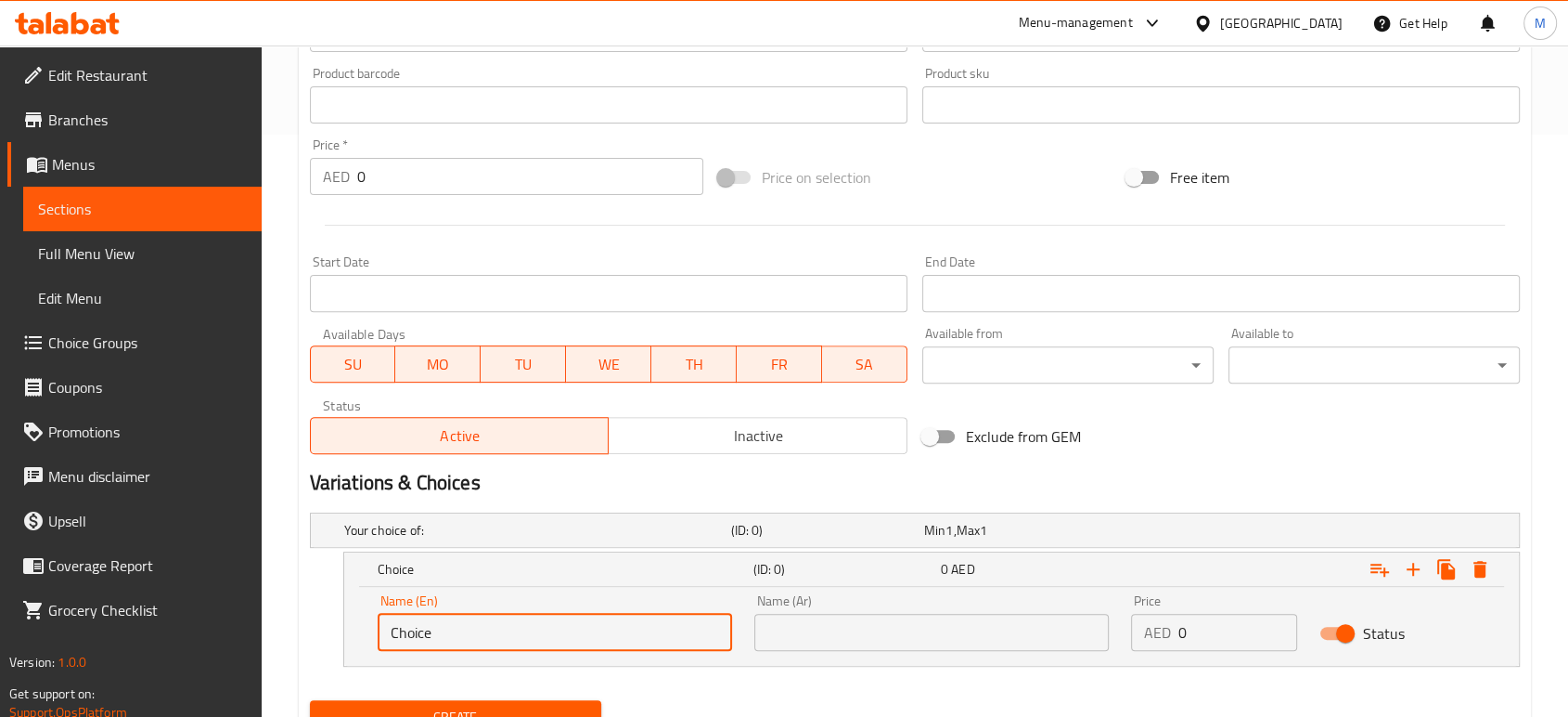
click at [496, 615] on input "Choice" at bounding box center [555, 632] width 355 height 37
type input "Half"
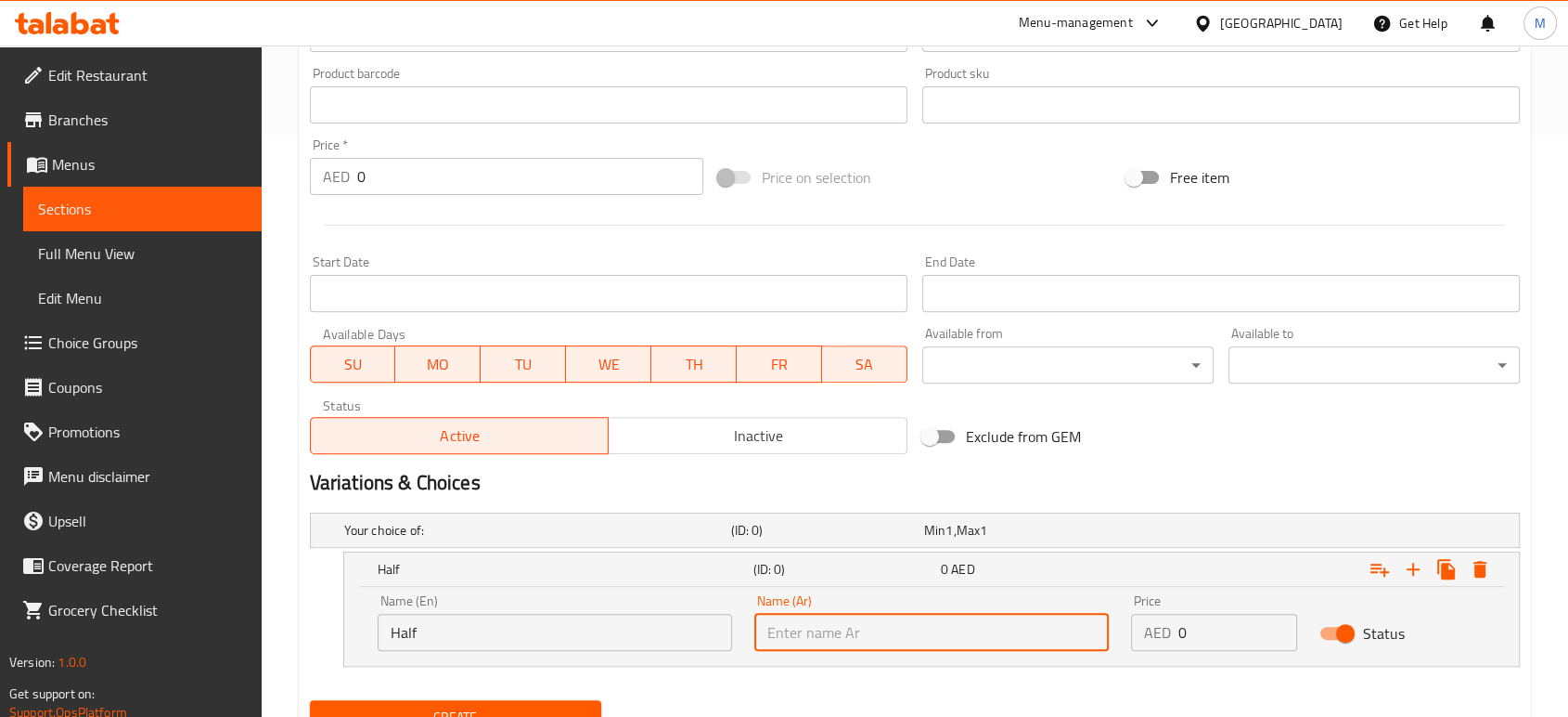
click at [876, 643] on input "text" at bounding box center [931, 632] width 355 height 37
type input "نصف"
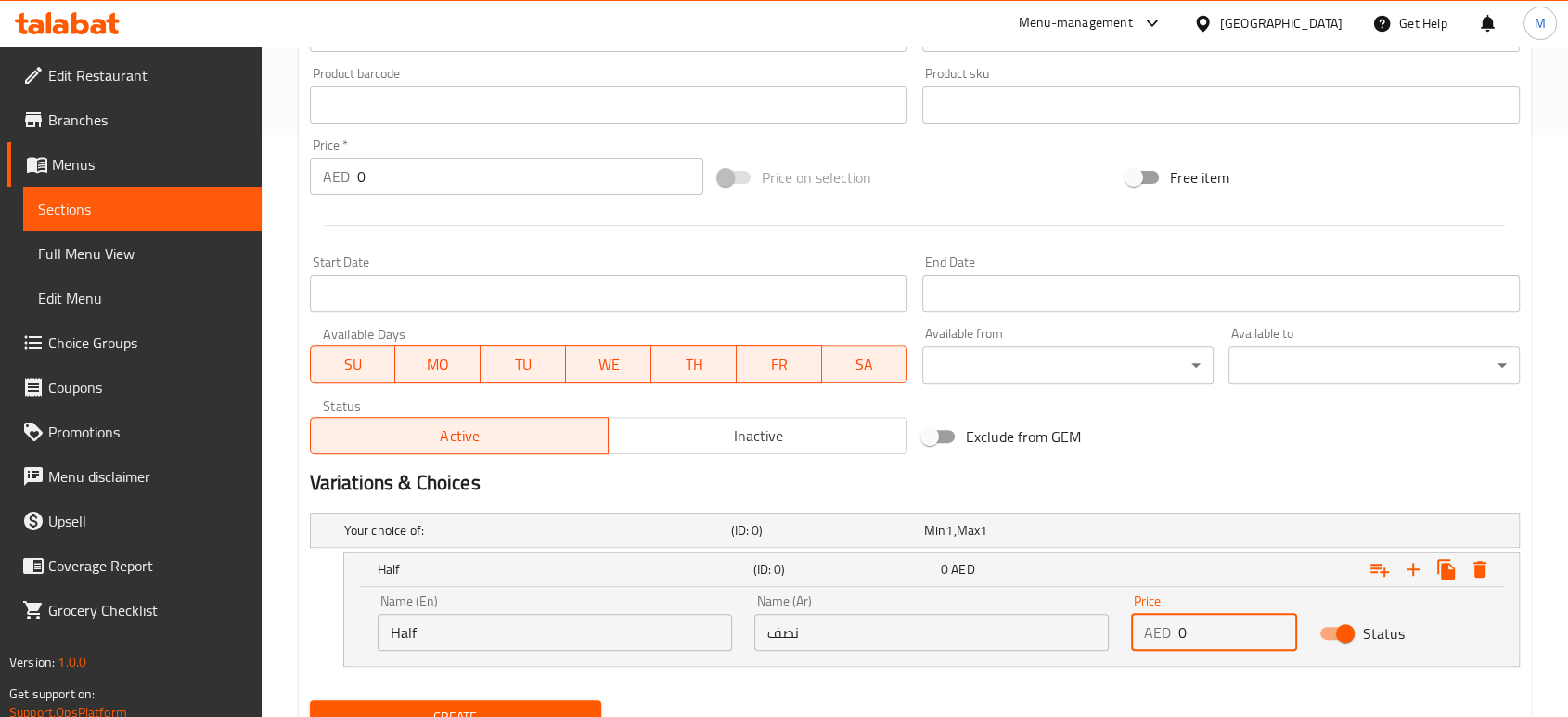
click at [1215, 629] on input "0" at bounding box center [1237, 632] width 119 height 37
type input "19"
click at [1406, 572] on icon "Expand" at bounding box center [1412, 569] width 22 height 22
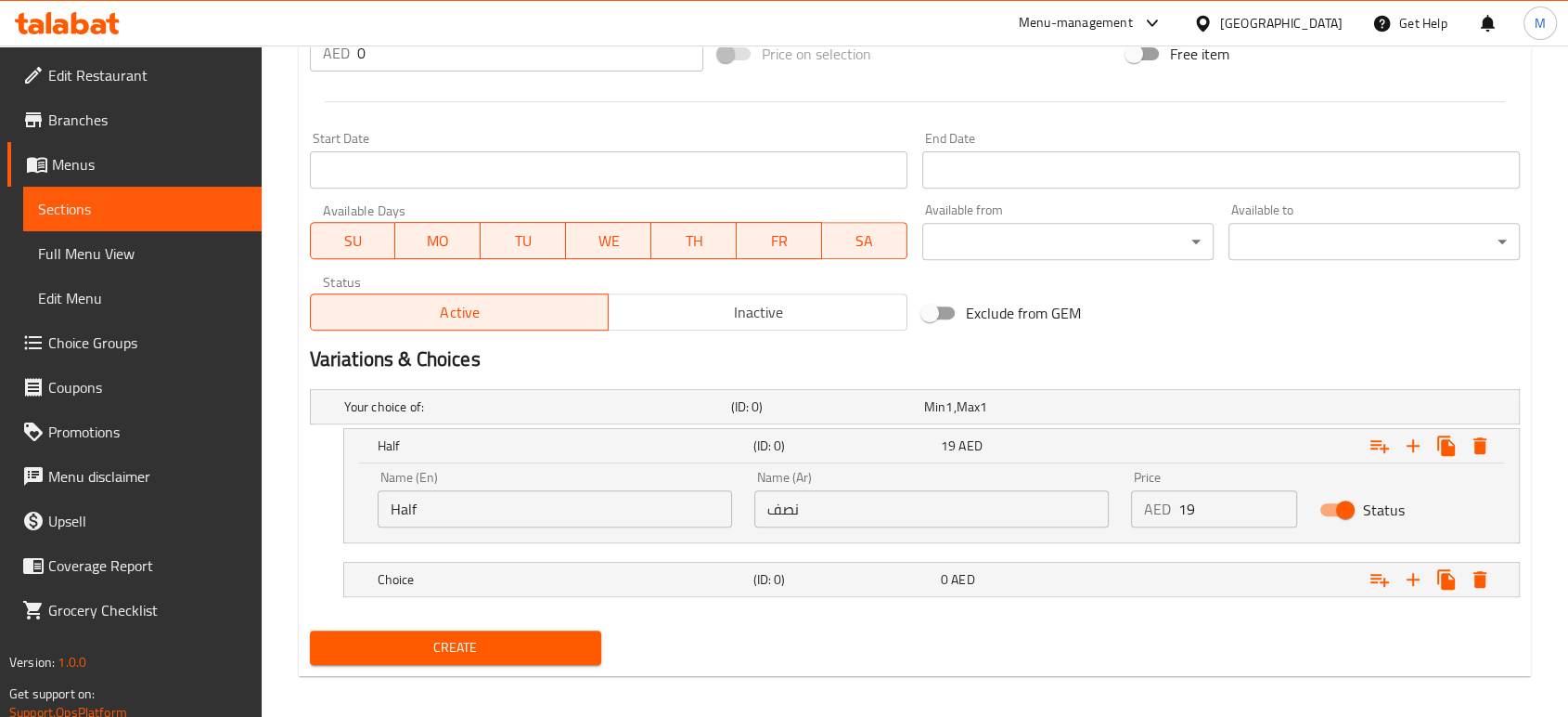
scroll to position [705, 0]
click at [1189, 581] on div "Expand" at bounding box center [1312, 579] width 376 height 41
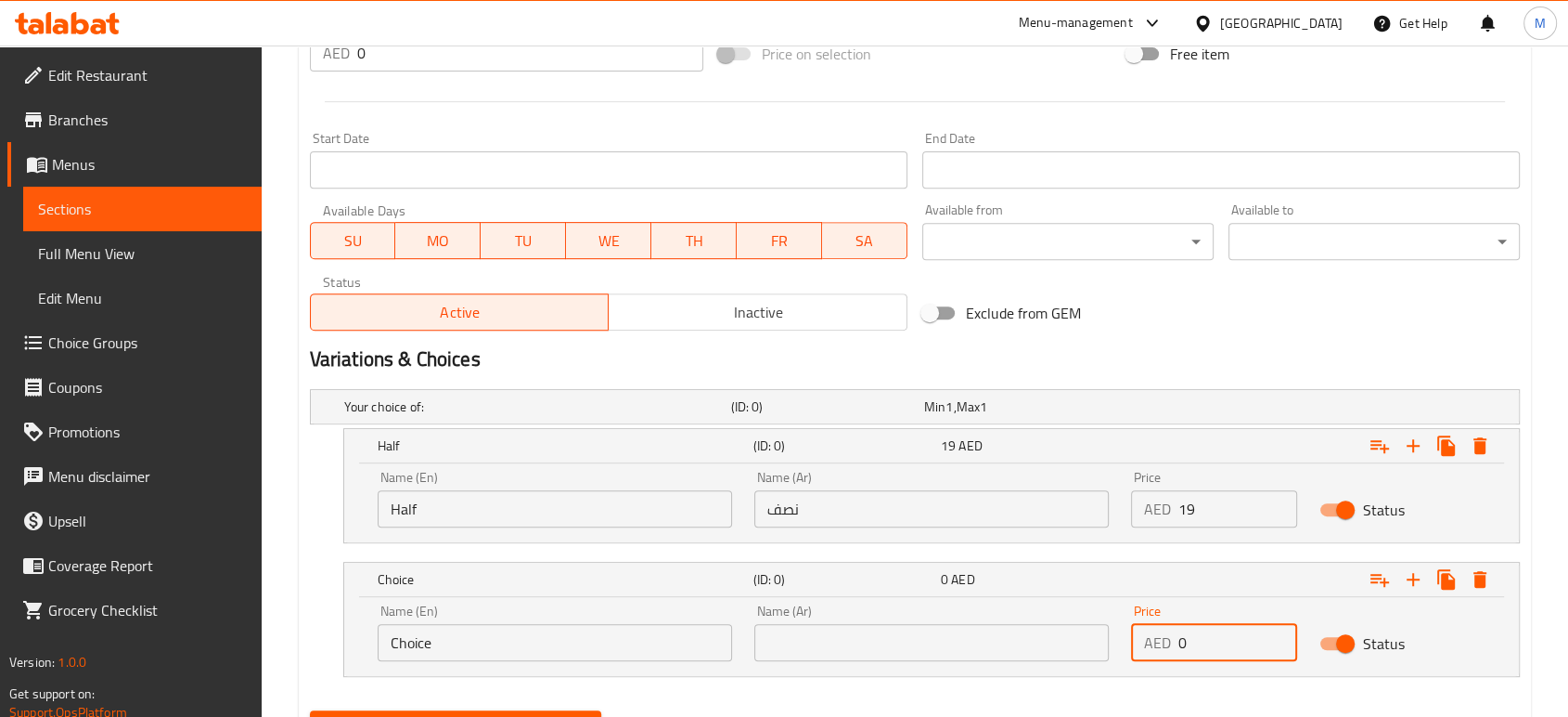
click at [1179, 640] on input "0" at bounding box center [1237, 642] width 119 height 37
type input "32"
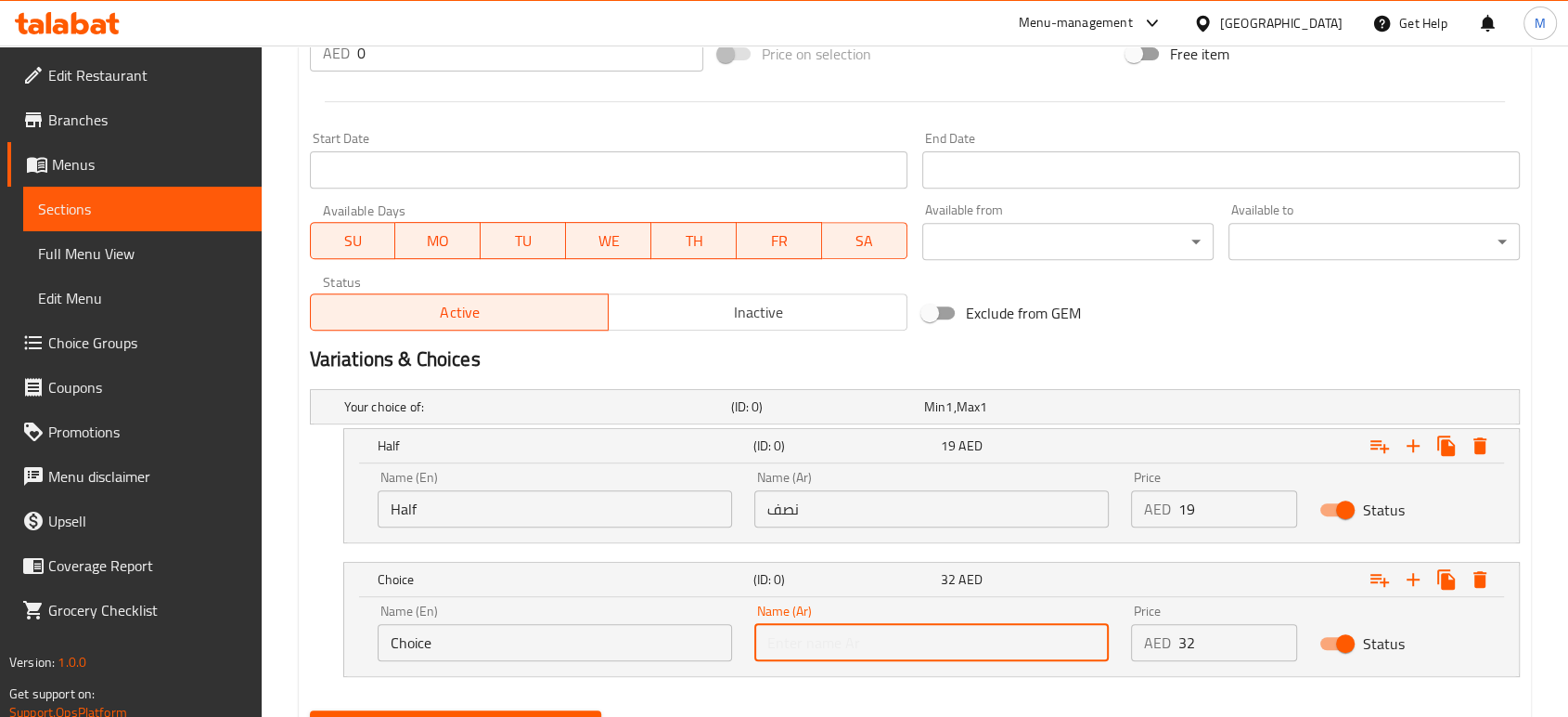
click at [931, 635] on input "text" at bounding box center [931, 642] width 355 height 37
type input "كامل"
click at [599, 640] on input "Choice" at bounding box center [555, 642] width 355 height 37
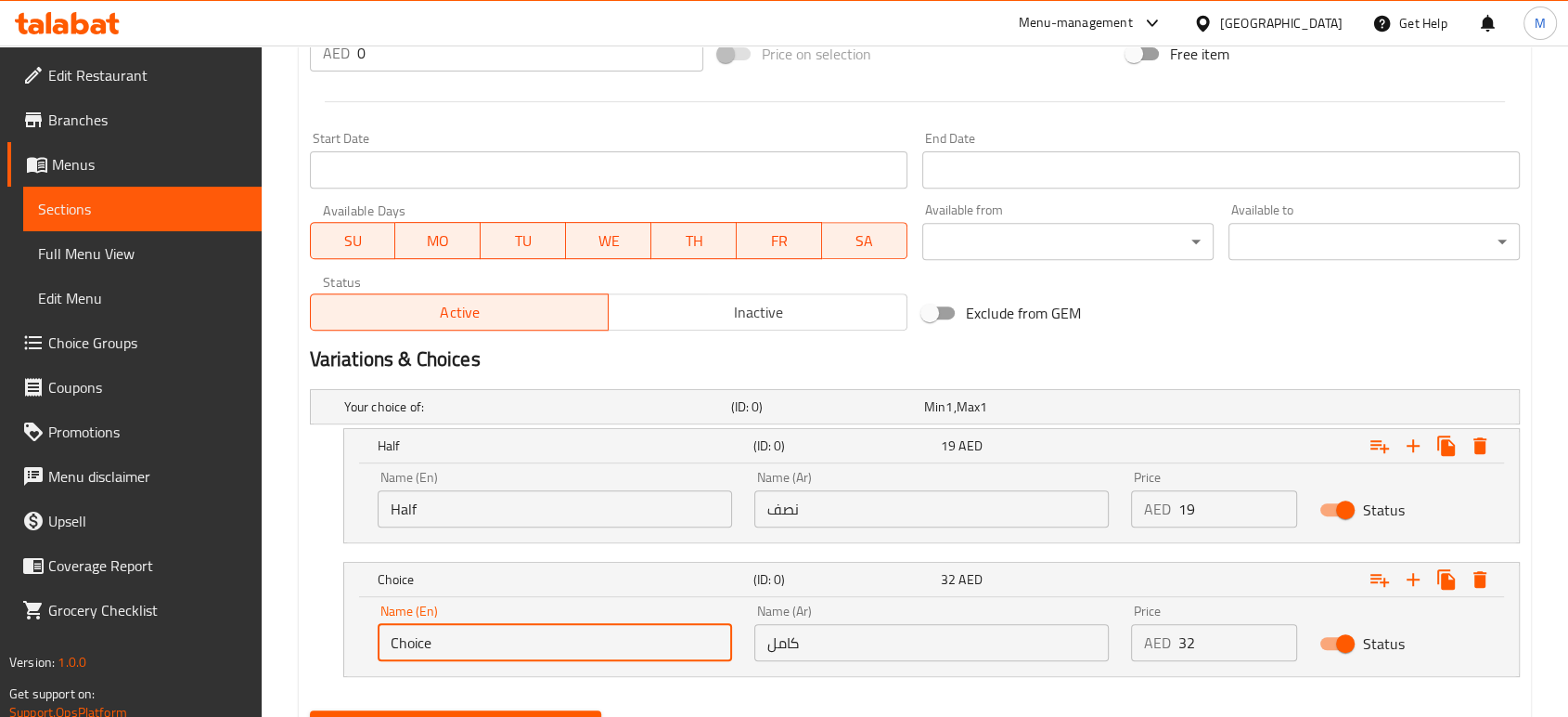
click at [599, 640] on input "Choice" at bounding box center [555, 642] width 355 height 37
type input "whole"
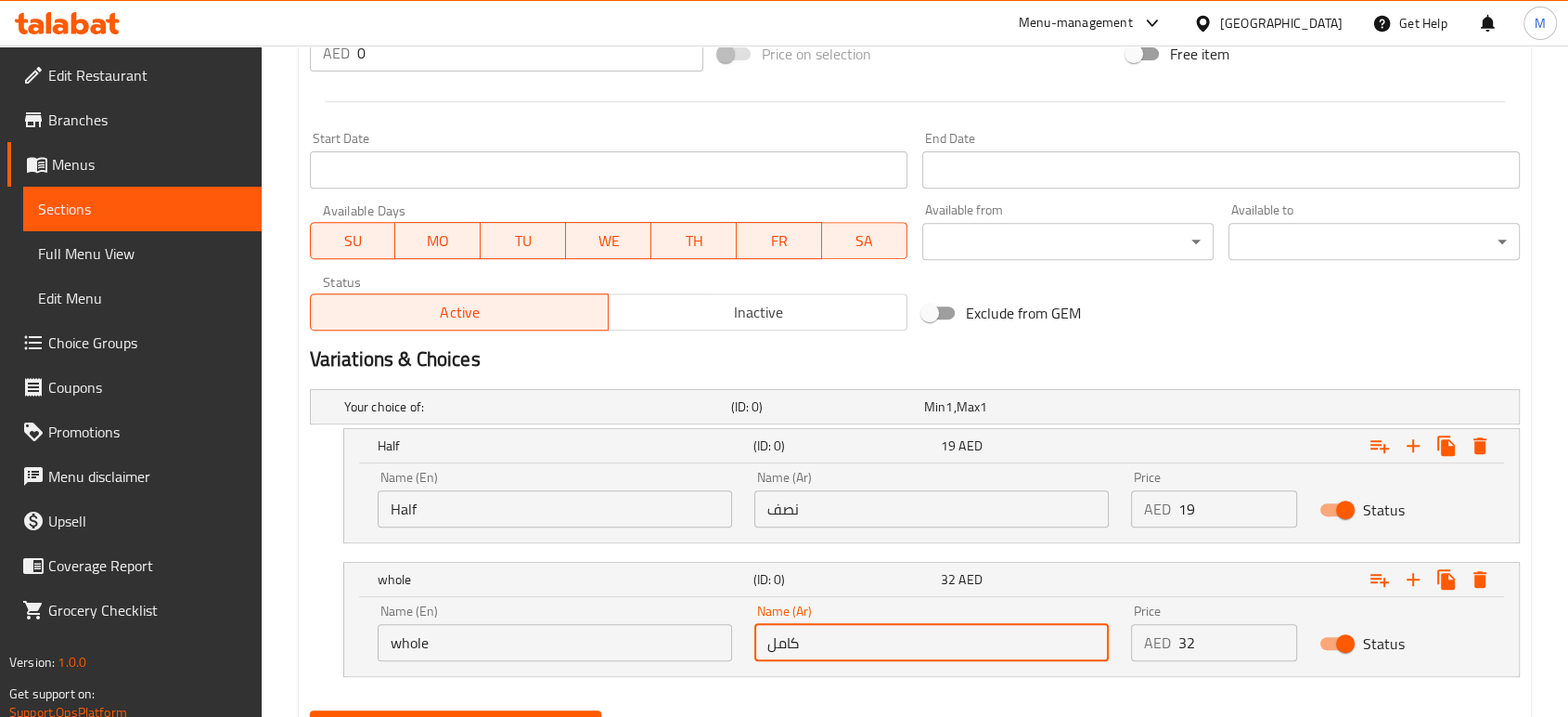
click at [843, 642] on input "كامل" at bounding box center [931, 642] width 355 height 37
type input "ك"
type input "دجاجة كاملة"
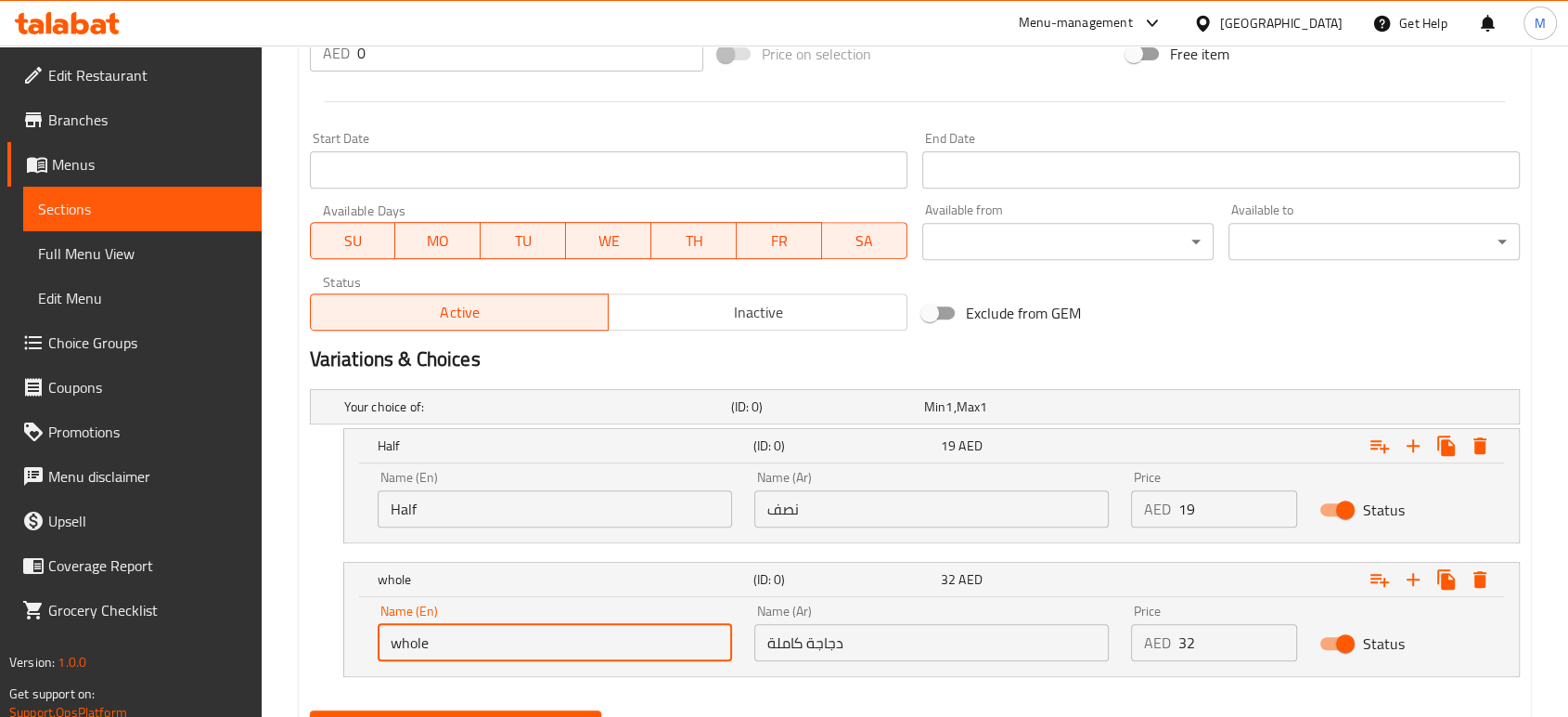
click at [467, 646] on input "whole" at bounding box center [555, 642] width 355 height 37
type input "whole Chicken"
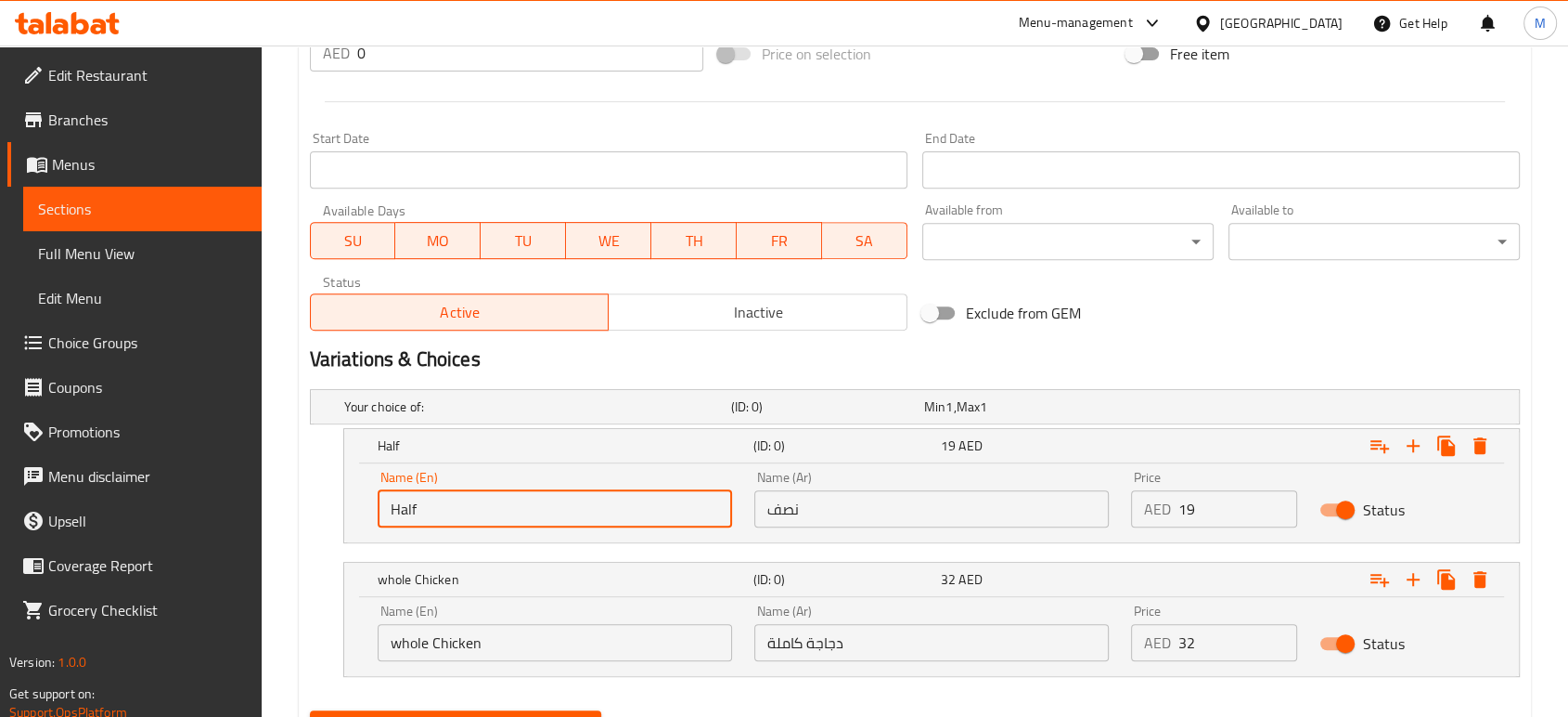
click at [521, 510] on input "Half" at bounding box center [555, 508] width 355 height 37
type input "Half Chicken"
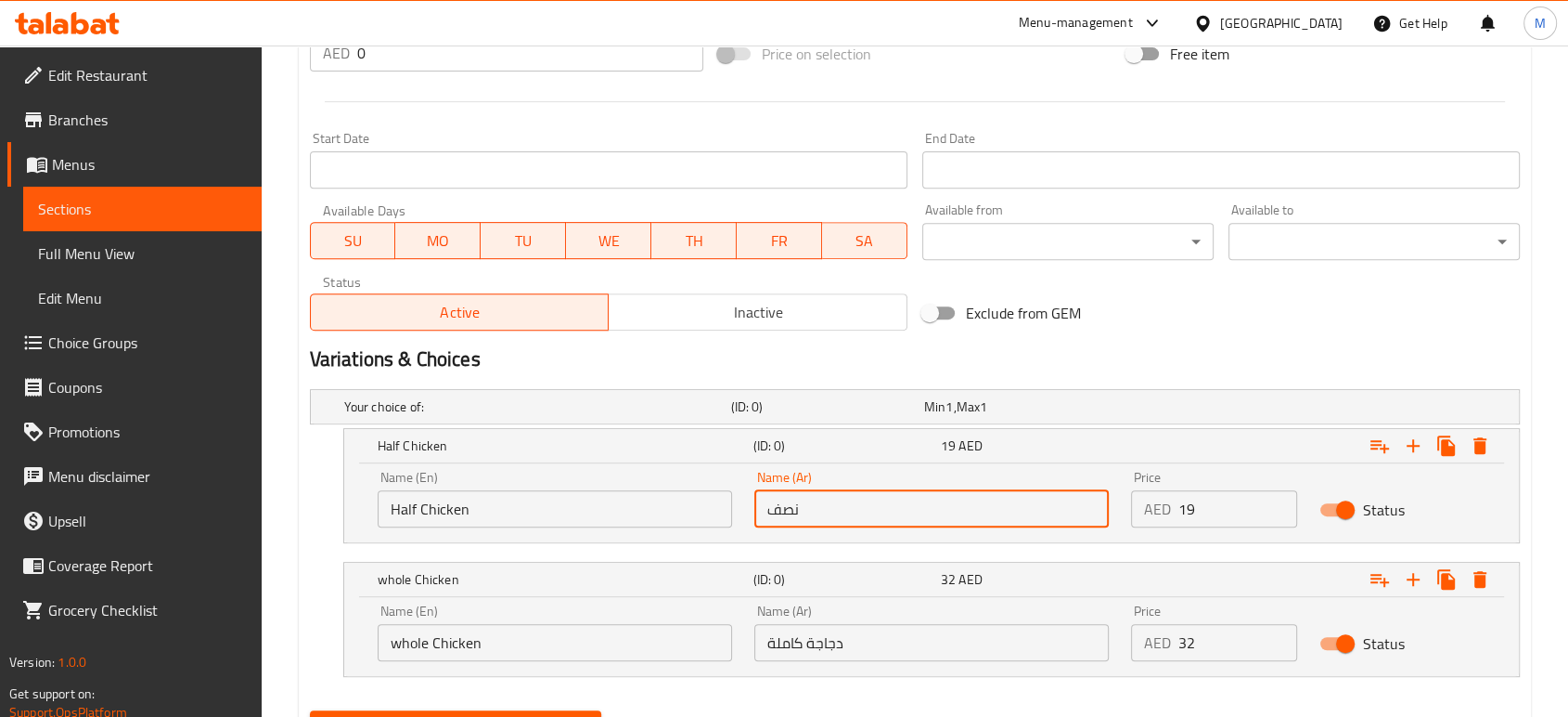
click at [868, 516] on input "نصف" at bounding box center [931, 508] width 355 height 37
type input "نصف دجاجة"
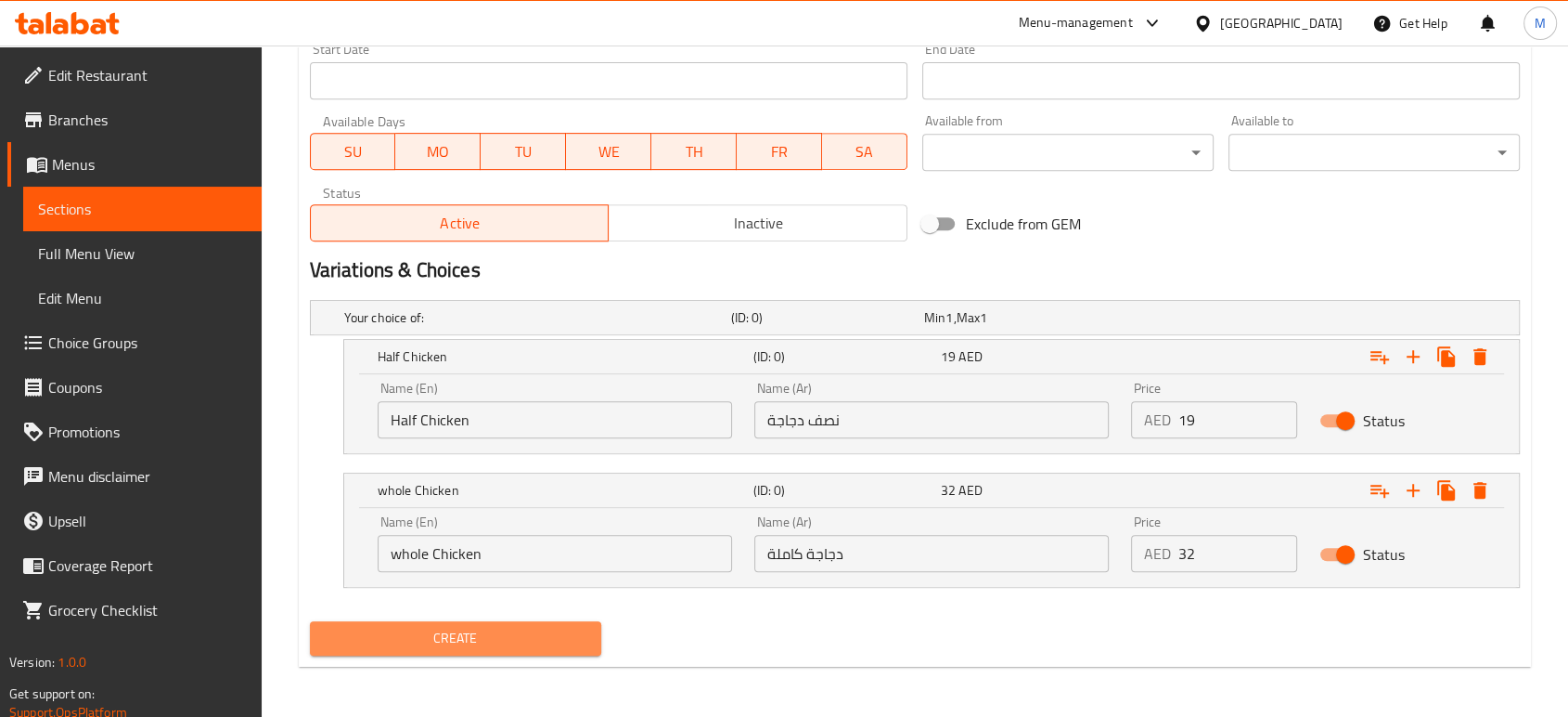
click at [500, 629] on span "Create" at bounding box center [456, 638] width 262 height 23
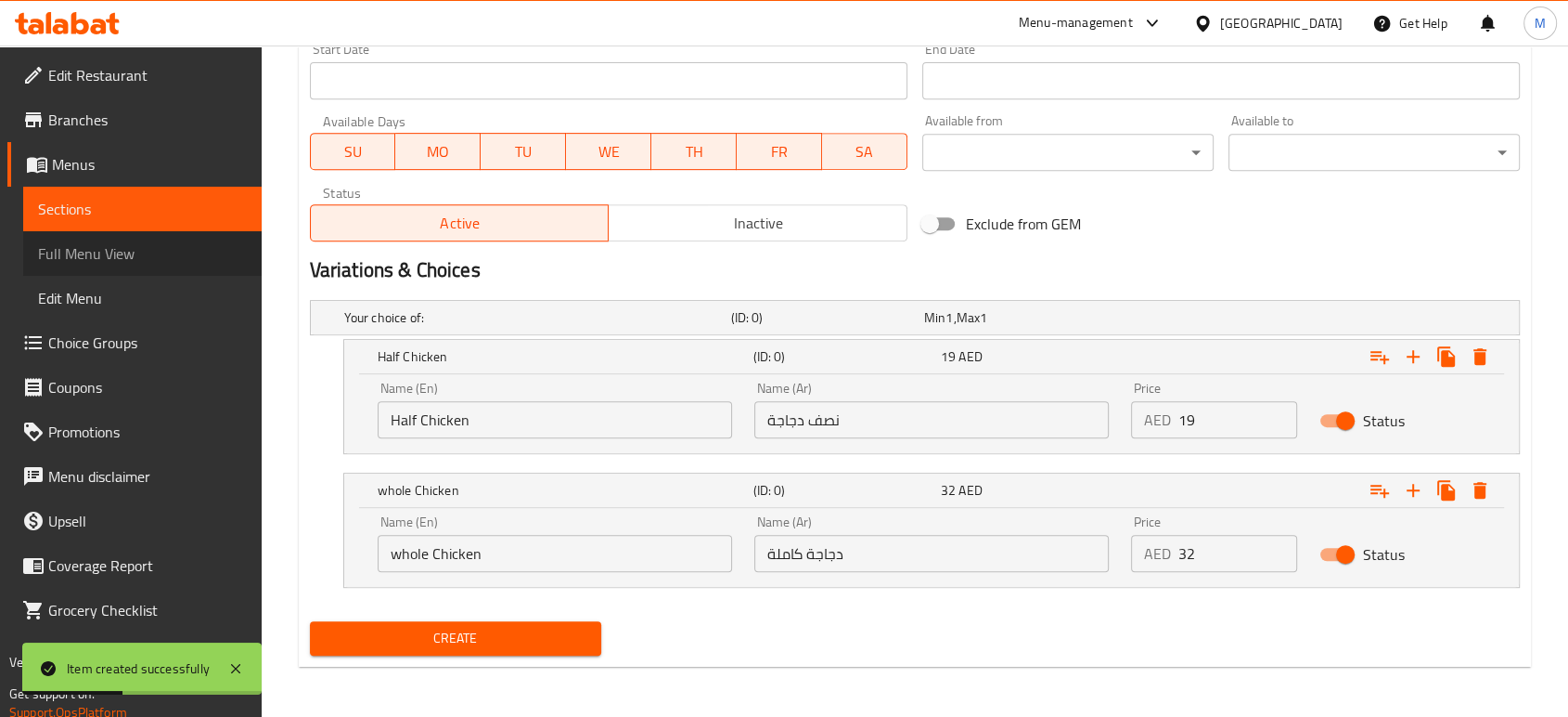
click at [162, 251] on span "Full Menu View" at bounding box center [142, 253] width 209 height 22
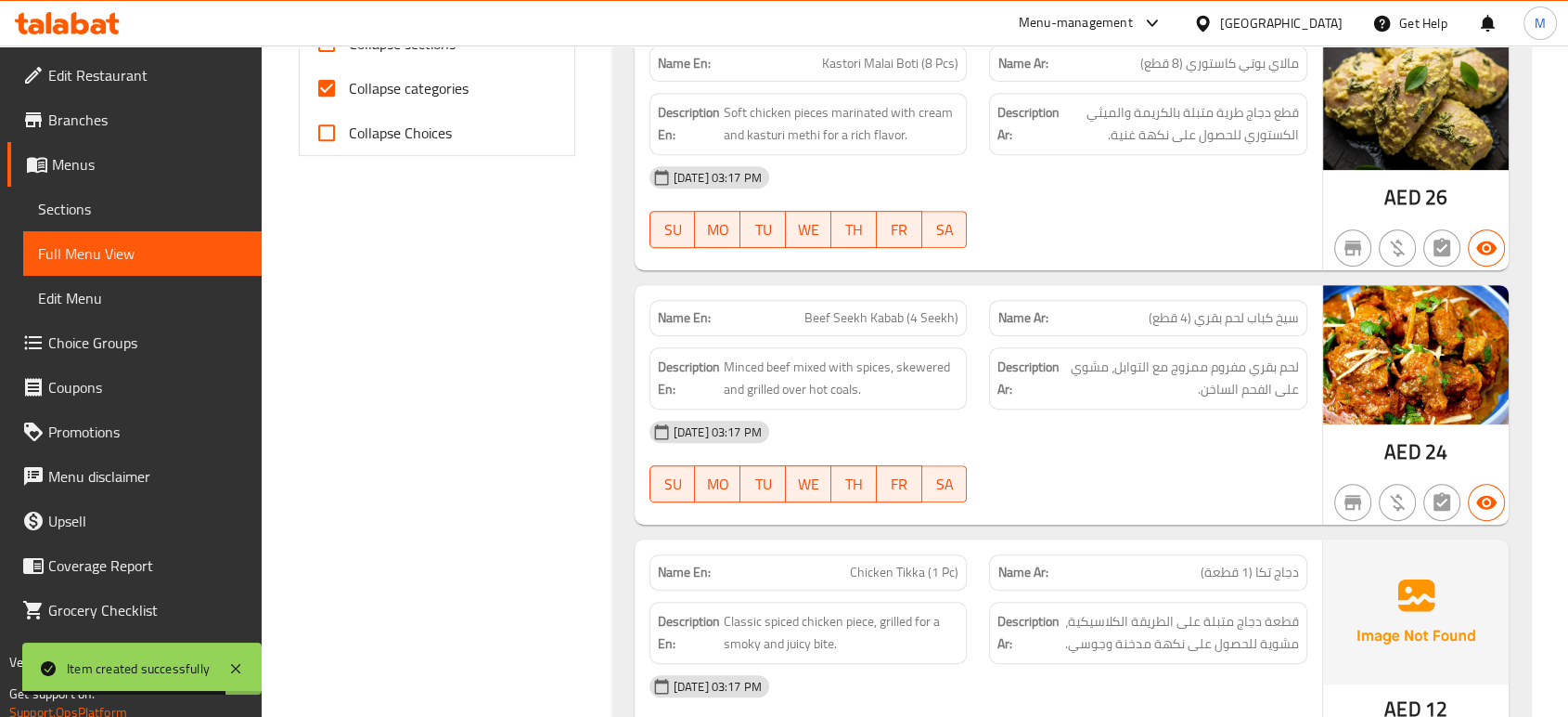
scroll to position [7879, 0]
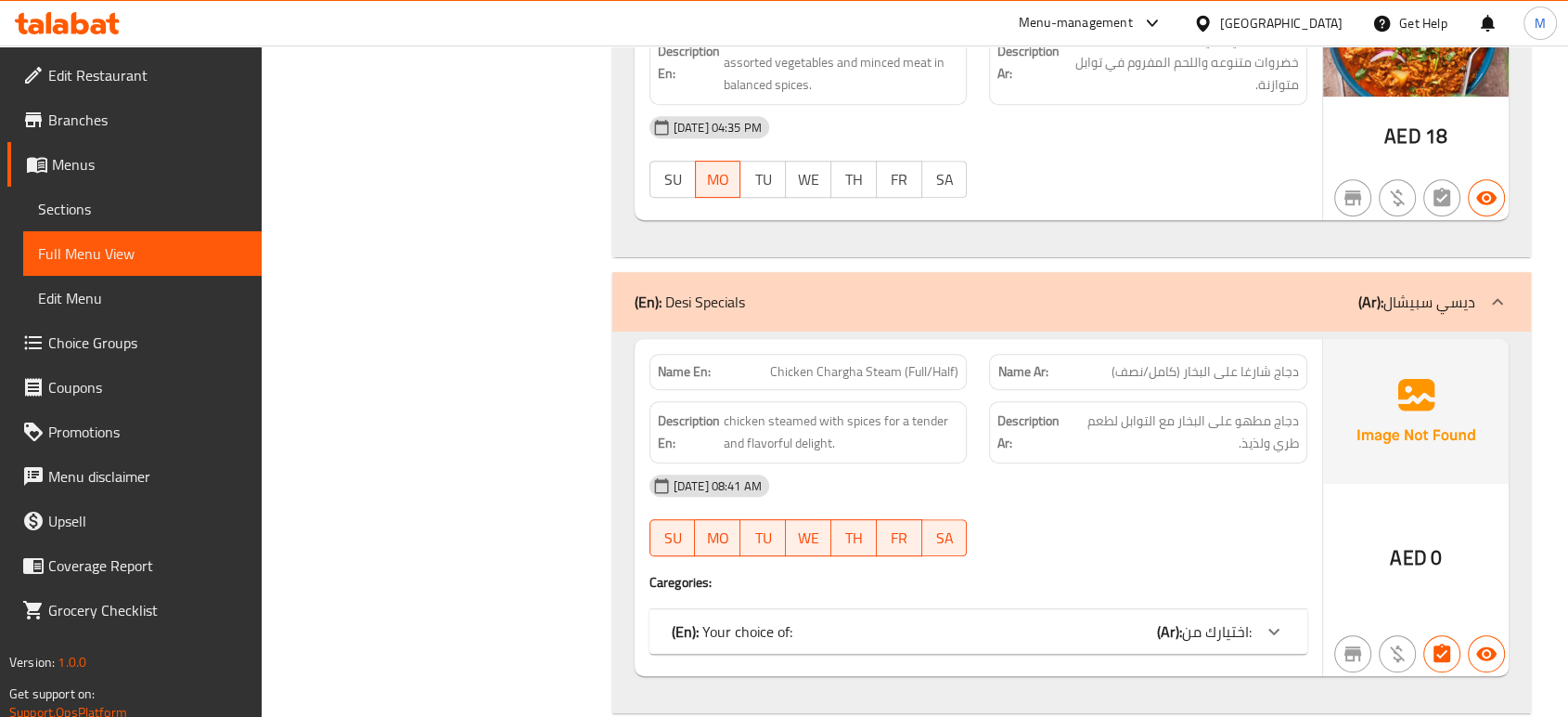
click at [1137, 622] on div "(En): Your choice of: (Ar): اختيارك من:" at bounding box center [961, 631] width 580 height 22
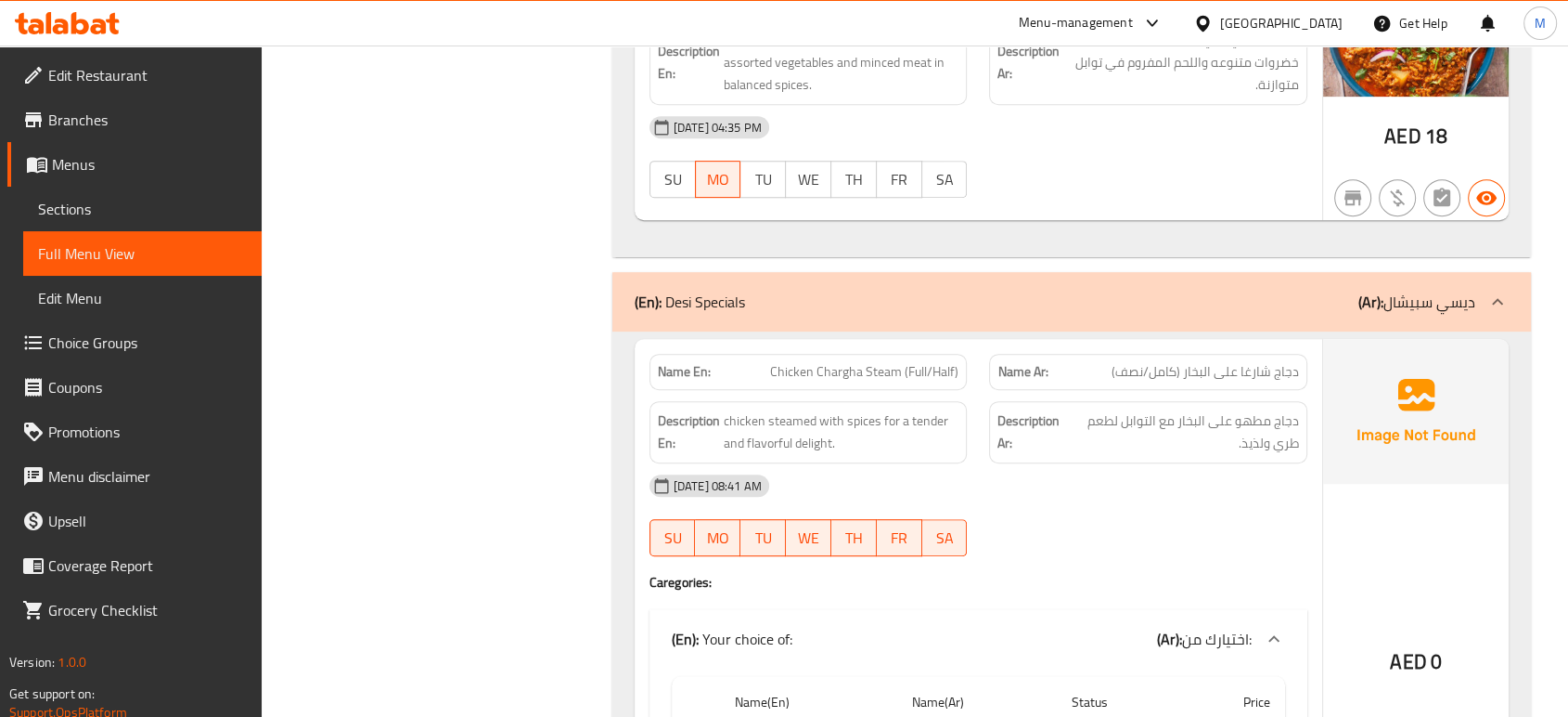
click at [1134, 530] on div "11-09-2025 08:41 AM SU MO TU WE TH FR SA" at bounding box center [978, 515] width 680 height 104
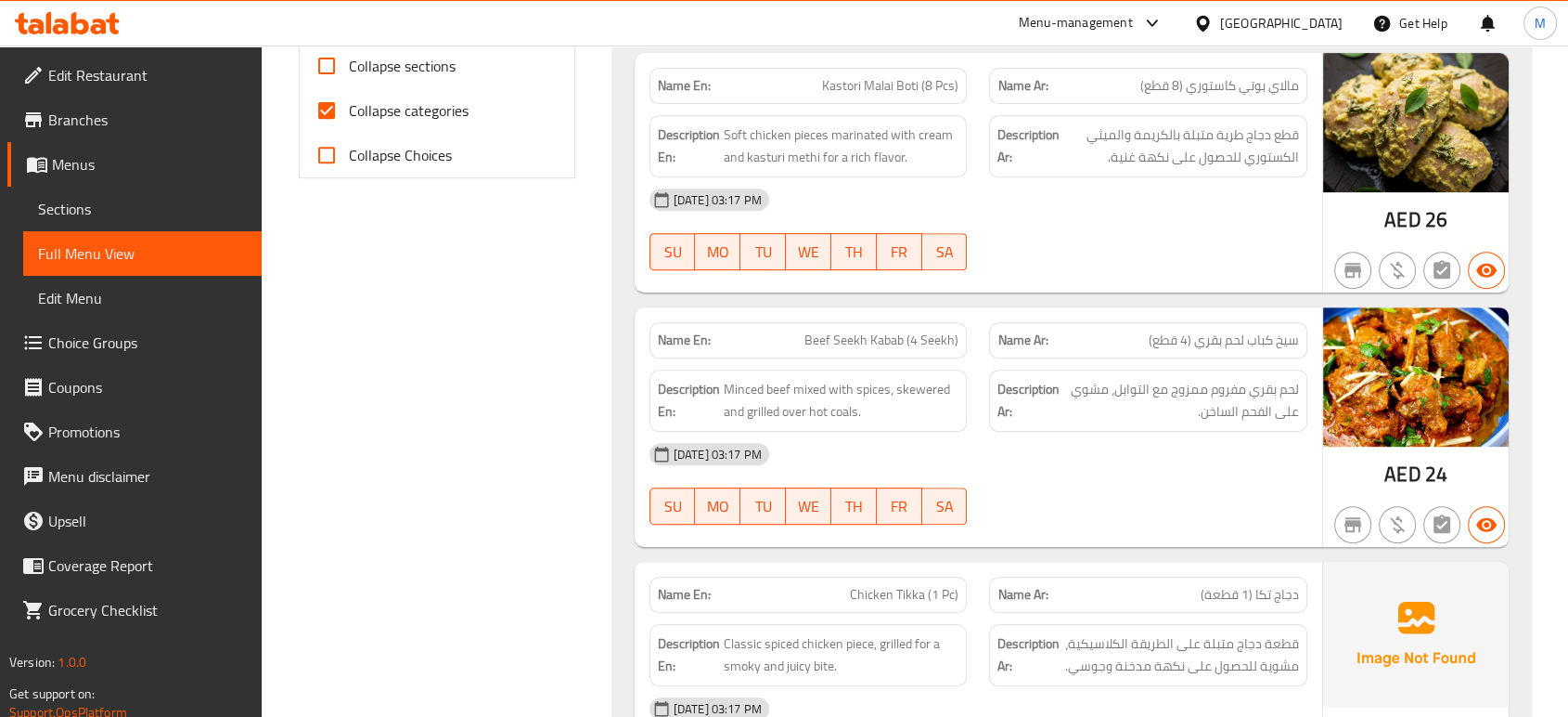
scroll to position [0, 0]
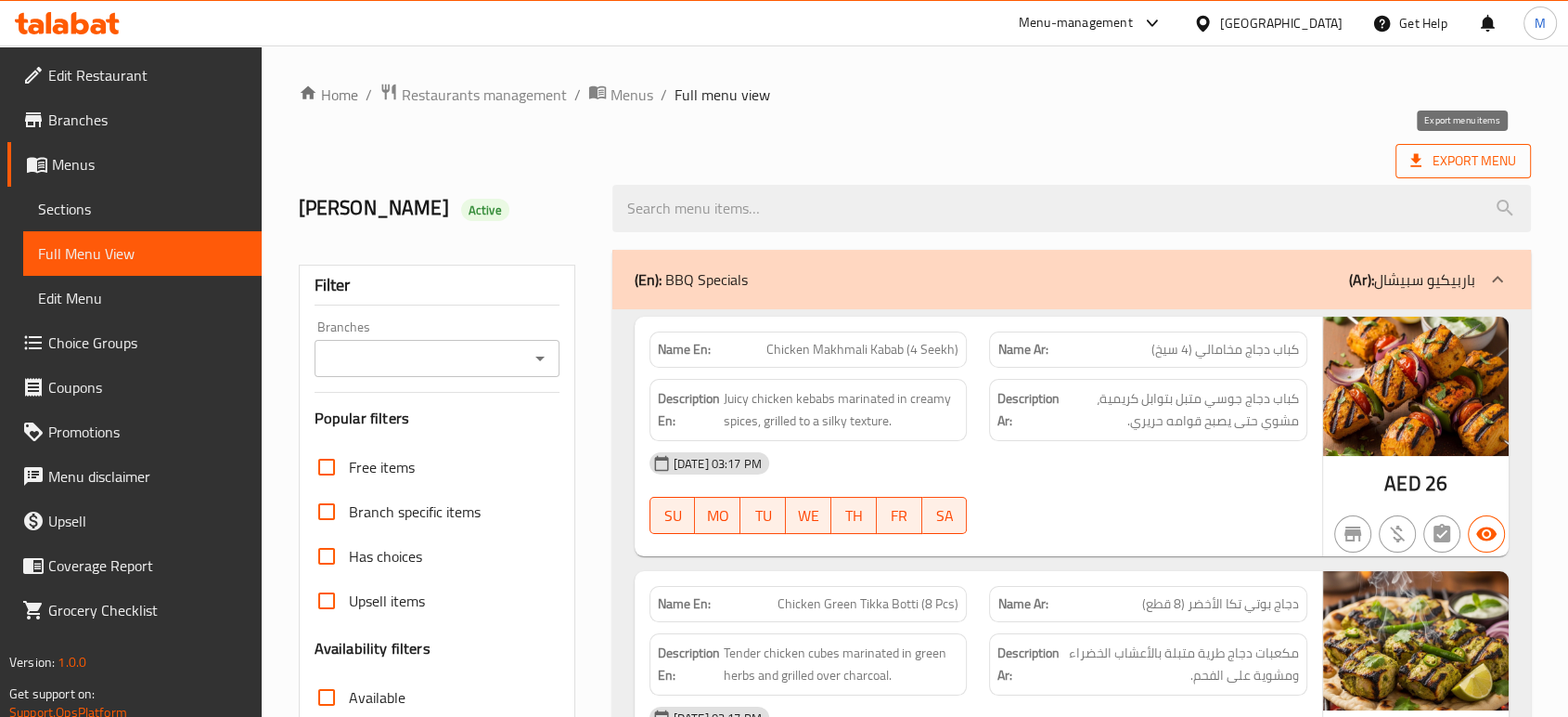
click at [1436, 151] on span "Export Menu" at bounding box center [1463, 160] width 106 height 23
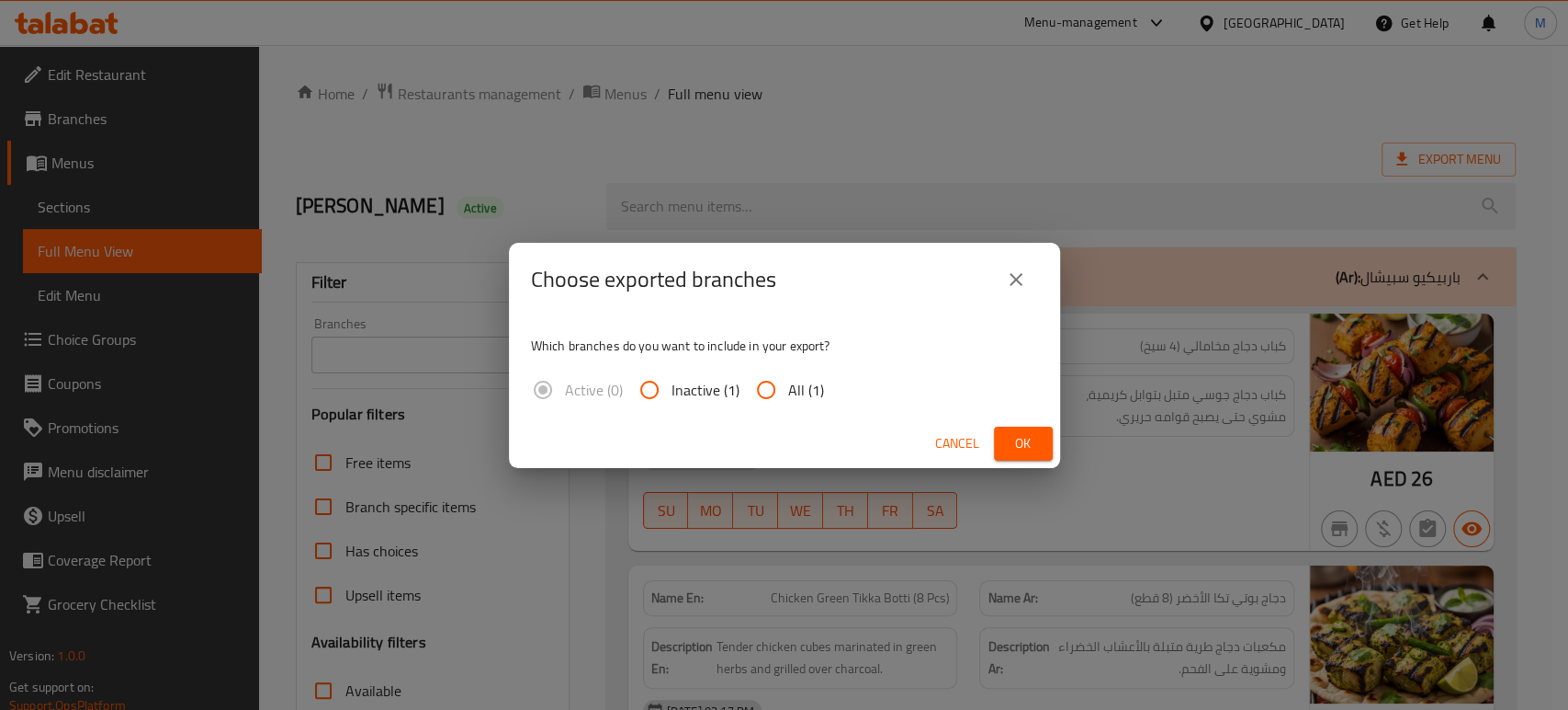
click at [761, 386] on input "All (1)" at bounding box center [766, 389] width 45 height 45
radio input "true"
click at [1036, 444] on span "Ok" at bounding box center [1024, 443] width 30 height 23
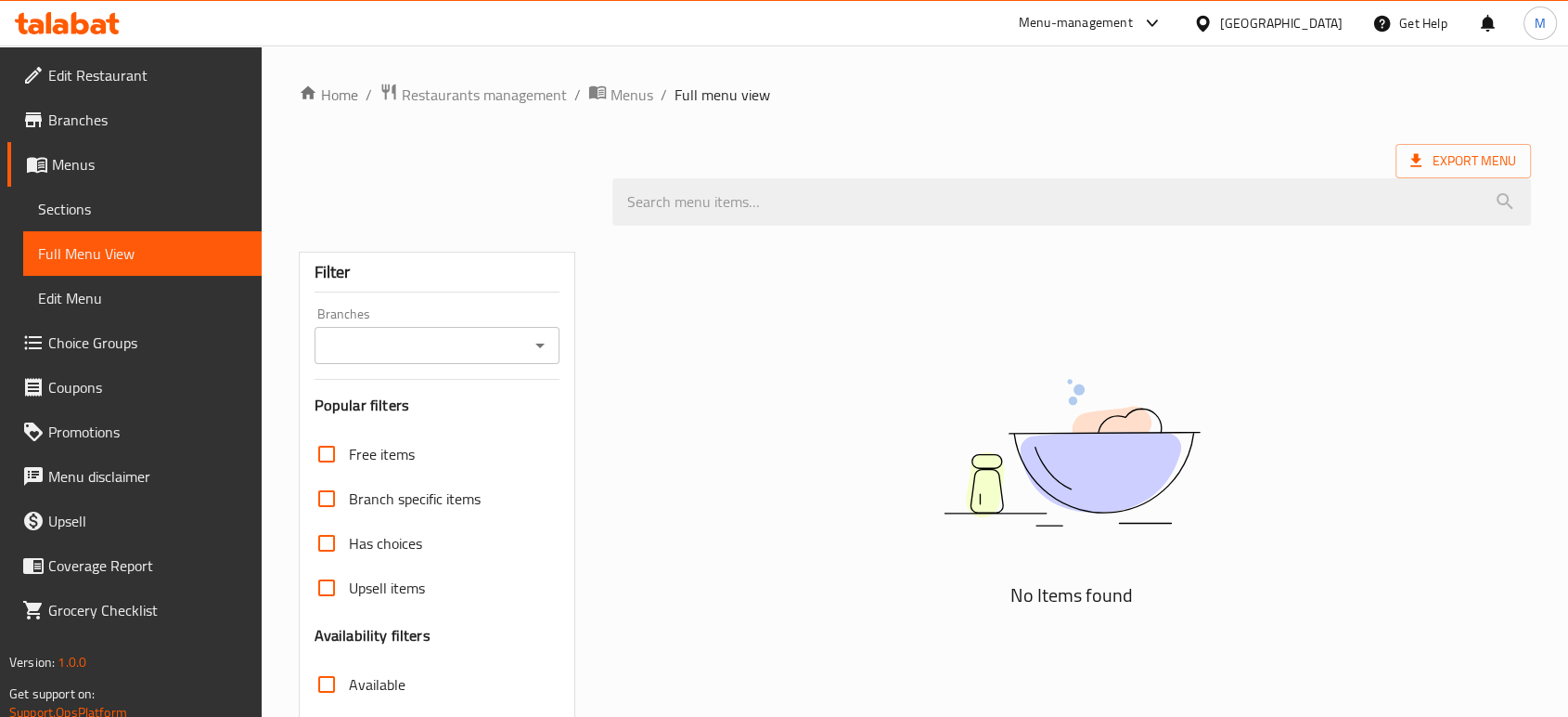
click at [1303, 15] on div "Kuwait" at bounding box center [1281, 23] width 123 height 20
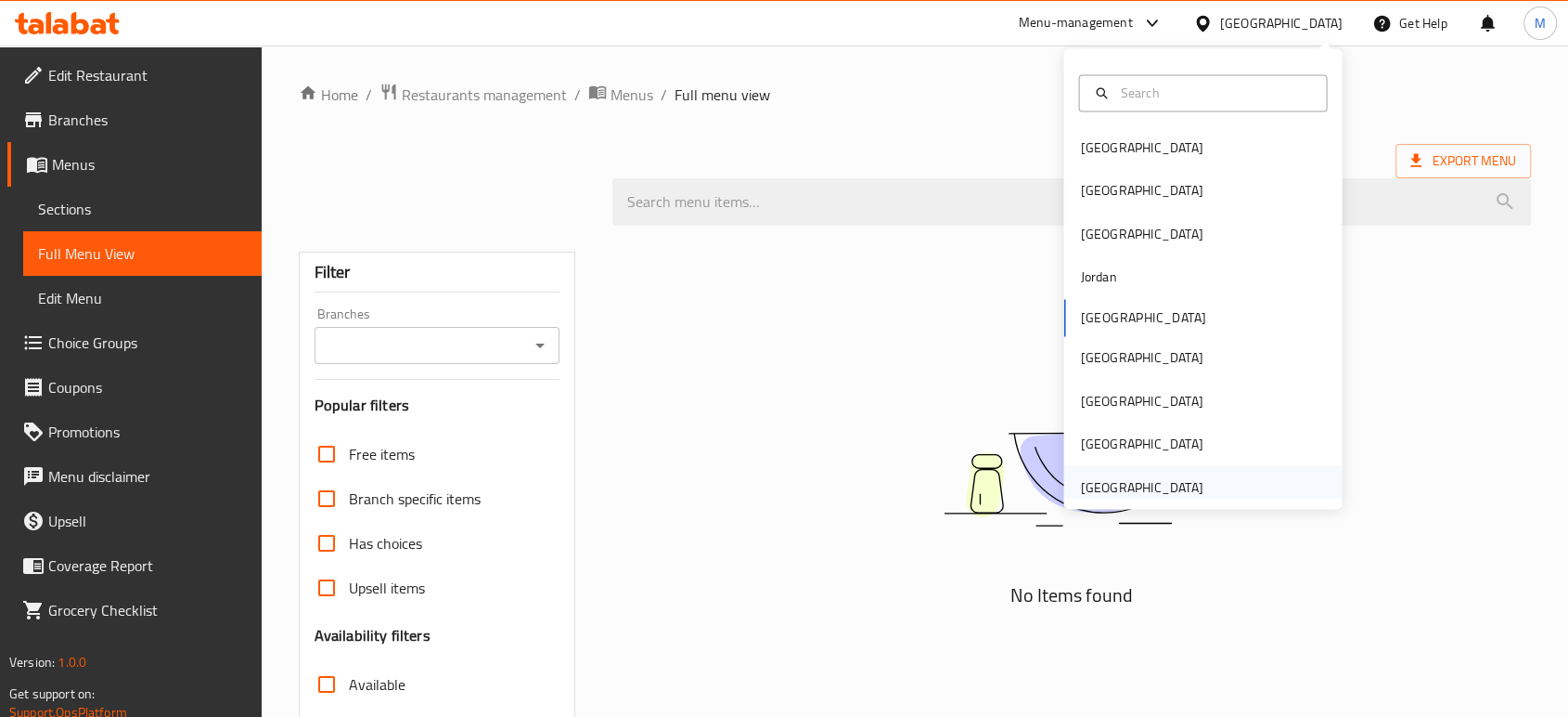
click at [1113, 476] on div "[GEOGRAPHIC_DATA]" at bounding box center [1140, 486] width 123 height 20
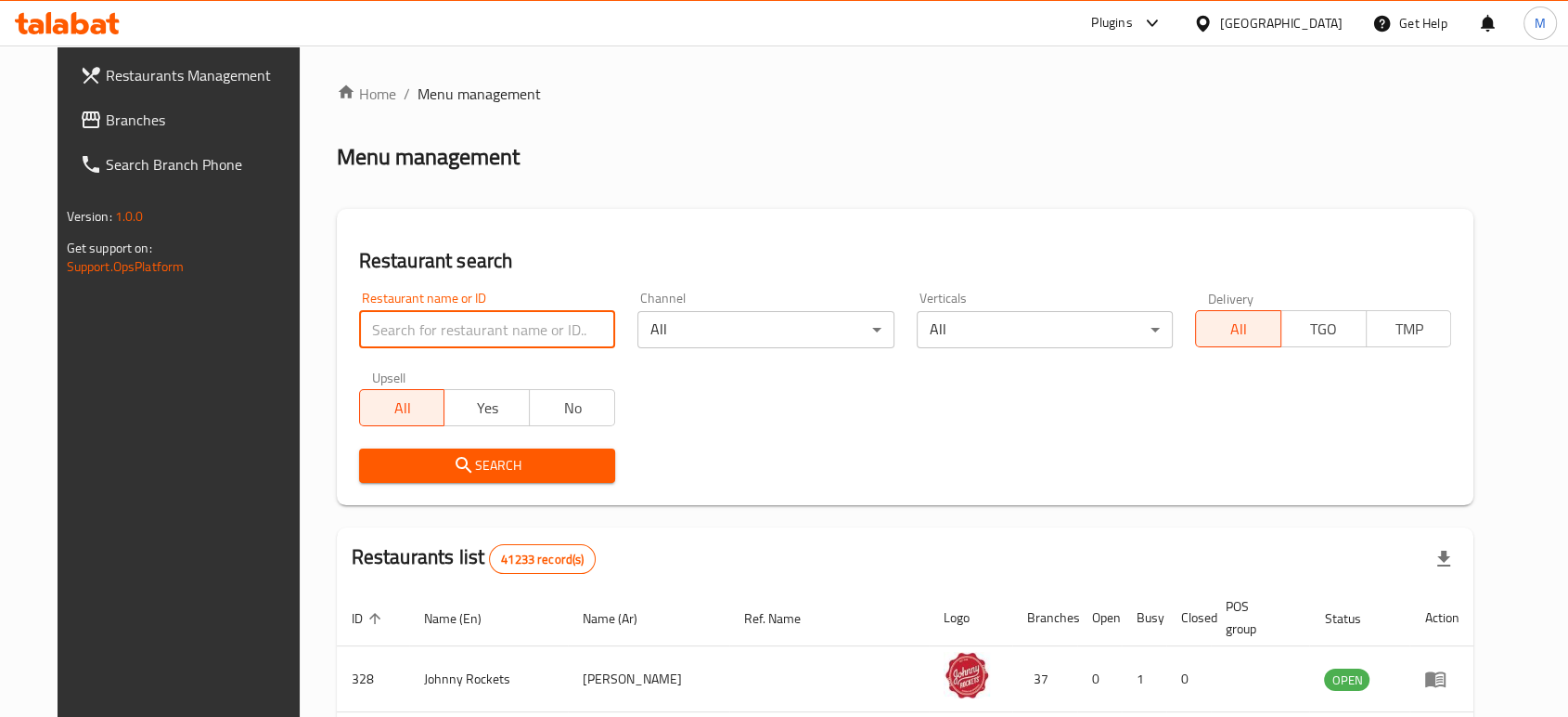
click at [469, 334] on input "search" at bounding box center [487, 329] width 256 height 37
paste input "Desi Delight Restaurant"
type input "Desi Delight Restaurant"
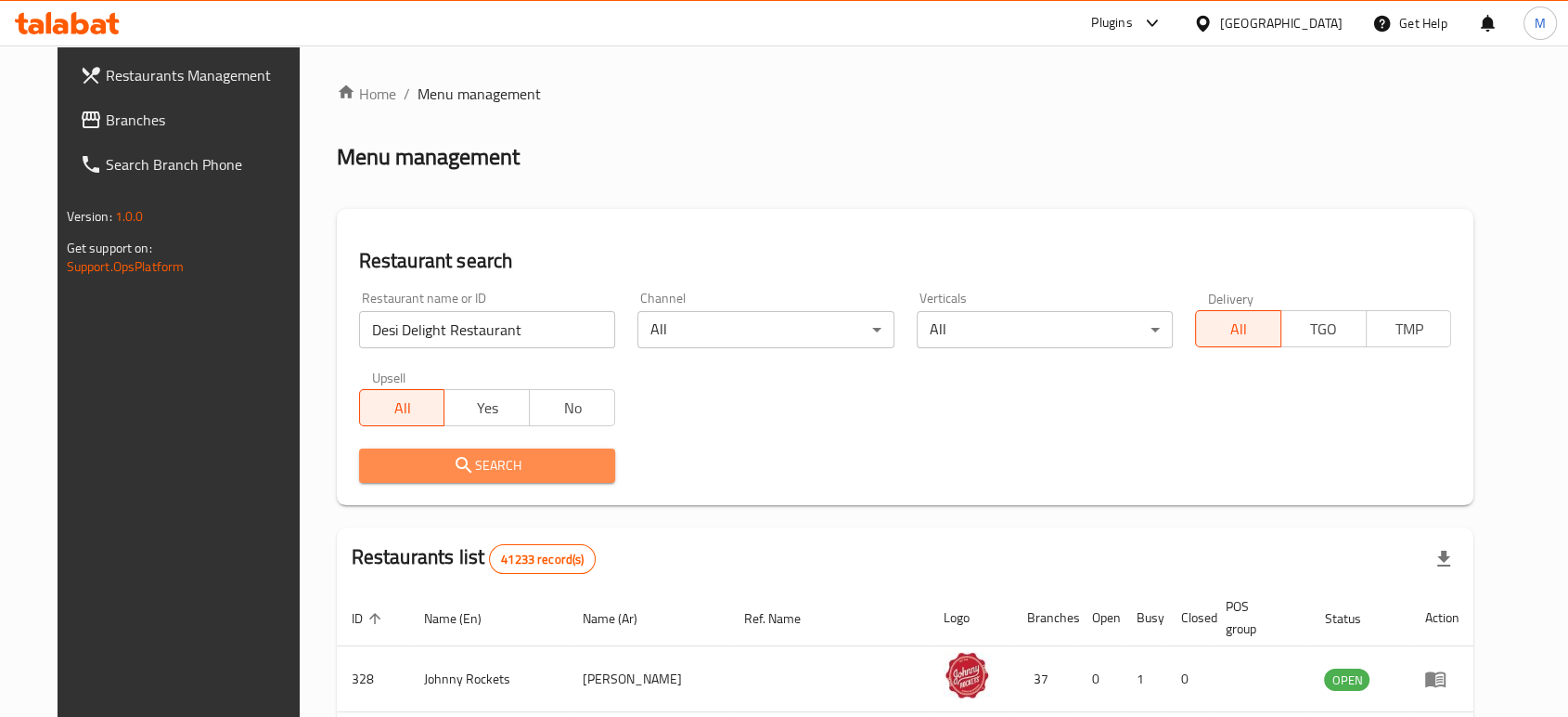
click at [448, 463] on span "Search" at bounding box center [487, 465] width 226 height 23
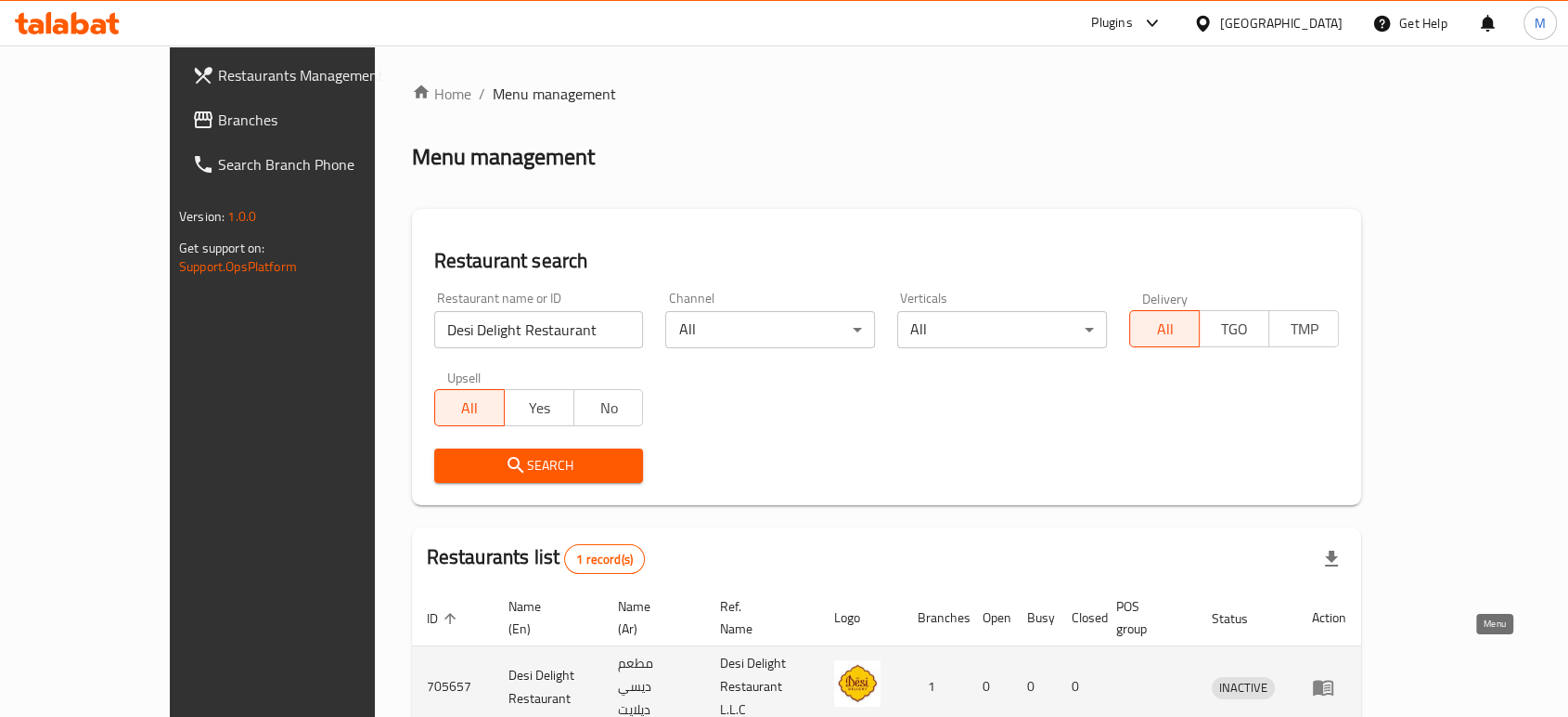
click at [1334, 676] on icon "enhanced table" at bounding box center [1322, 687] width 22 height 22
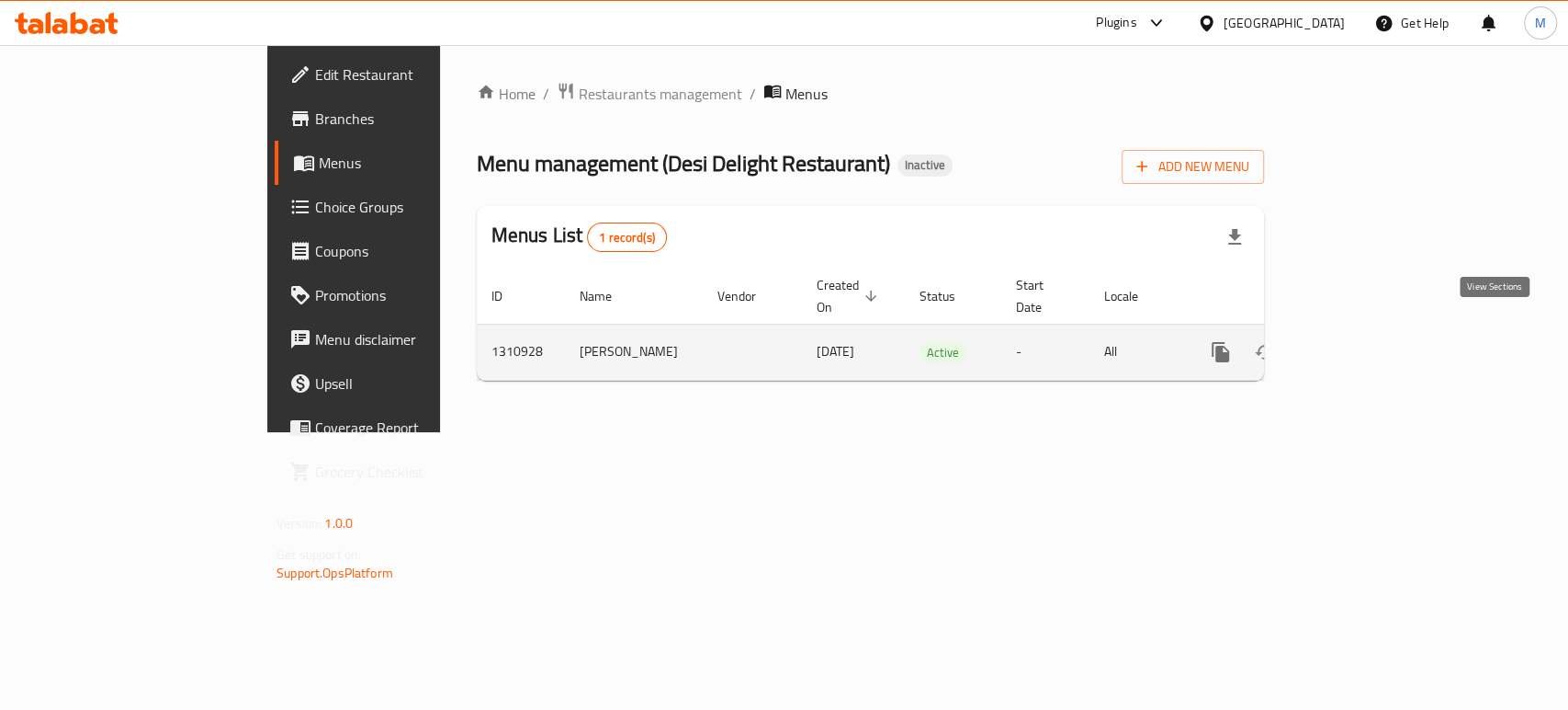
click at [1364, 341] on icon "enhanced table" at bounding box center [1353, 352] width 22 height 22
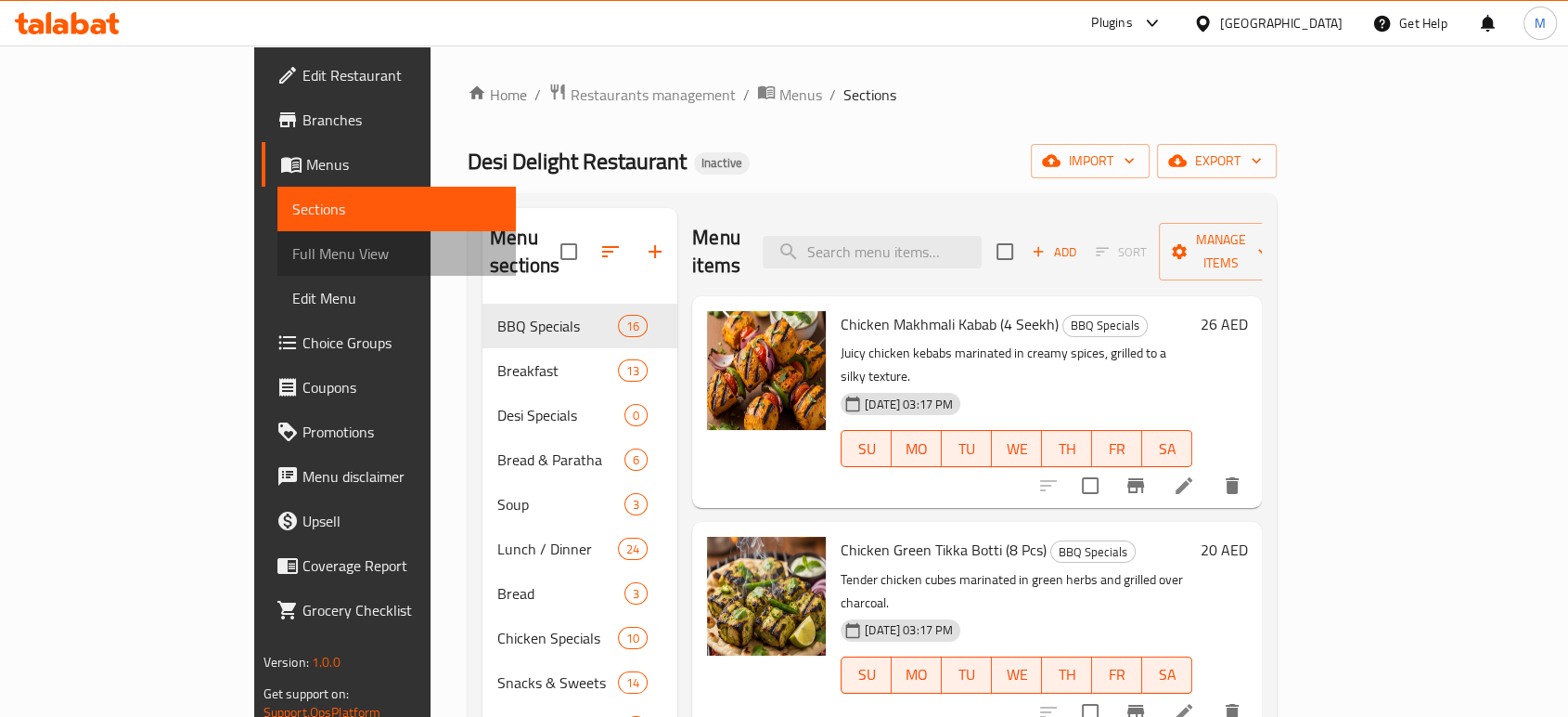
click at [292, 261] on span "Full Menu View" at bounding box center [396, 253] width 209 height 22
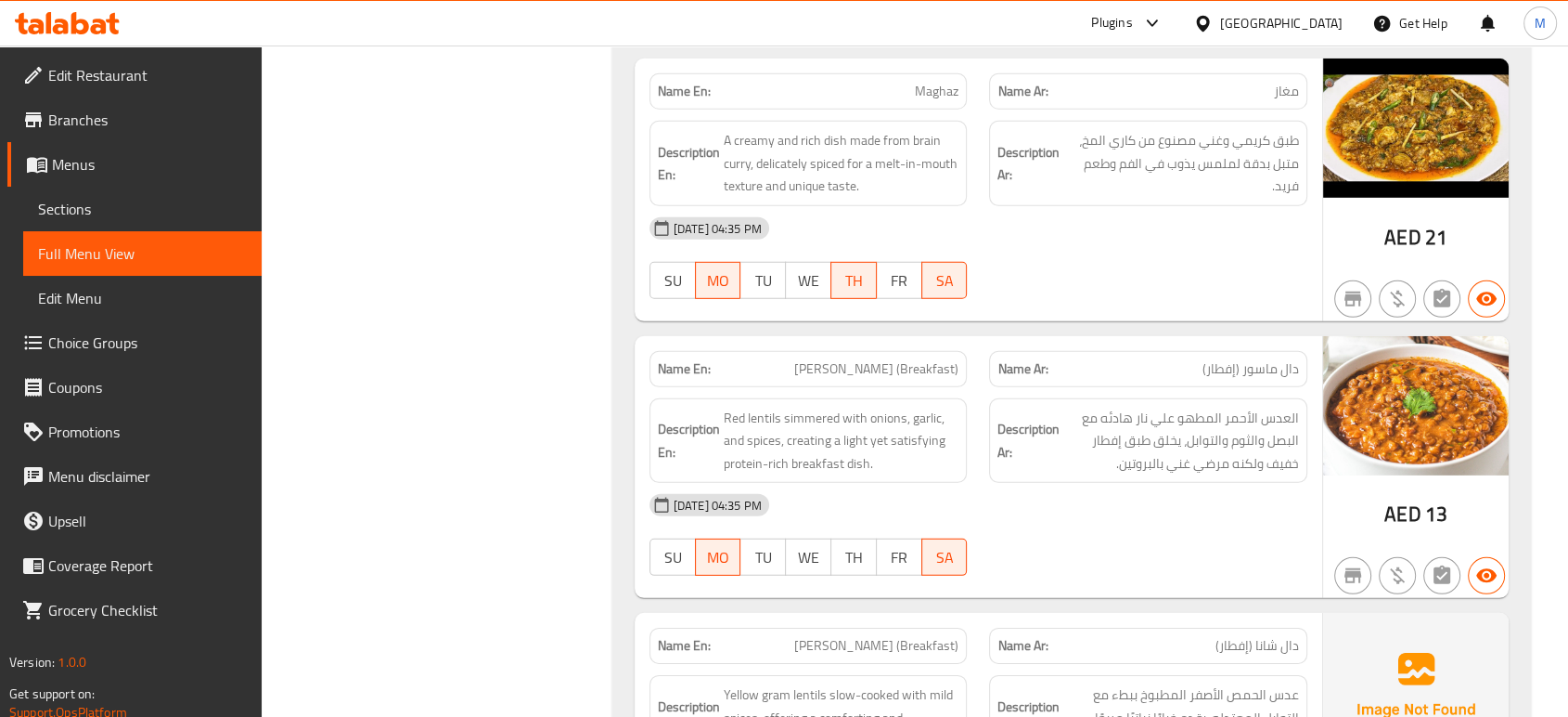
scroll to position [10476, 0]
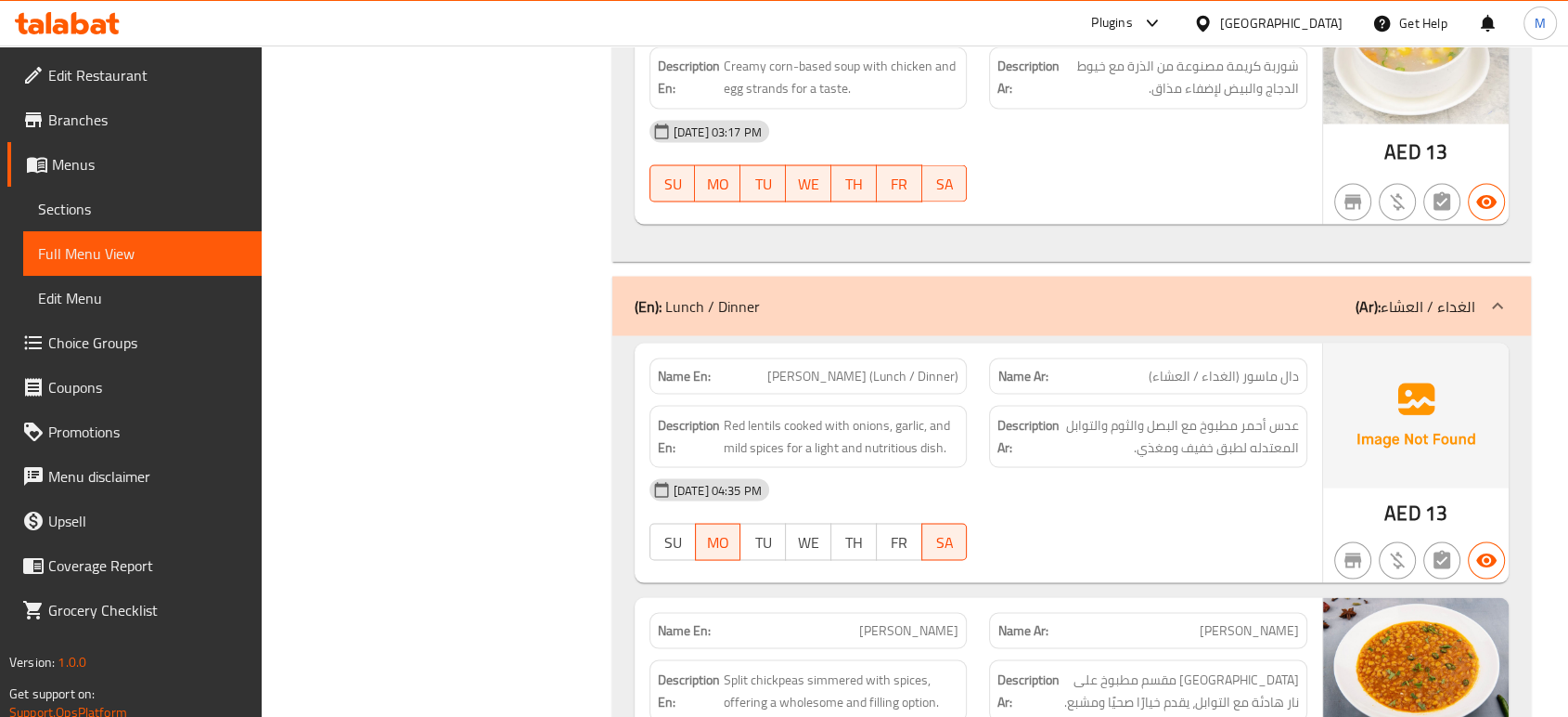
click at [1083, 525] on div "[DATE] 04:35 PM SU MO TU WE TH FR SA" at bounding box center [978, 519] width 680 height 104
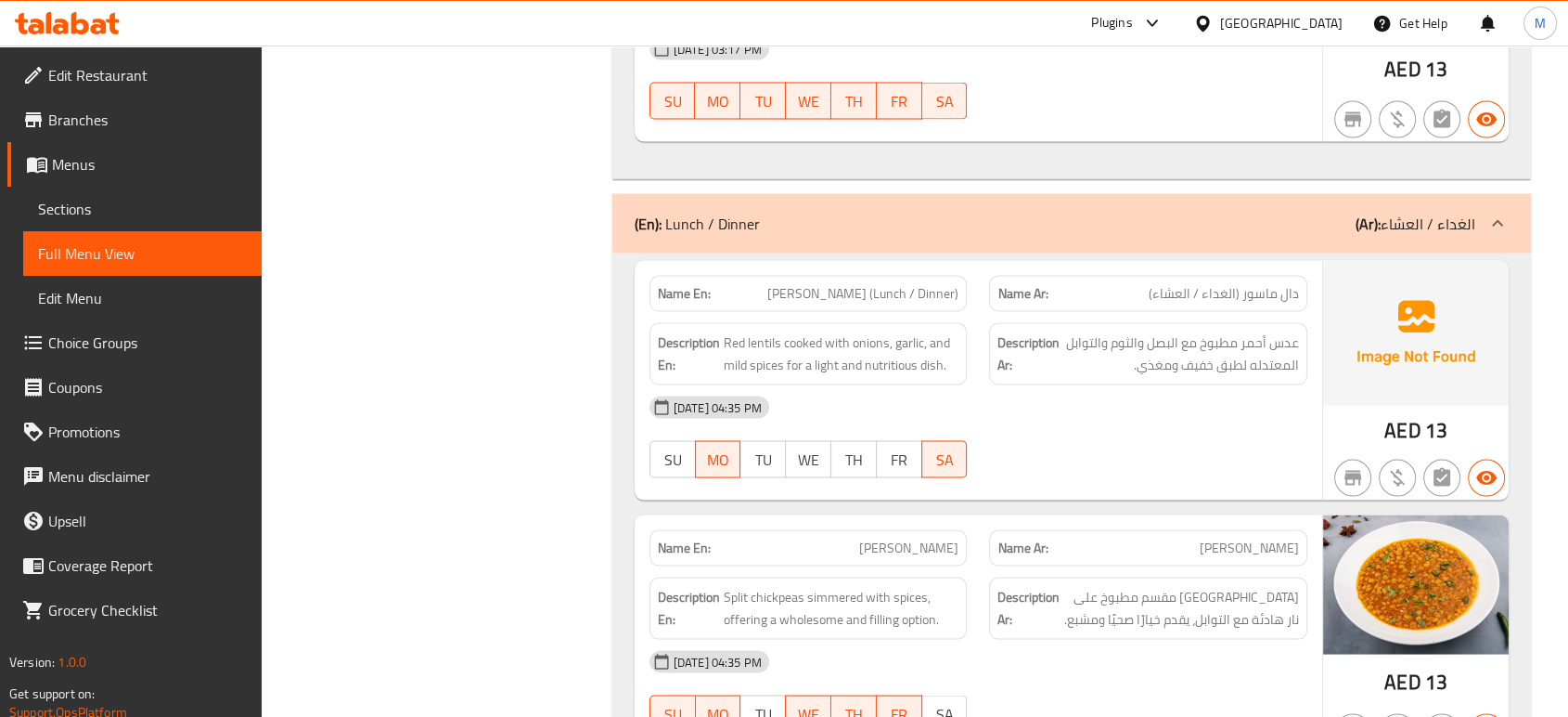
scroll to position [10600, 0]
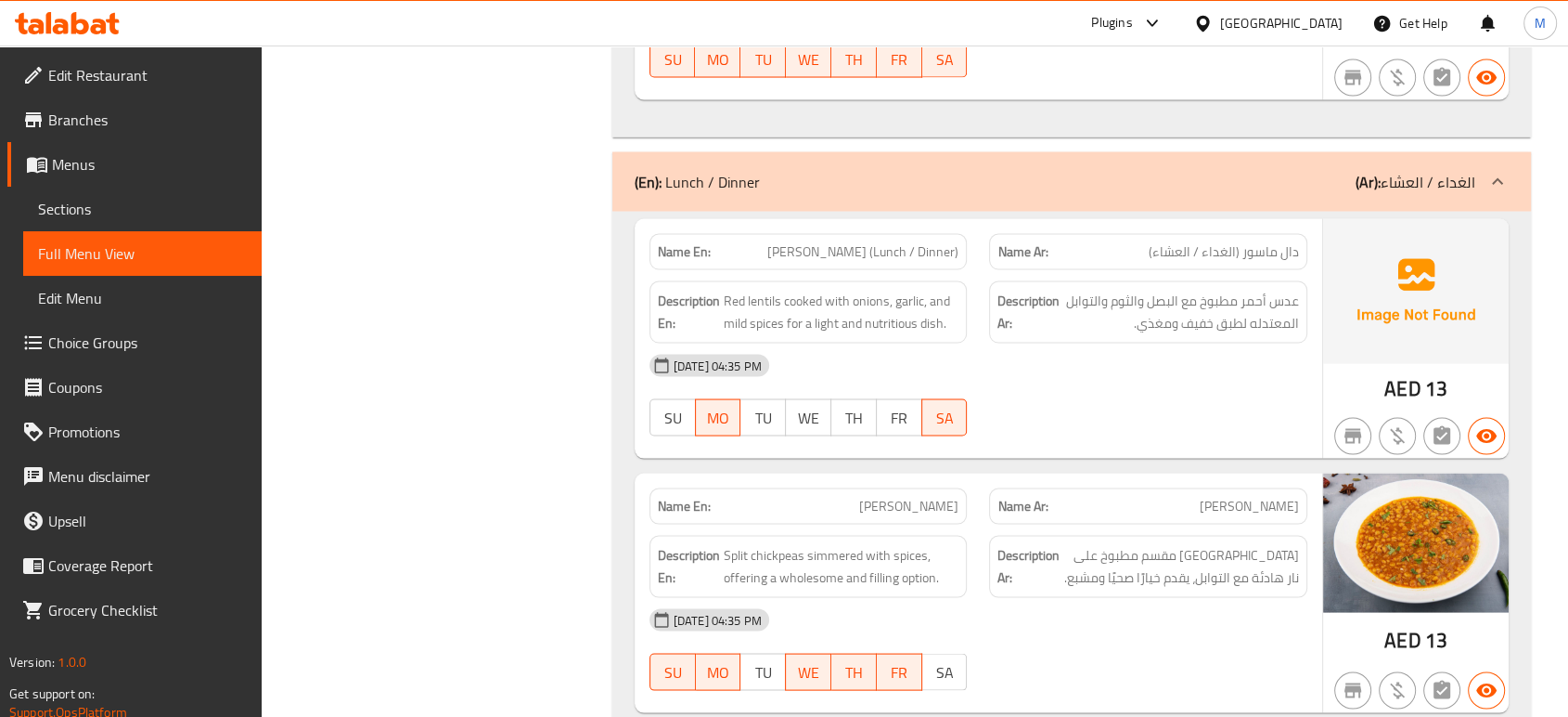
click at [1083, 377] on div "[DATE] 04:35 PM SU MO TU WE TH FR SA" at bounding box center [978, 395] width 680 height 104
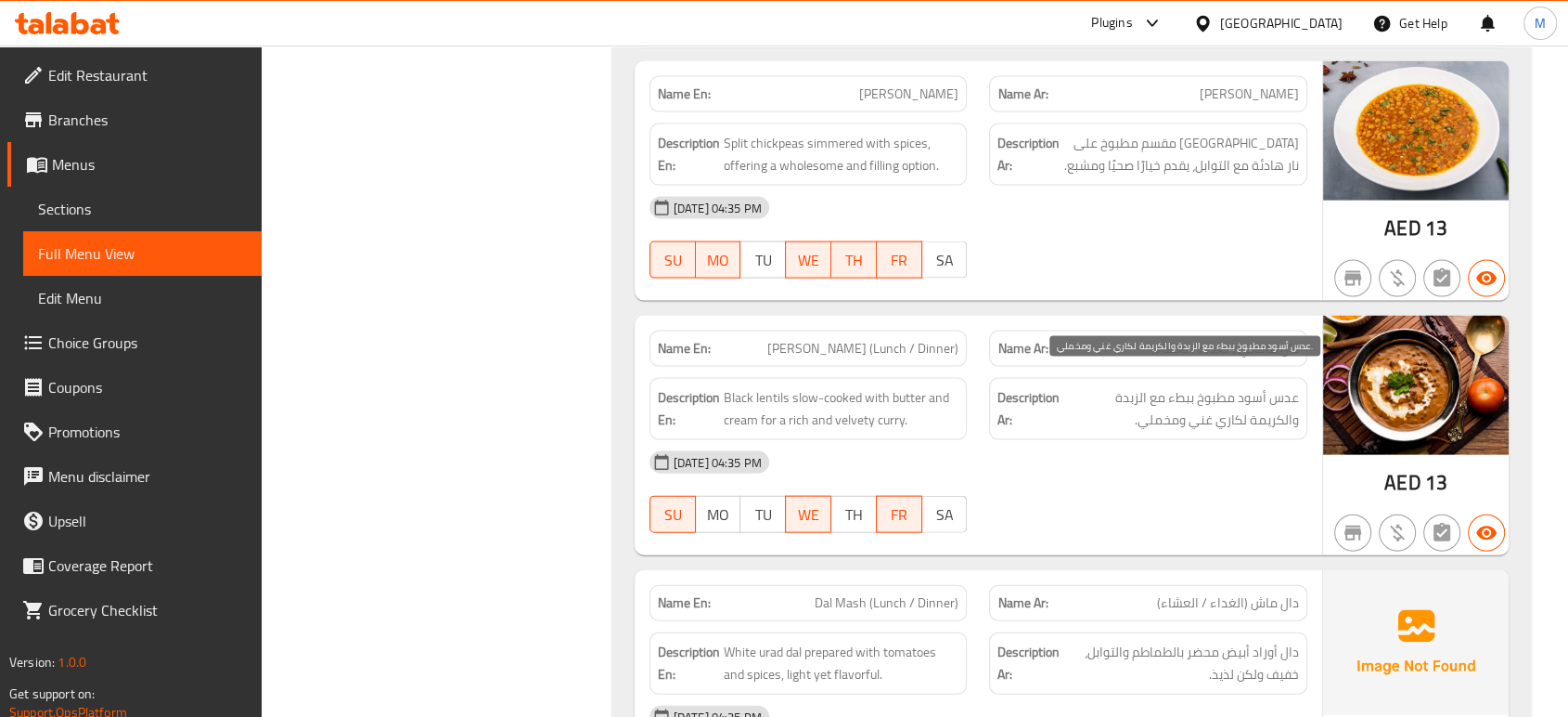
scroll to position [11054, 0]
